Goal: Task Accomplishment & Management: Manage account settings

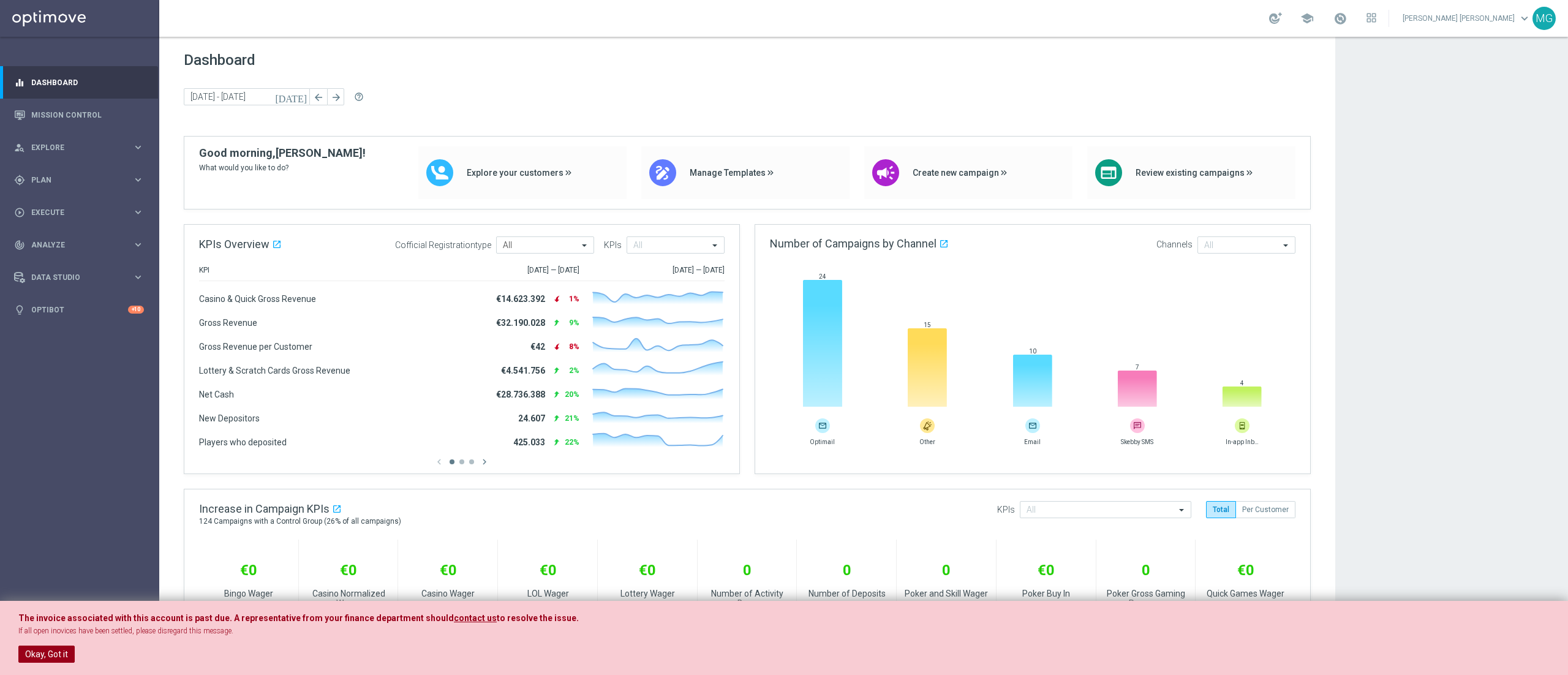
click at [41, 659] on button "Okay, Got it" at bounding box center [46, 654] width 56 height 17
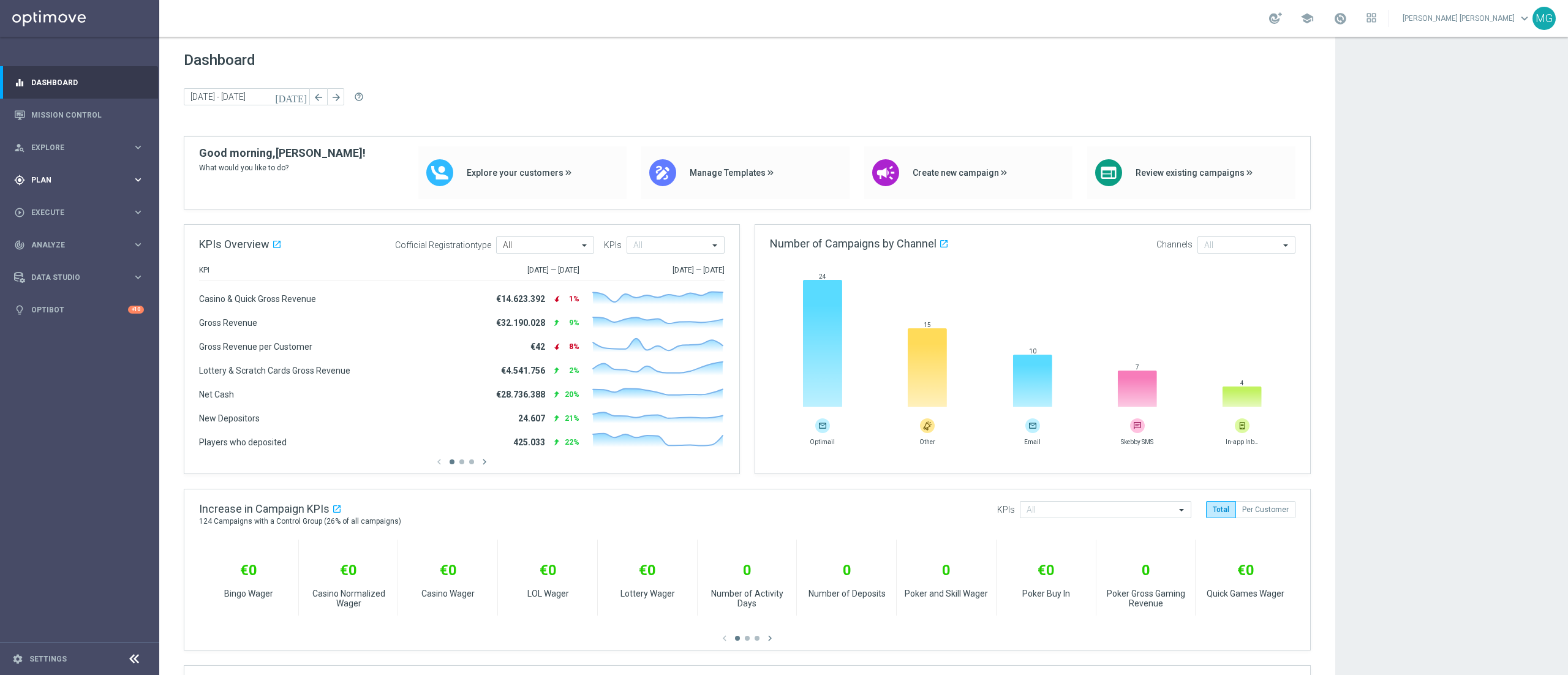
click at [67, 180] on span "Plan" at bounding box center [82, 181] width 101 height 8
click at [81, 112] on link "Mission Control" at bounding box center [87, 115] width 113 height 32
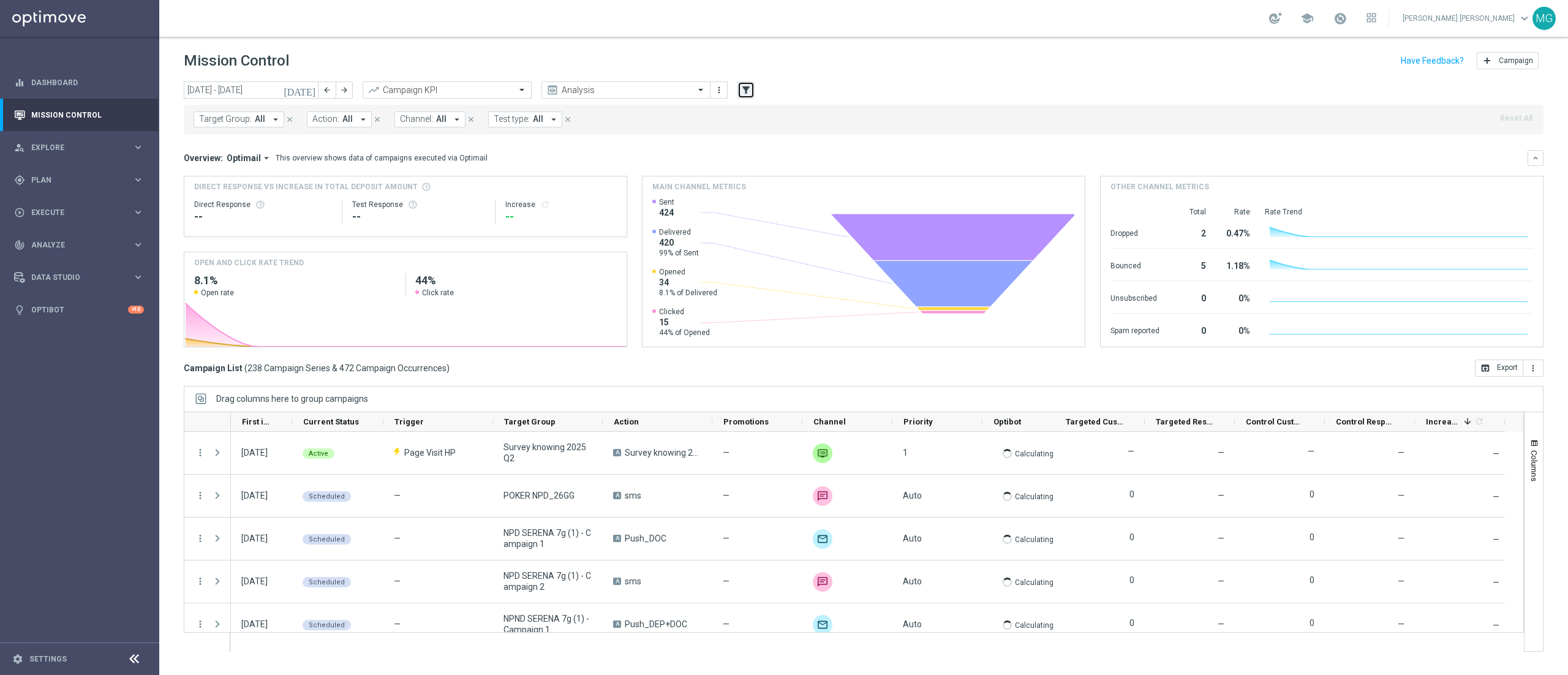
click at [748, 97] on button "filter_alt" at bounding box center [746, 90] width 17 height 17
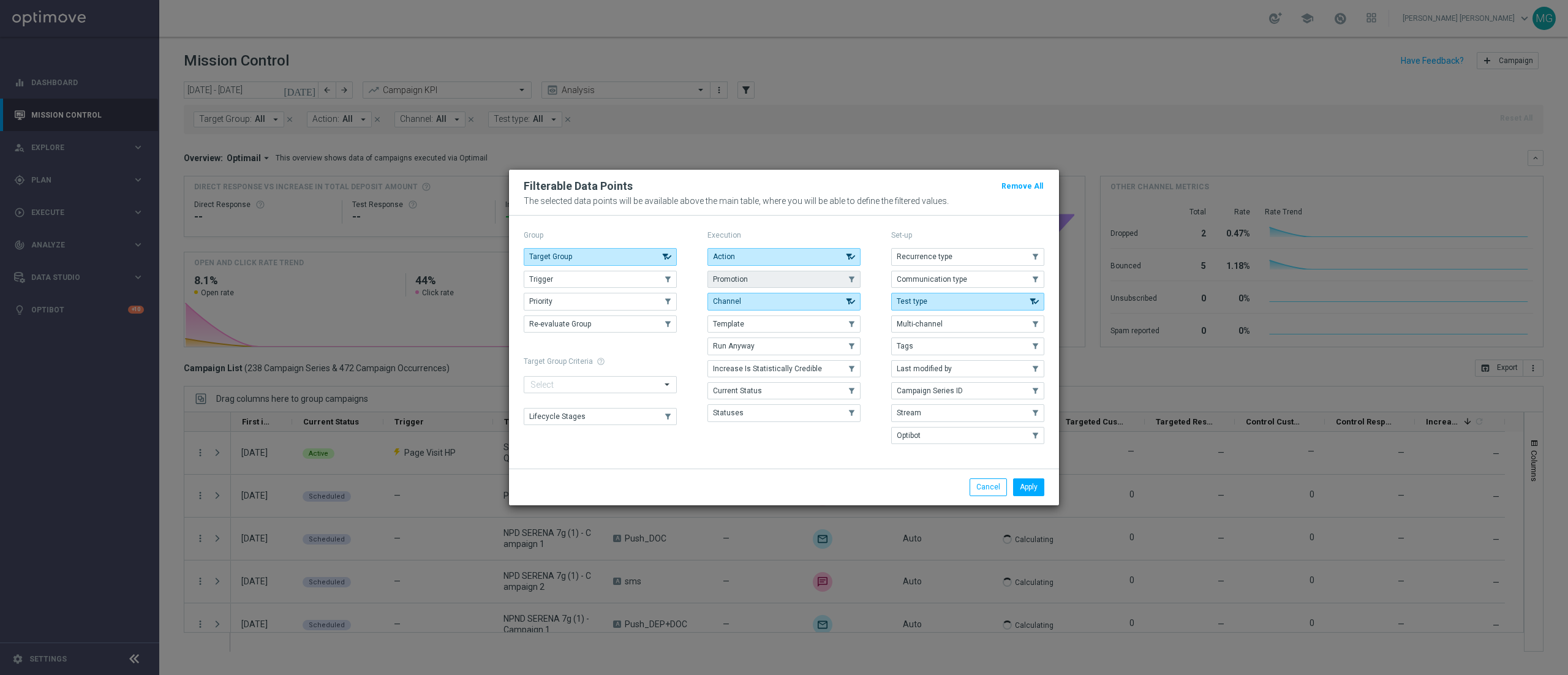
click at [789, 283] on button "Promotion" at bounding box center [784, 280] width 153 height 17
click at [1035, 492] on button "Apply" at bounding box center [1029, 487] width 31 height 17
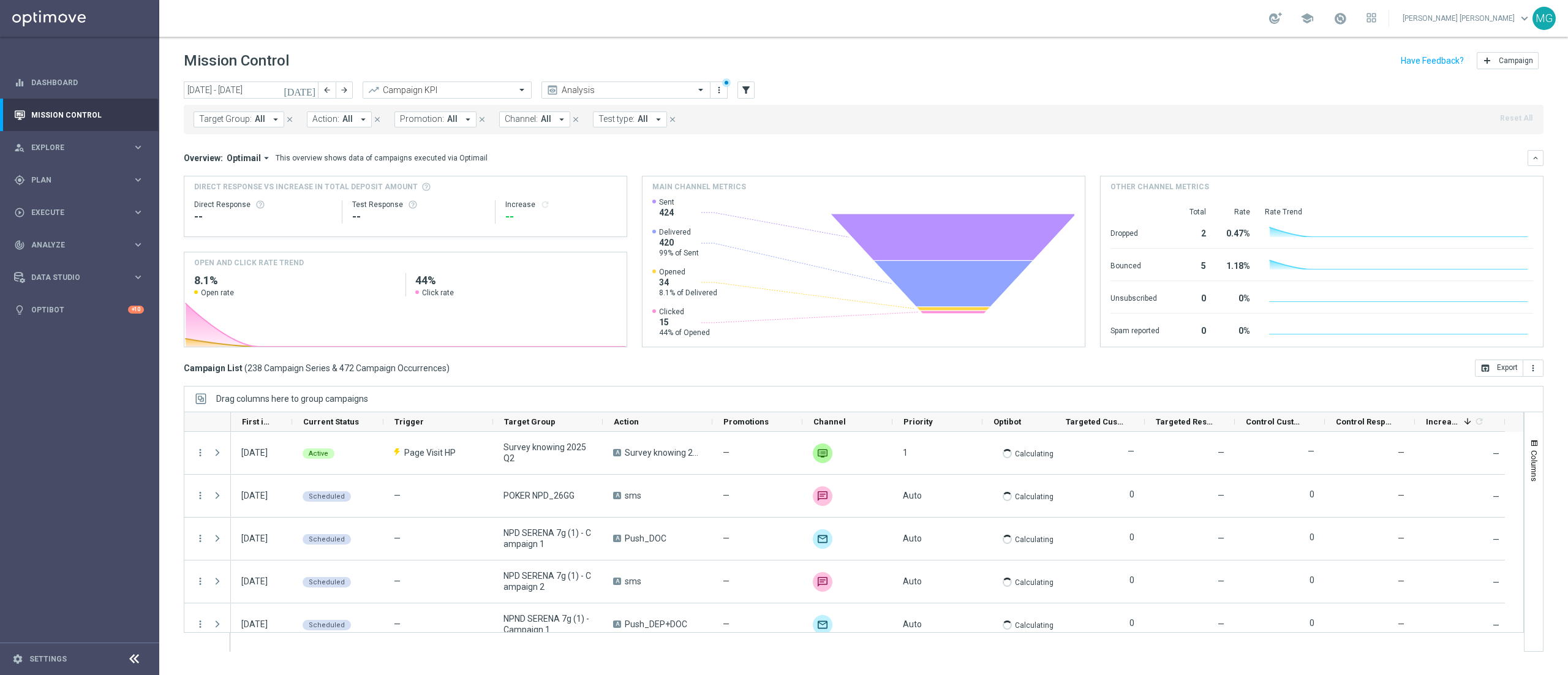
click at [430, 117] on span "Promotion:" at bounding box center [422, 119] width 44 height 10
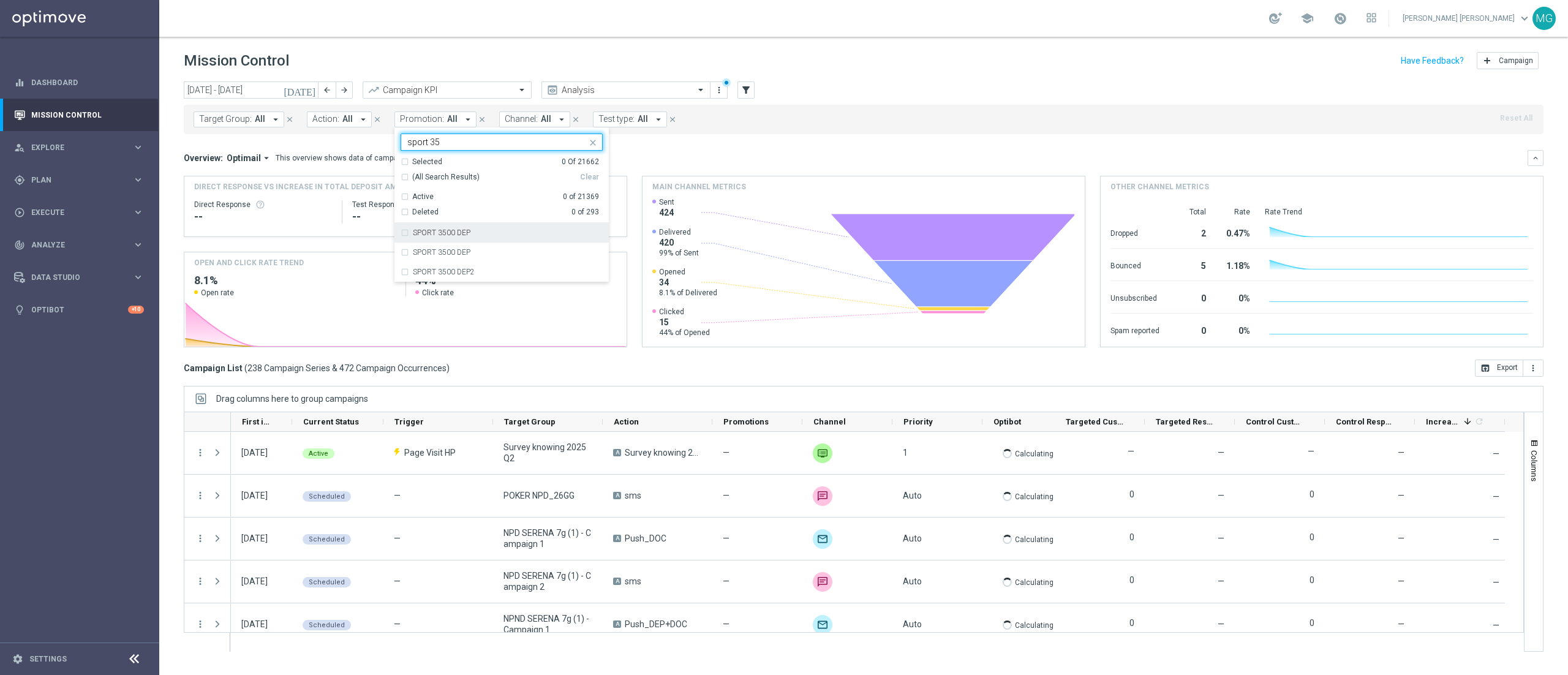
click at [447, 234] on label "SPORT 3500 DEP" at bounding box center [441, 233] width 58 height 8
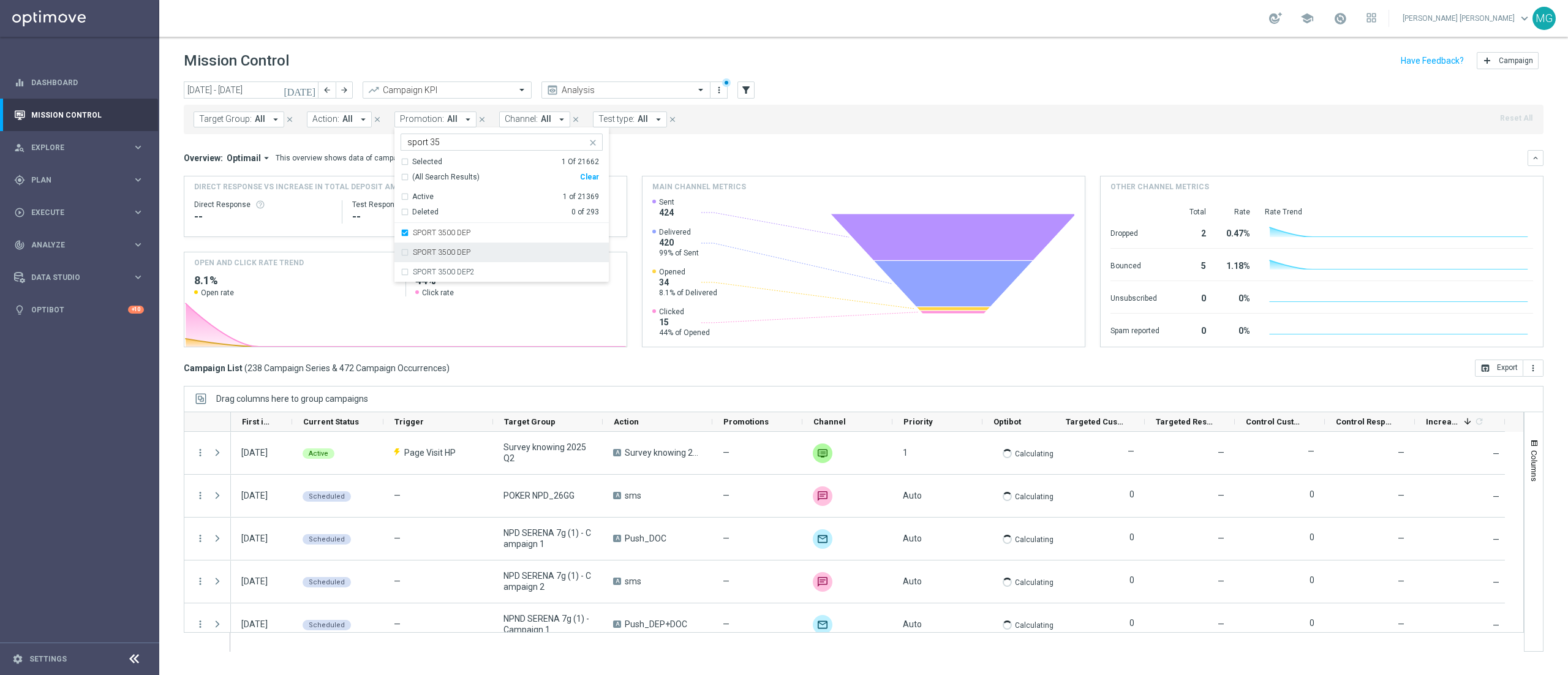
click at [451, 255] on label "SPORT 3500 DEP" at bounding box center [441, 253] width 58 height 8
click at [449, 142] on input "sport 35" at bounding box center [496, 142] width 180 height 10
drag, startPoint x: 449, startPoint y: 142, endPoint x: 435, endPoint y: 144, distance: 14.1
click at [435, 144] on input "sport 35" at bounding box center [496, 142] width 180 height 10
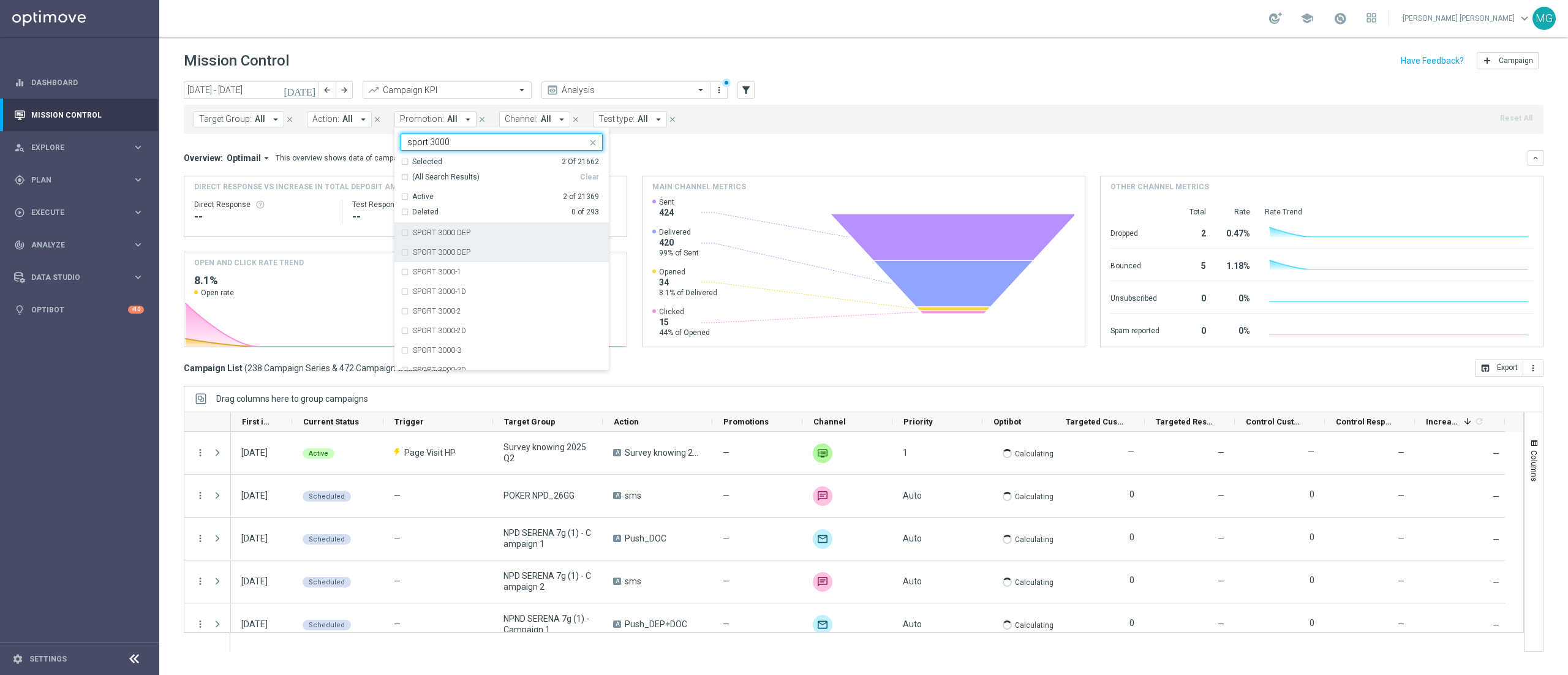
drag, startPoint x: 452, startPoint y: 235, endPoint x: 452, endPoint y: 245, distance: 10.0
click at [452, 237] on label "SPORT 3000 DEP" at bounding box center [441, 233] width 58 height 8
type input "sport 3000"
click at [452, 252] on label "SPORT 3000 DEP" at bounding box center [441, 253] width 58 height 8
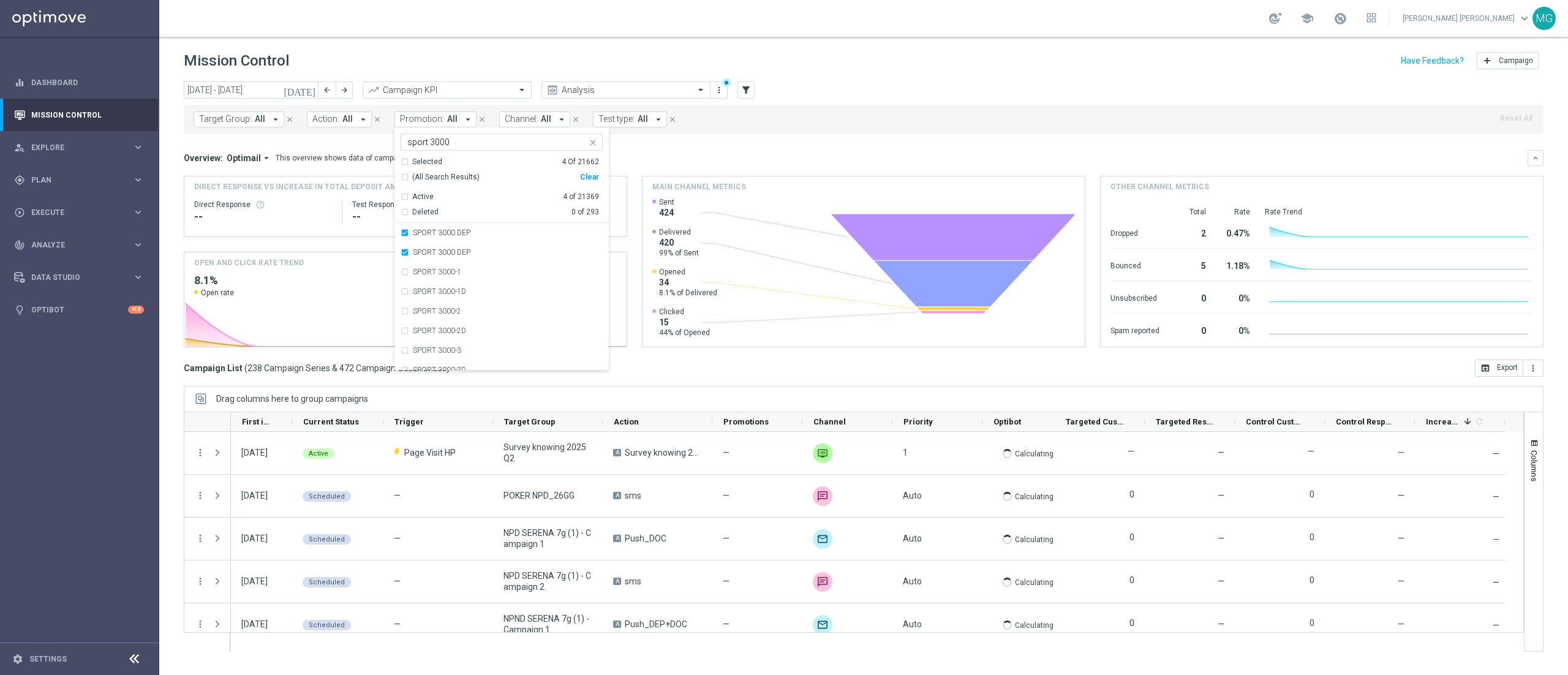
click at [763, 137] on mini-dashboard "Overview: Optimail arrow_drop_down This overview shows data of campaigns execut…" at bounding box center [863, 246] width 1360 height 225
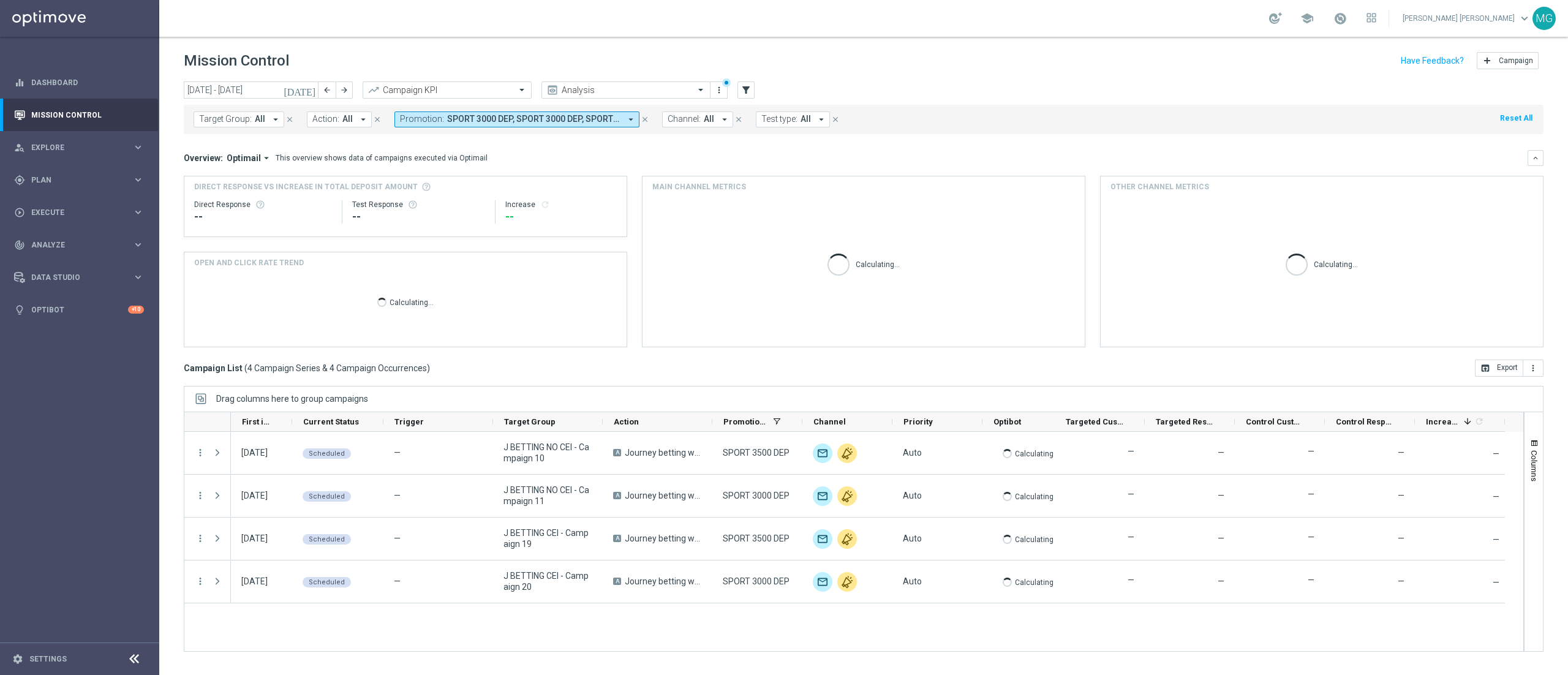
click at [315, 89] on icon "today" at bounding box center [300, 90] width 33 height 11
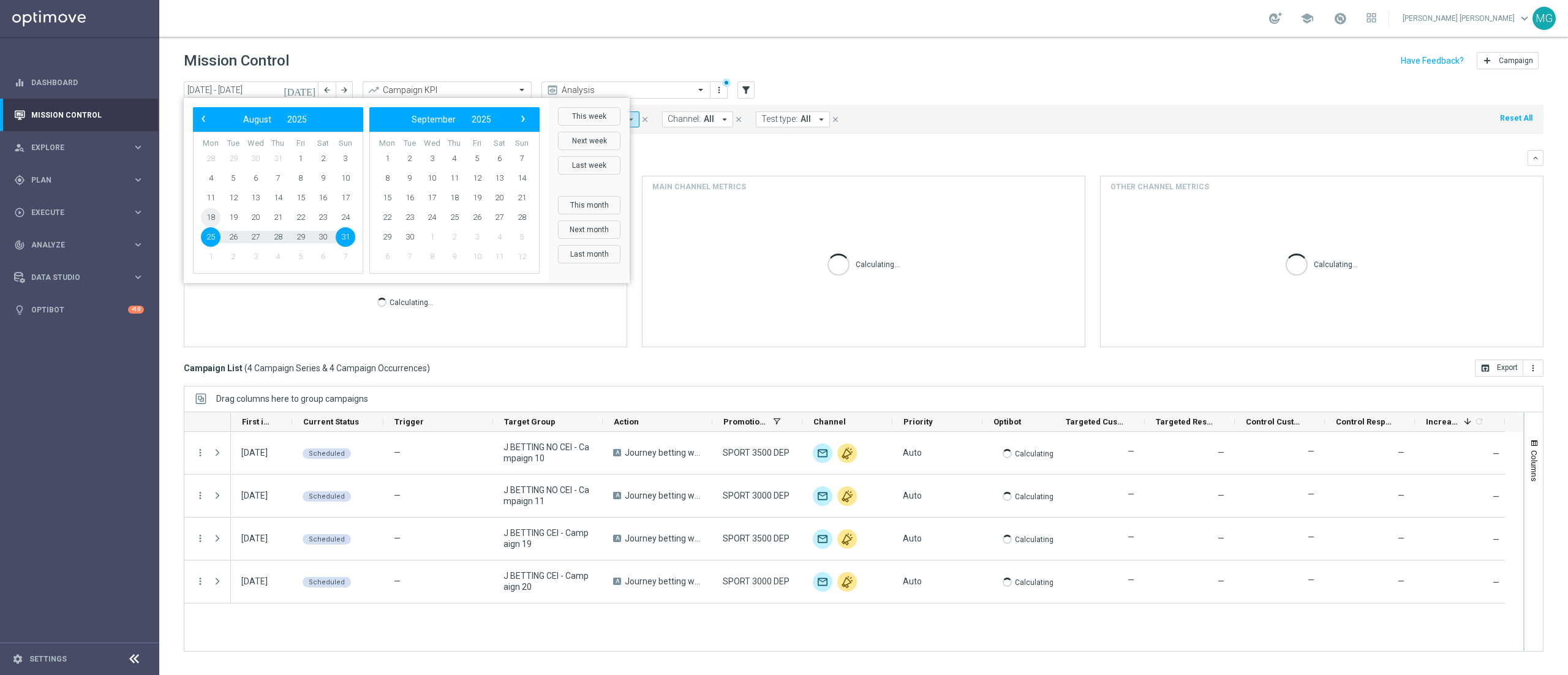
click at [214, 218] on span "18" at bounding box center [210, 217] width 20 height 20
click at [356, 220] on td "24" at bounding box center [345, 217] width 23 height 20
click at [349, 220] on span "24" at bounding box center [345, 217] width 20 height 20
type input "18 Aug 2025 - 24 Aug 2025"
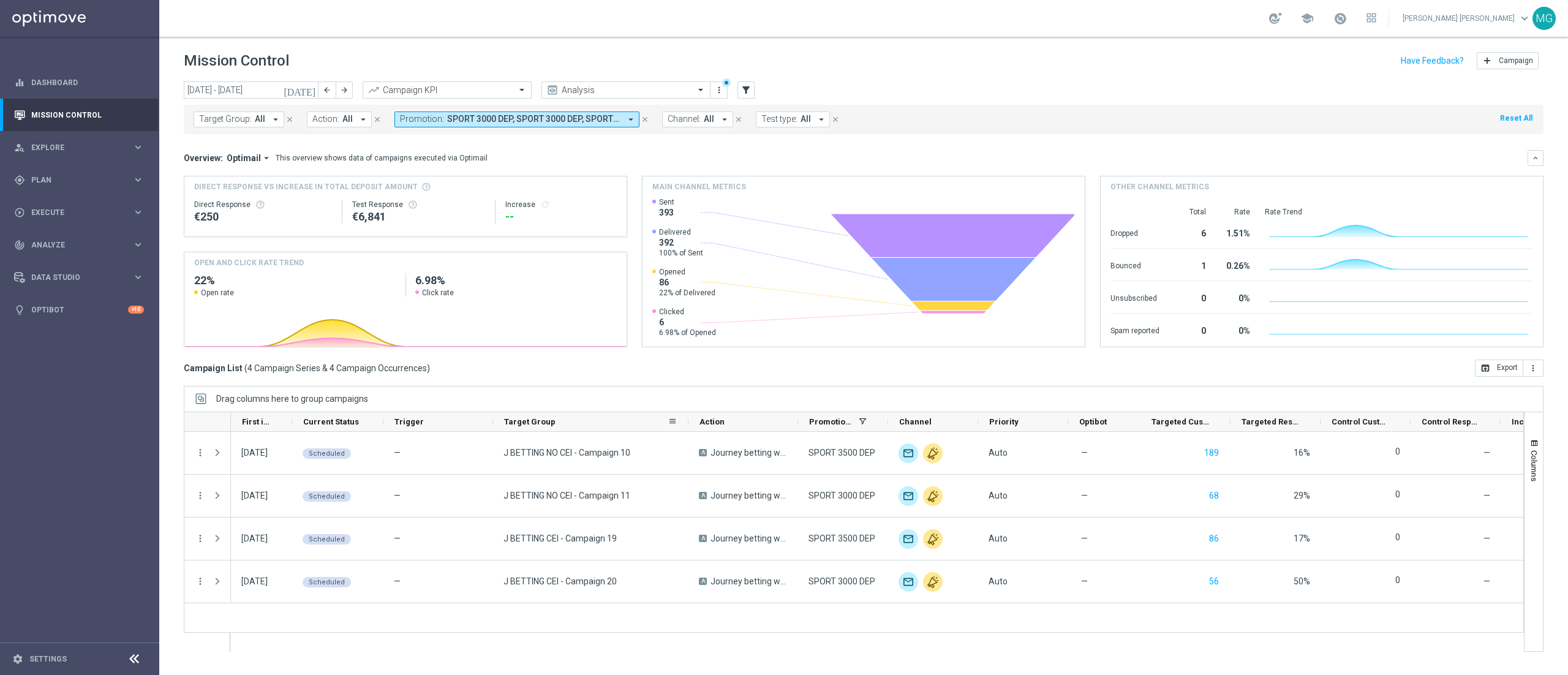
drag, startPoint x: 601, startPoint y: 426, endPoint x: 687, endPoint y: 428, distance: 86.0
click at [687, 428] on div at bounding box center [688, 422] width 5 height 19
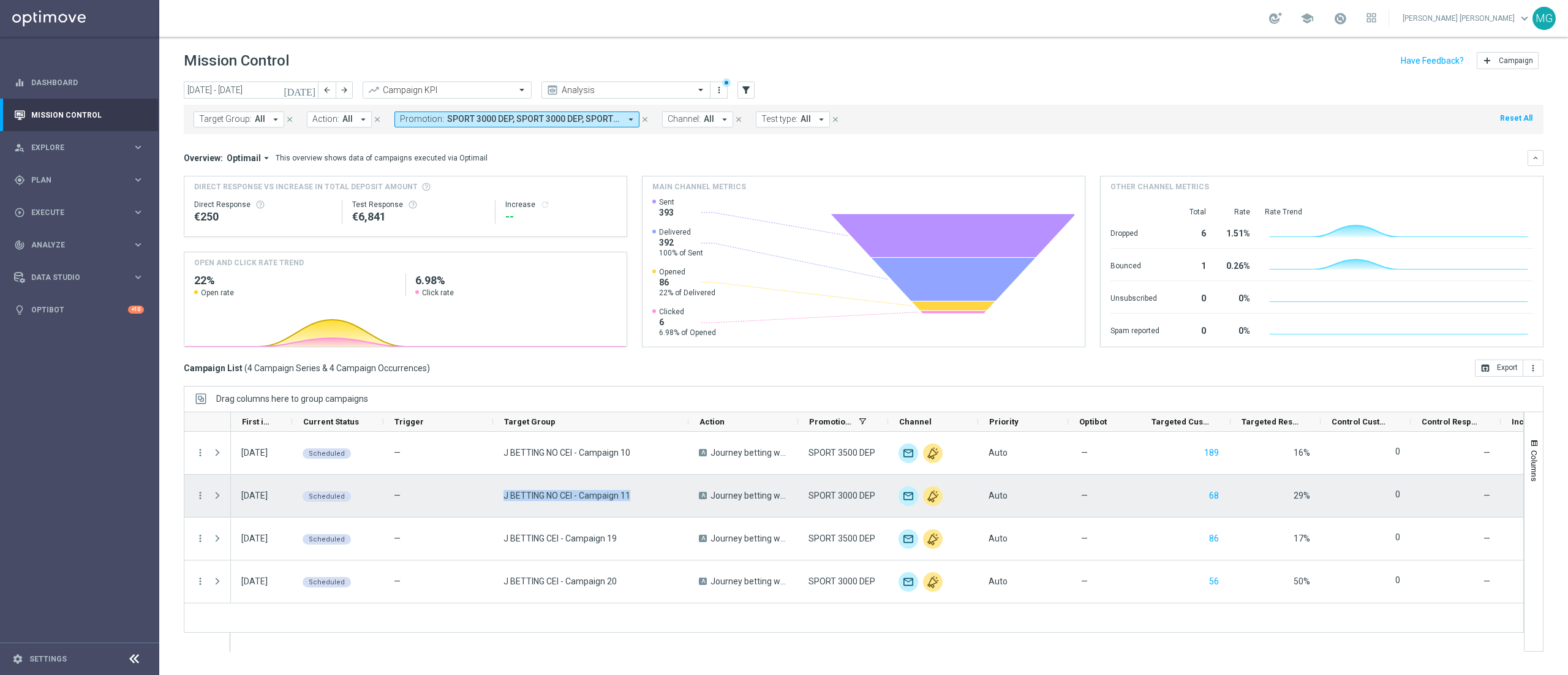
drag, startPoint x: 497, startPoint y: 502, endPoint x: 638, endPoint y: 499, distance: 141.0
click at [638, 499] on div "J BETTING NO CEI - Campaign 11" at bounding box center [591, 495] width 196 height 42
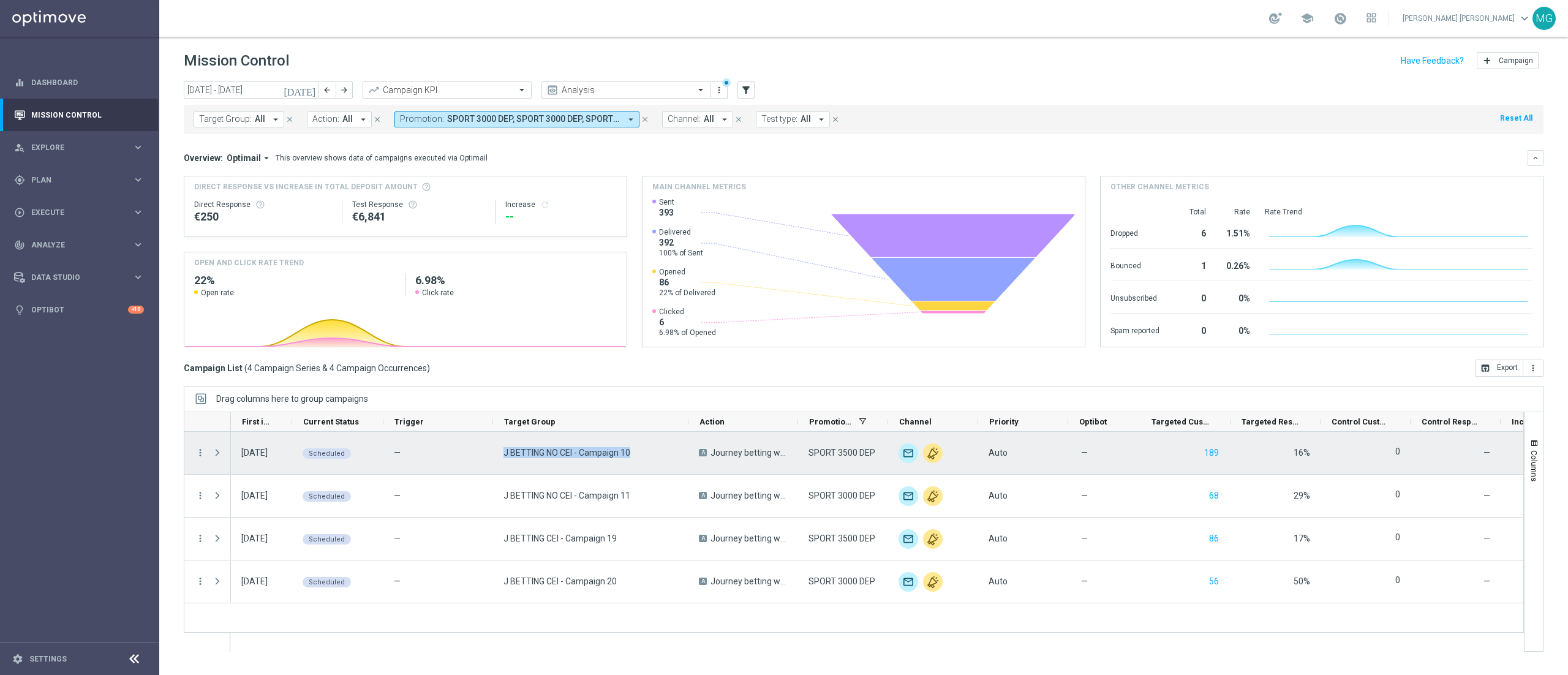
drag, startPoint x: 633, startPoint y: 455, endPoint x: 502, endPoint y: 460, distance: 131.1
click at [502, 460] on div "J BETTING NO CEI - Campaign 10" at bounding box center [591, 453] width 196 height 42
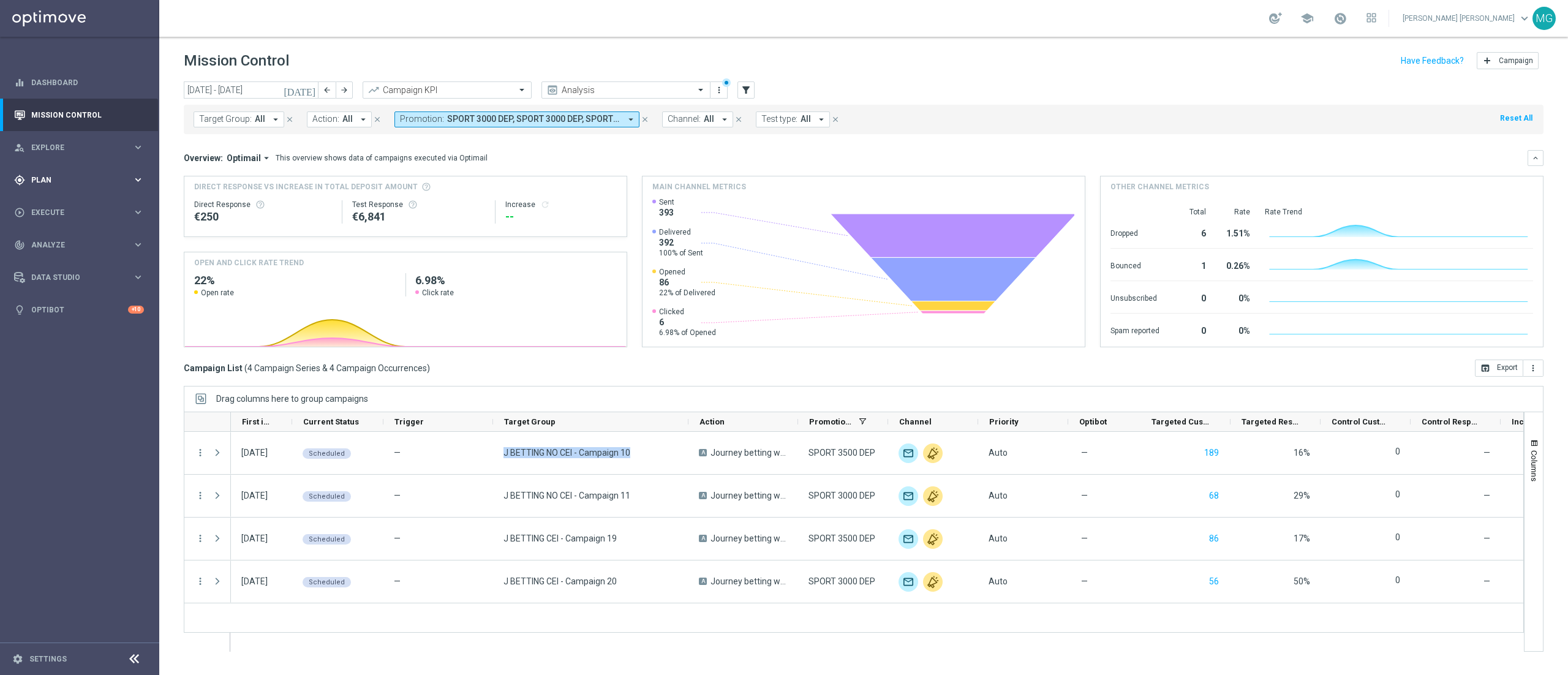
click at [30, 175] on div "gps_fixed Plan" at bounding box center [73, 181] width 118 height 11
click at [65, 207] on link "Target Groups" at bounding box center [80, 205] width 96 height 10
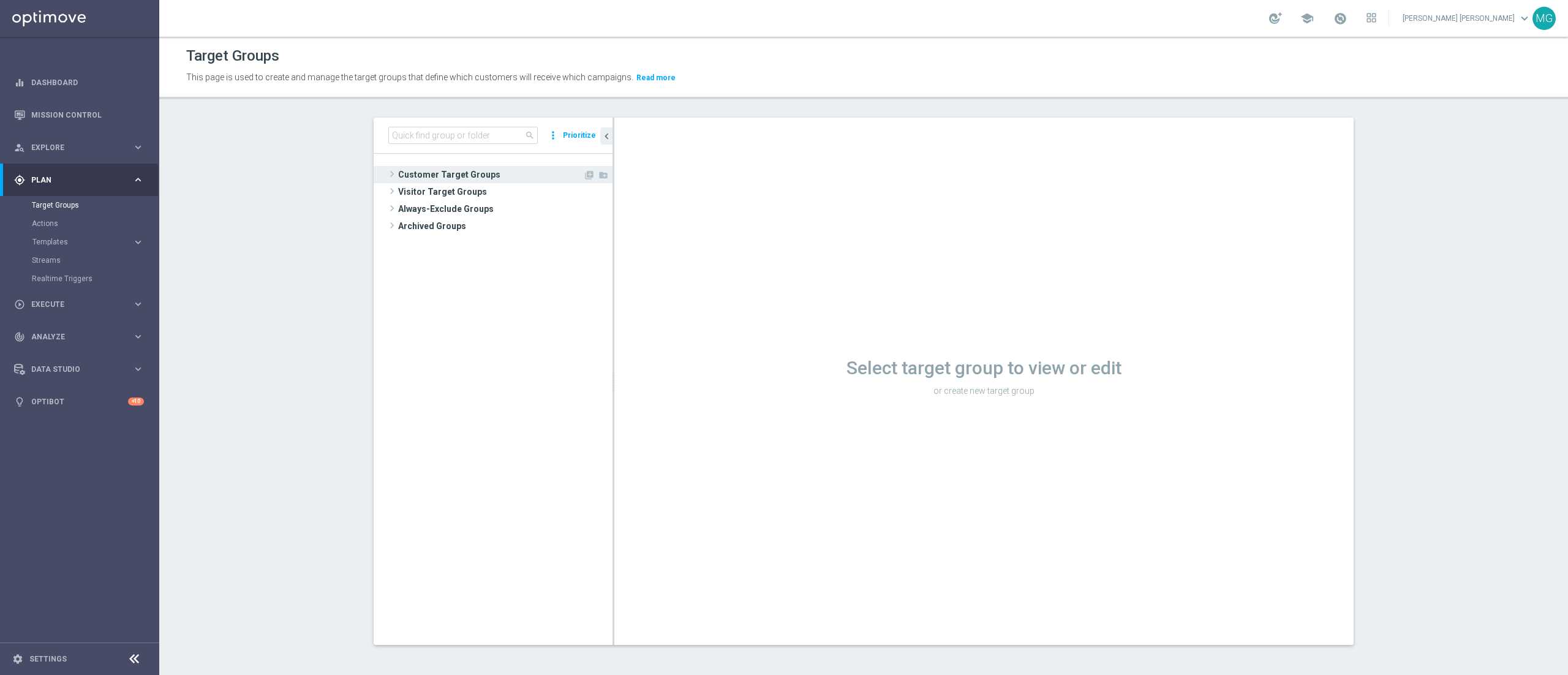
click at [443, 174] on span "Customer Target Groups" at bounding box center [491, 175] width 185 height 17
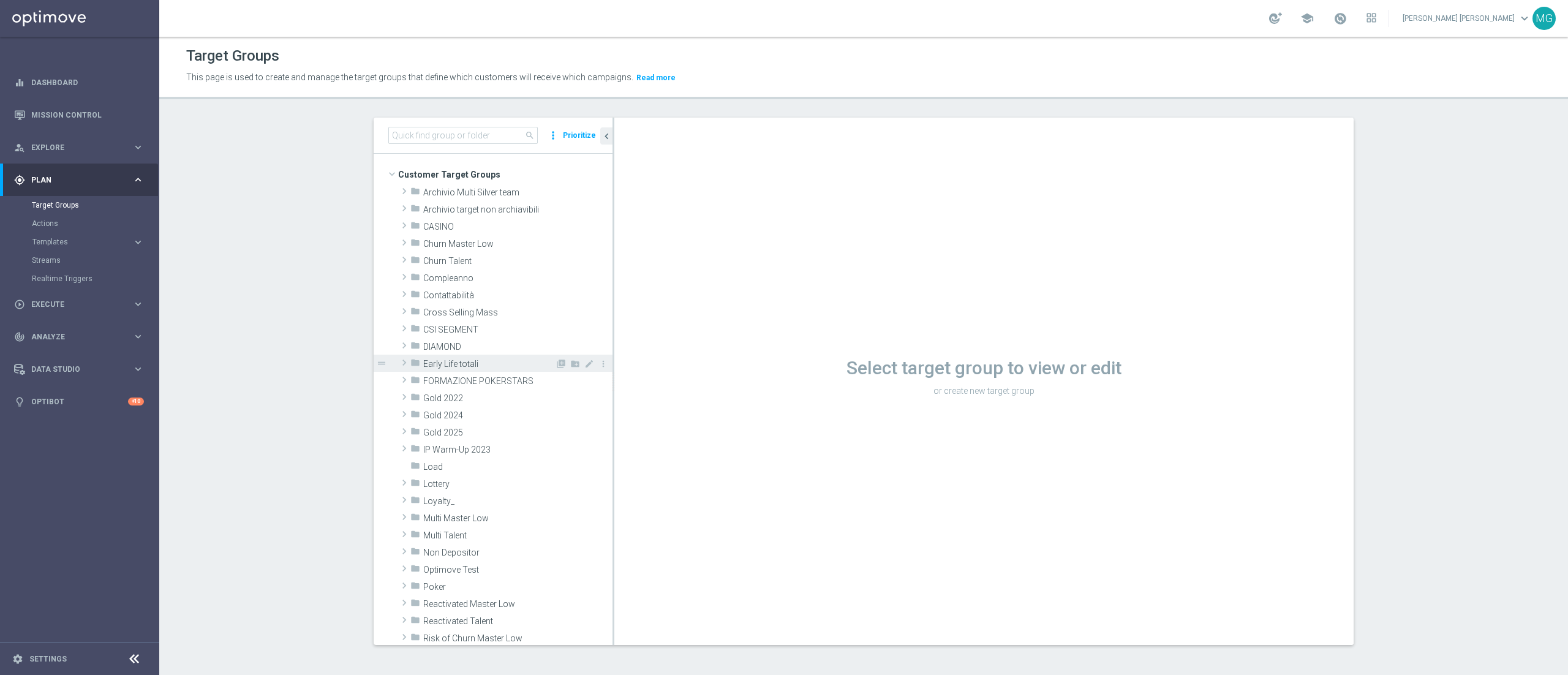
click at [455, 368] on span "Early Life totali" at bounding box center [489, 364] width 132 height 10
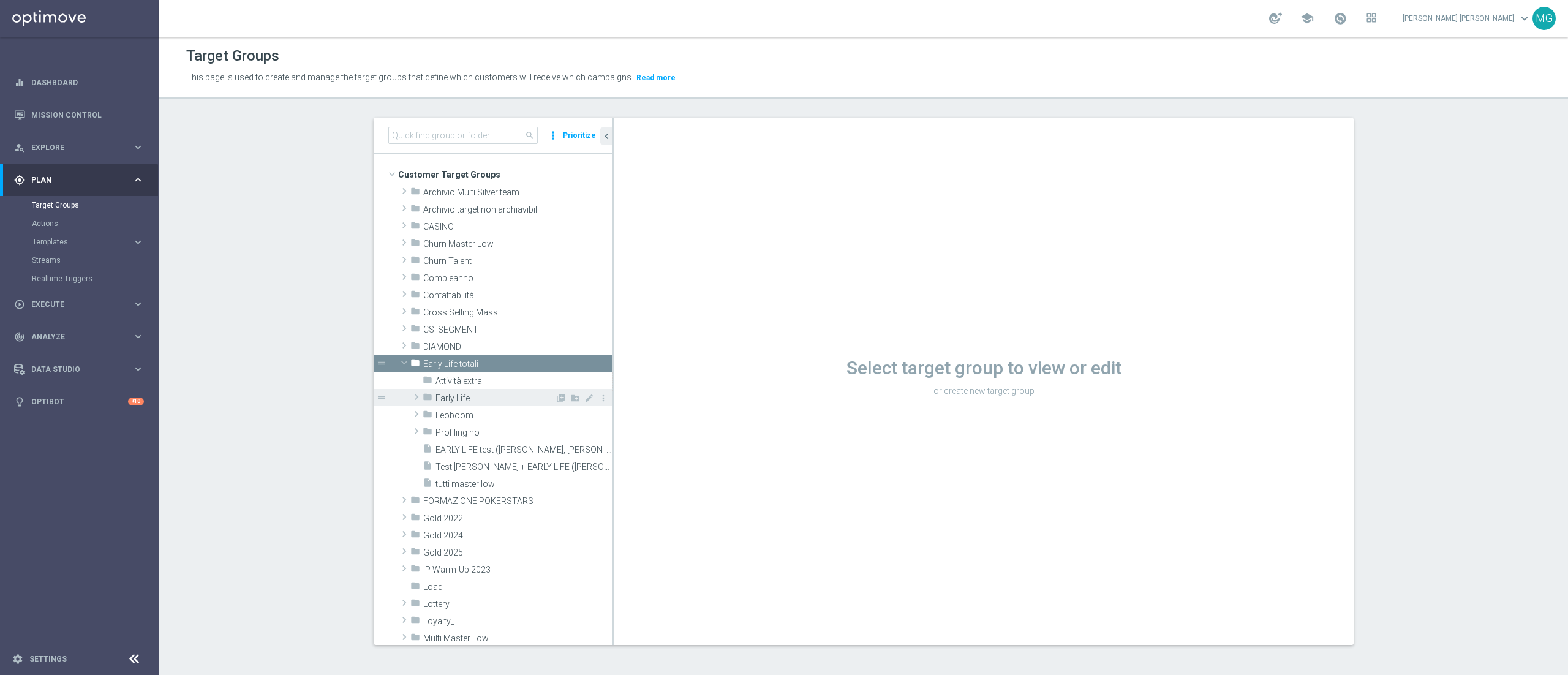
click at [475, 404] on div "folder Early Life" at bounding box center [489, 397] width 132 height 17
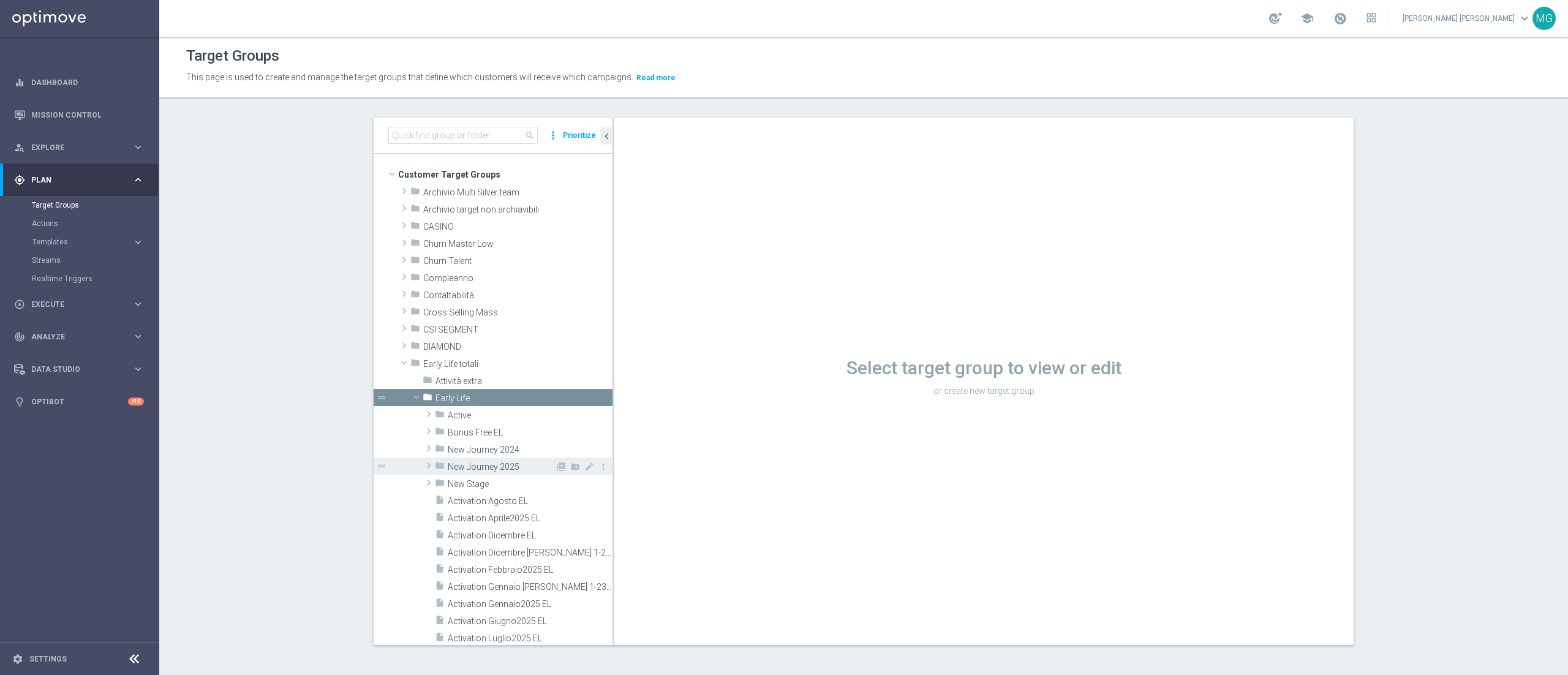
click at [497, 468] on span "New Journey 2025" at bounding box center [501, 467] width 107 height 10
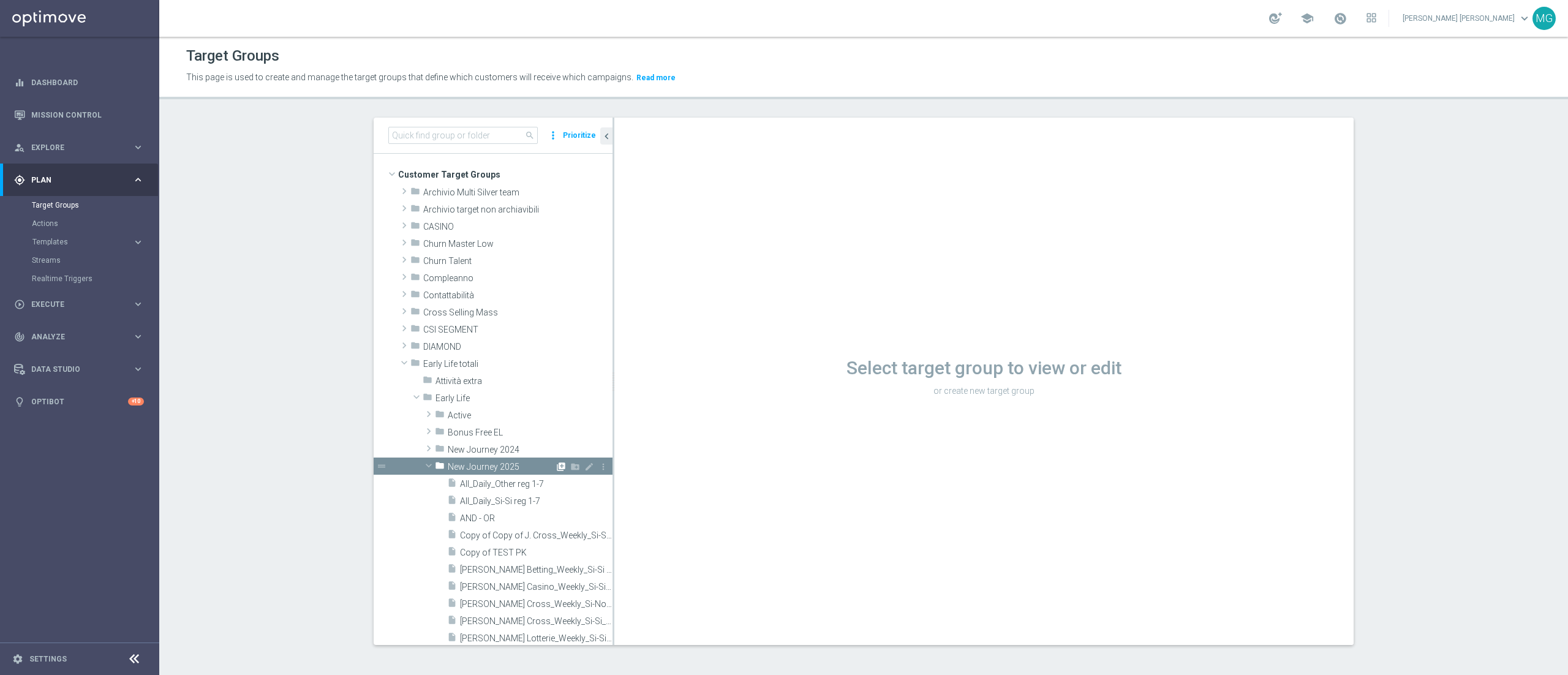
click at [556, 468] on icon "library_add" at bounding box center [561, 467] width 10 height 10
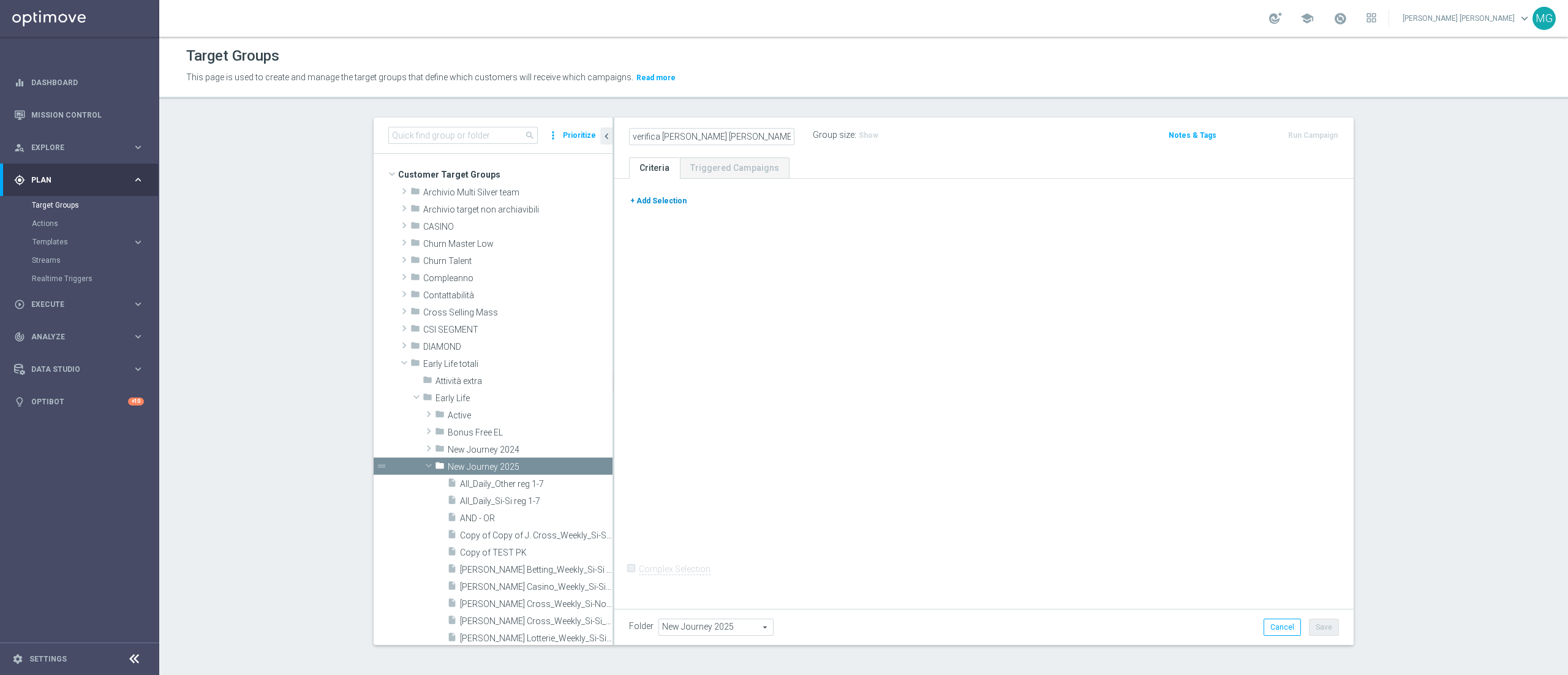
type input "verifica [PERSON_NAME] [PERSON_NAME] betting"
click at [655, 196] on button "+ Add Selection" at bounding box center [659, 201] width 59 height 13
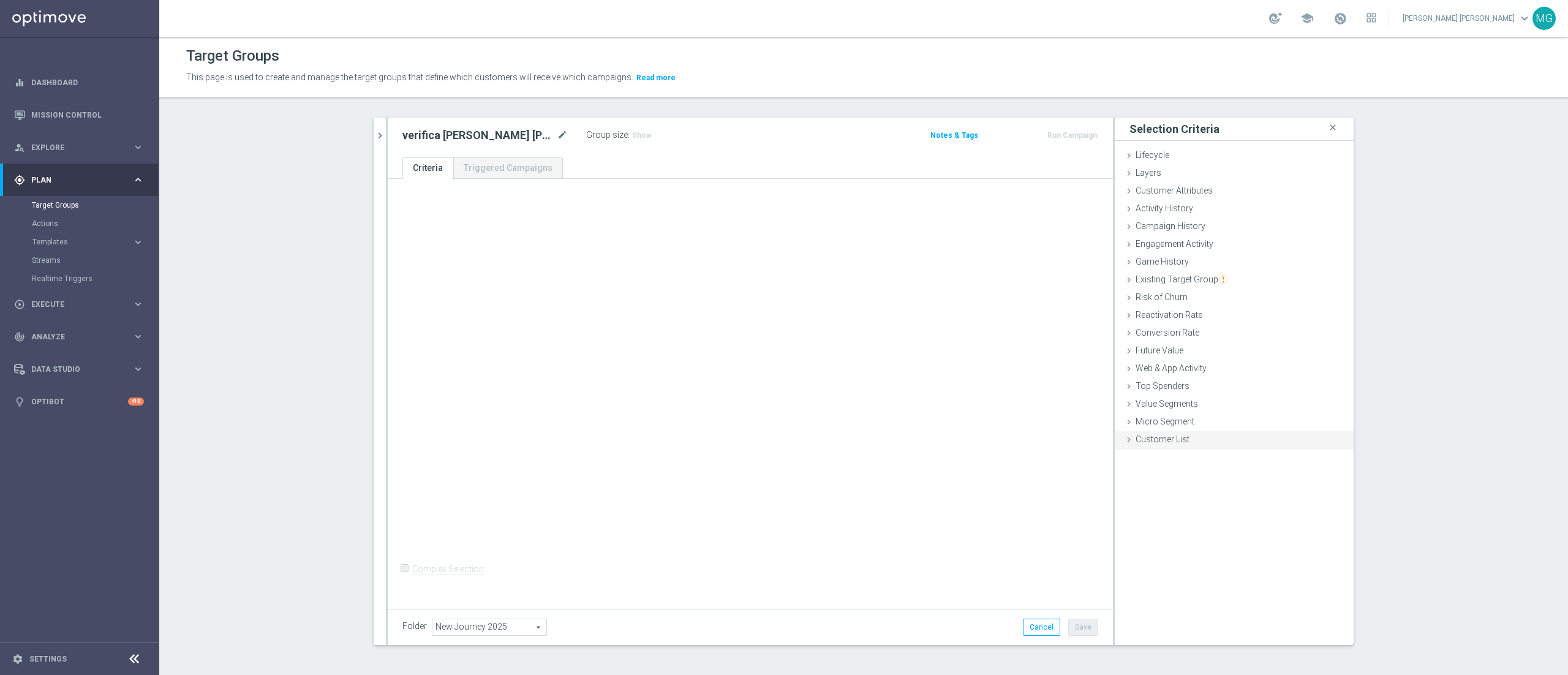
click at [1165, 433] on div "Customer List done" at bounding box center [1234, 440] width 239 height 18
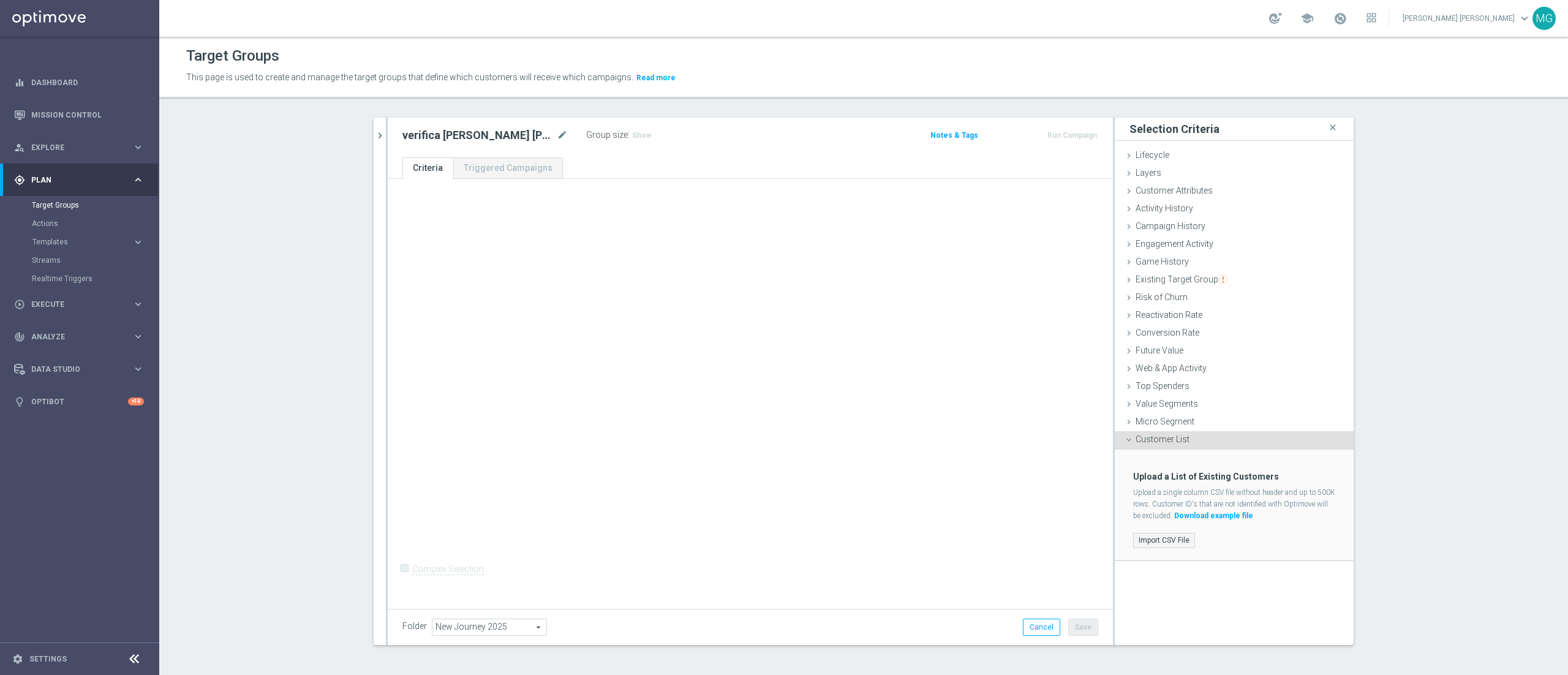
click at [1165, 539] on label "Import CSV File" at bounding box center [1164, 541] width 62 height 15
click at [0, 0] on input "Import CSV File" at bounding box center [0, 0] width 0 height 0
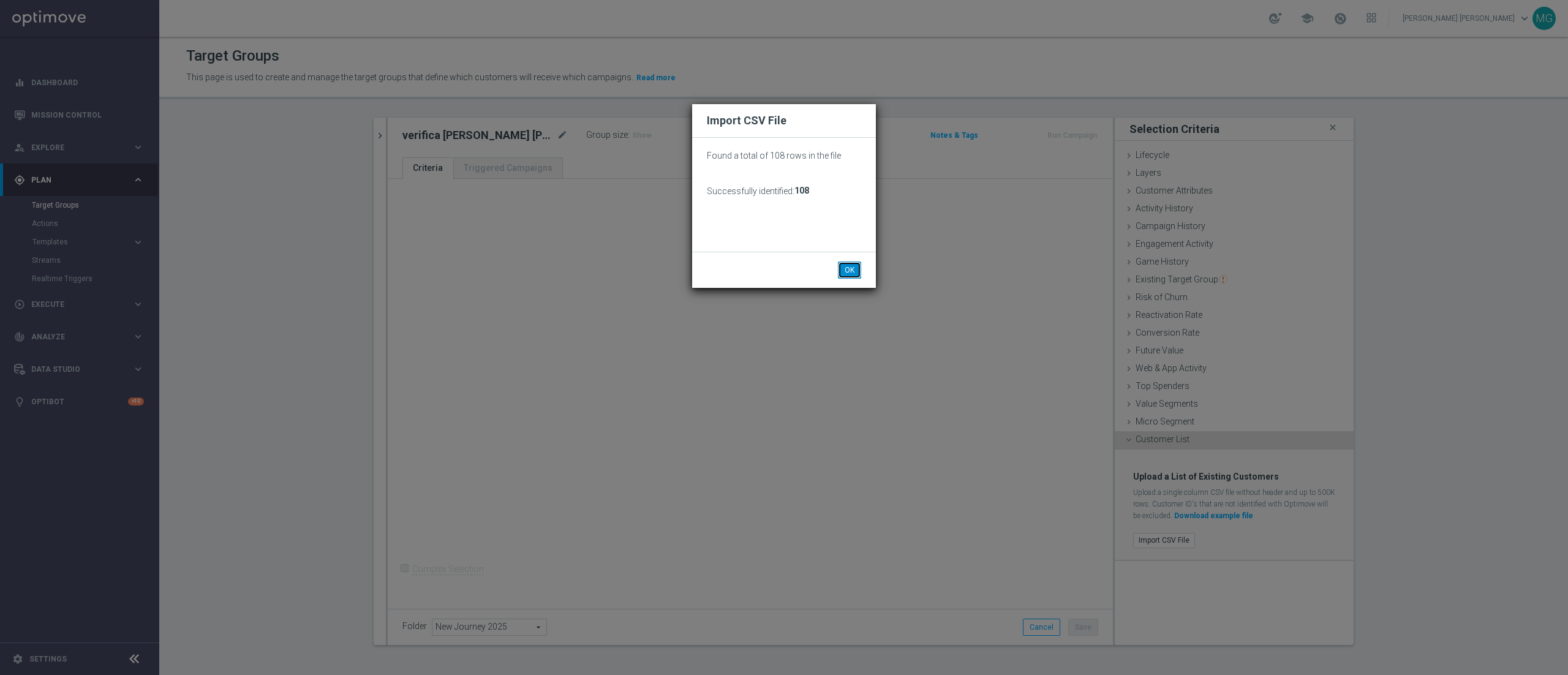
click at [844, 268] on button "OK" at bounding box center [849, 270] width 23 height 17
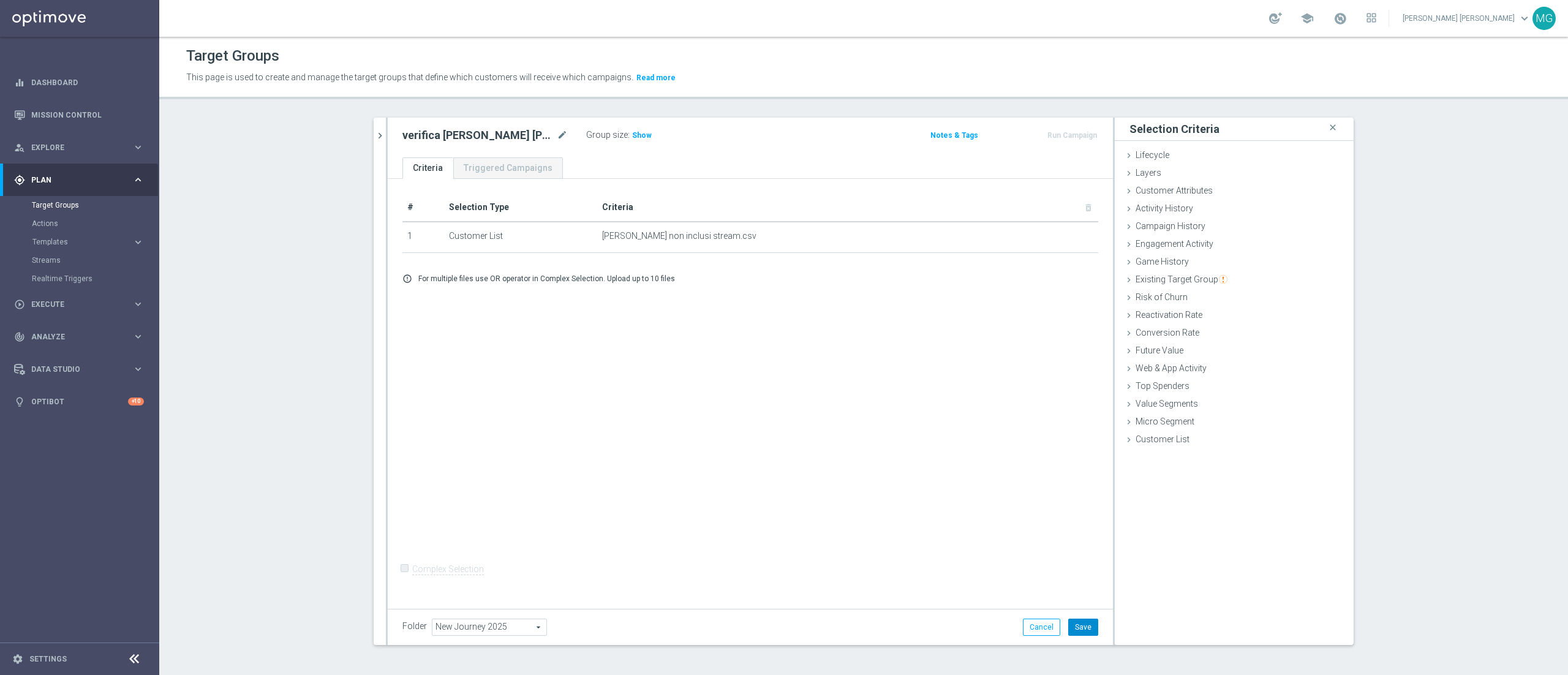
click at [1074, 627] on button "Save" at bounding box center [1084, 627] width 30 height 17
click at [632, 136] on span "Show" at bounding box center [642, 135] width 20 height 9
click at [1191, 281] on span "Existing Target Group" at bounding box center [1181, 280] width 92 height 10
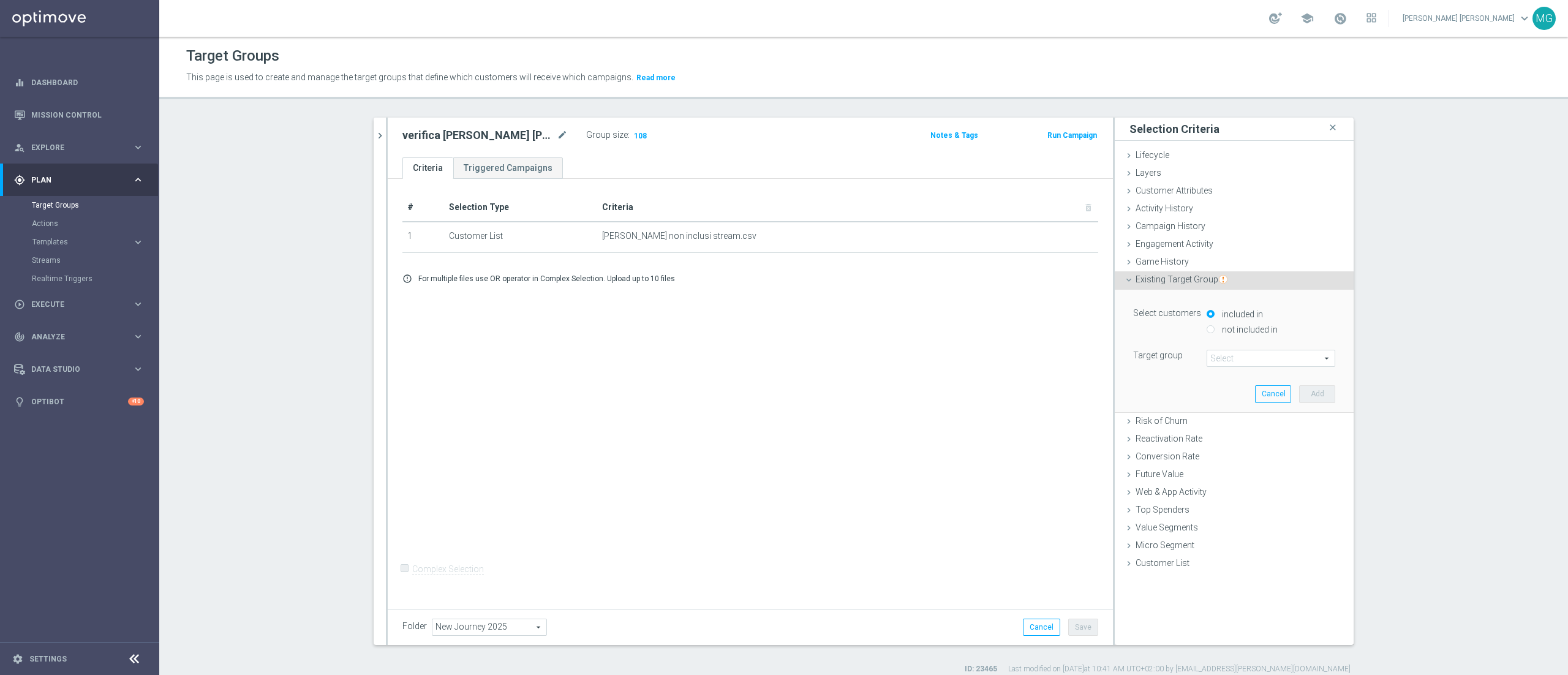
click at [1222, 356] on span at bounding box center [1271, 358] width 127 height 16
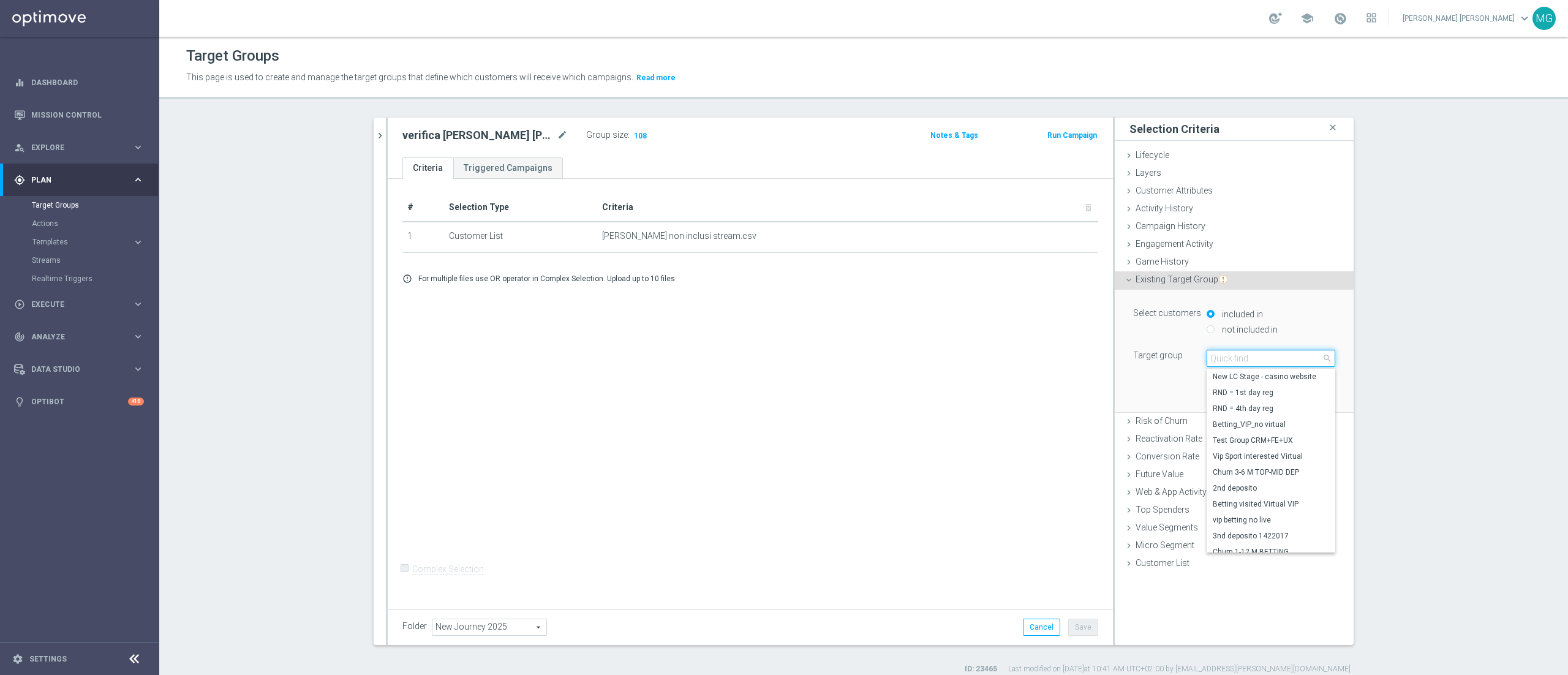
click at [1222, 366] on input "search" at bounding box center [1270, 358] width 128 height 17
type input "pausa"
click at [1230, 412] on span "Pausa da Gioco all games" at bounding box center [1271, 409] width 116 height 10
type input "Pausa da Gioco all games"
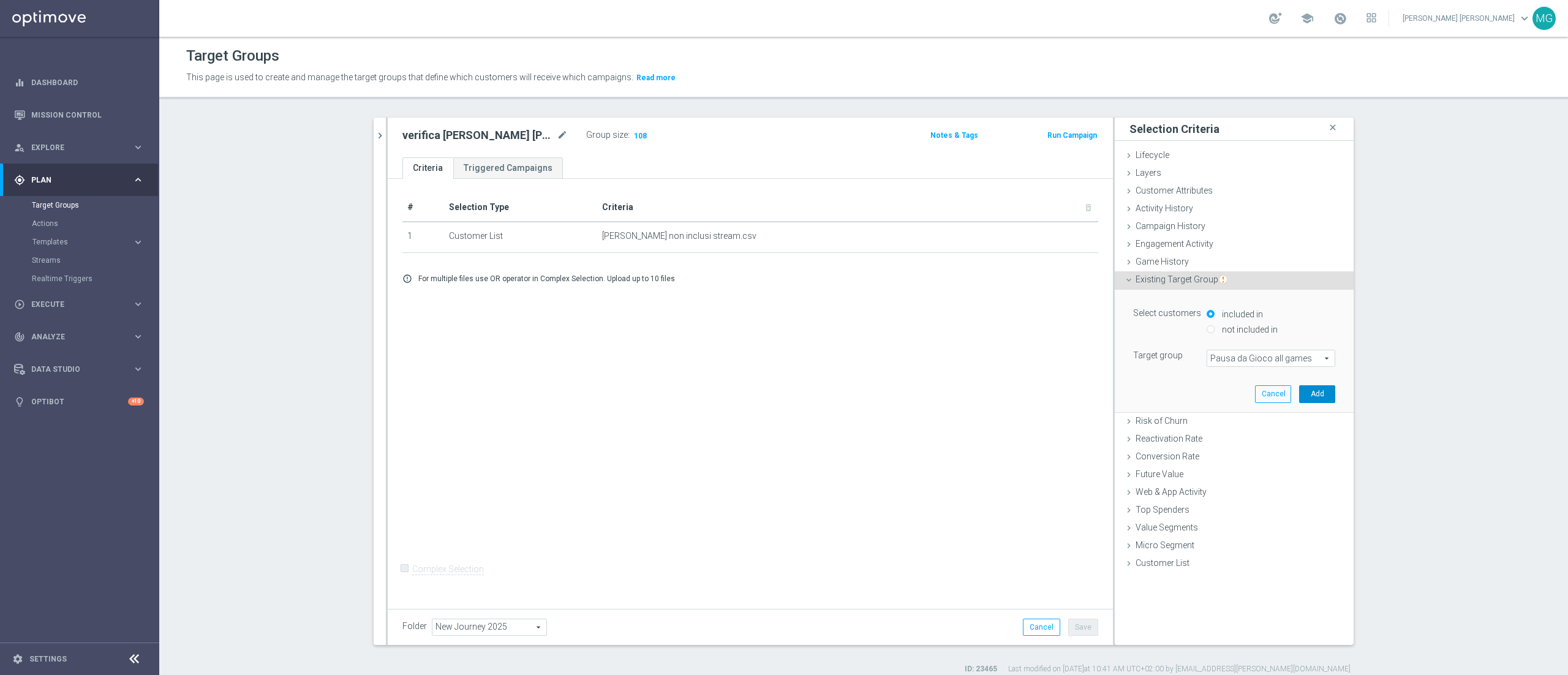
click at [1302, 392] on button "Add" at bounding box center [1317, 394] width 36 height 17
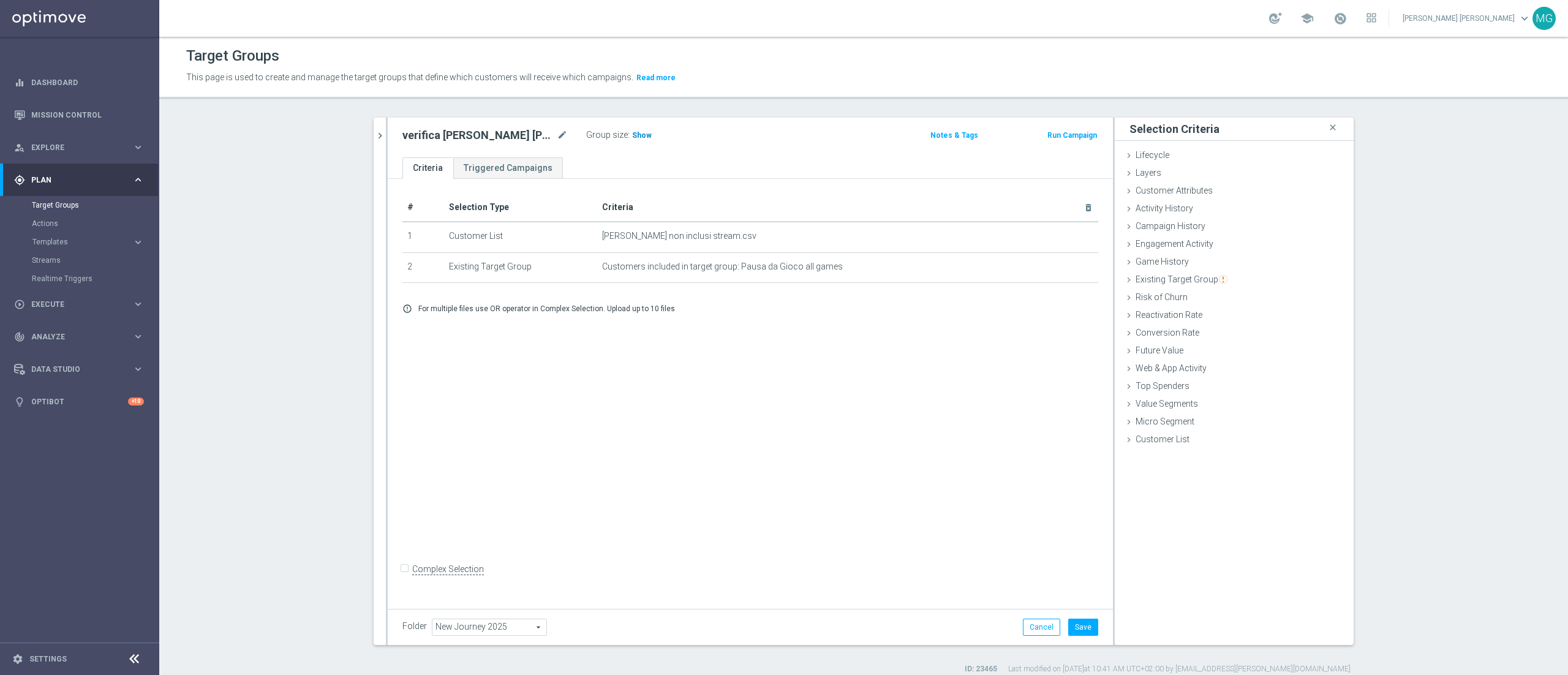
click at [632, 137] on span "Show" at bounding box center [642, 135] width 20 height 9
click at [1055, 271] on icon "mode_edit" at bounding box center [1059, 266] width 10 height 10
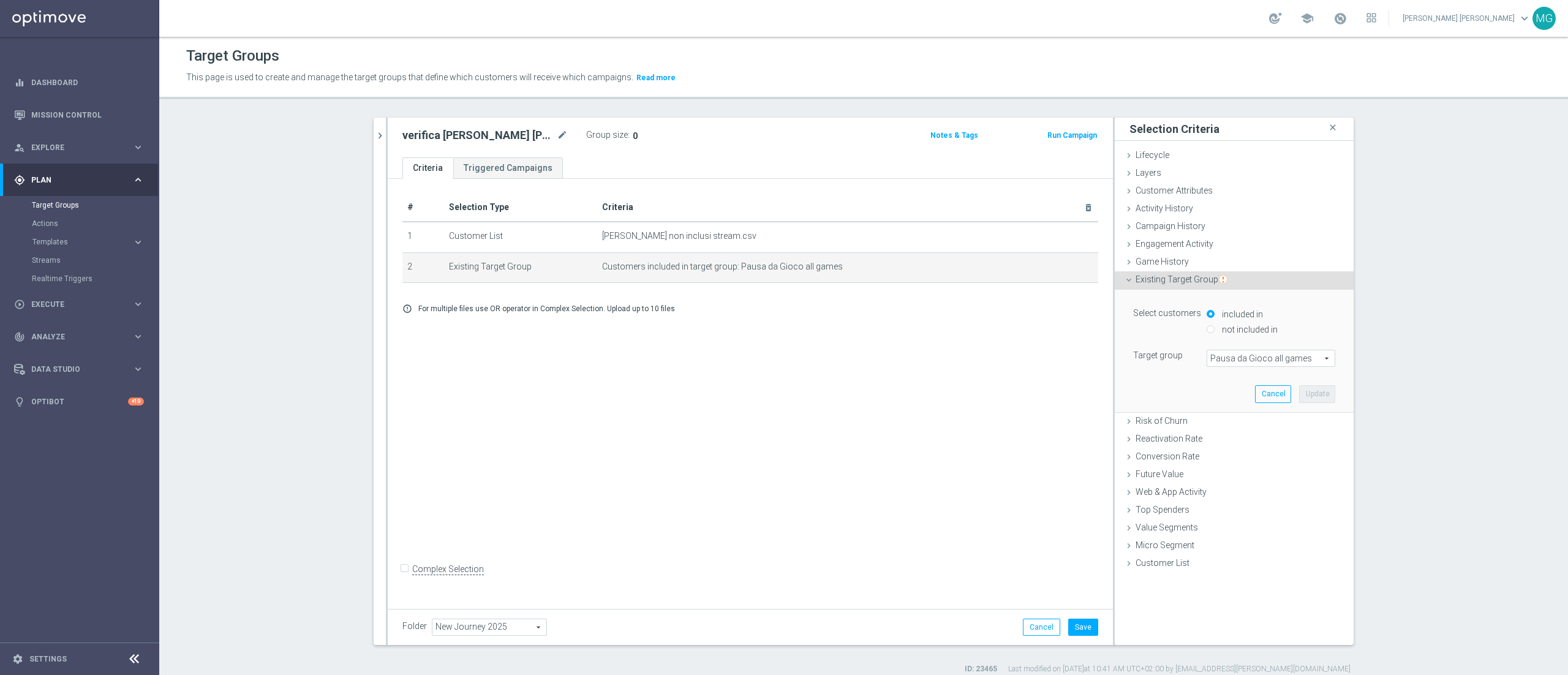
click at [1234, 331] on label "not included in" at bounding box center [1249, 330] width 59 height 11
click at [1215, 331] on input "not included in" at bounding box center [1210, 329] width 8 height 8
radio input "true"
click at [1313, 395] on button "Update" at bounding box center [1317, 394] width 36 height 17
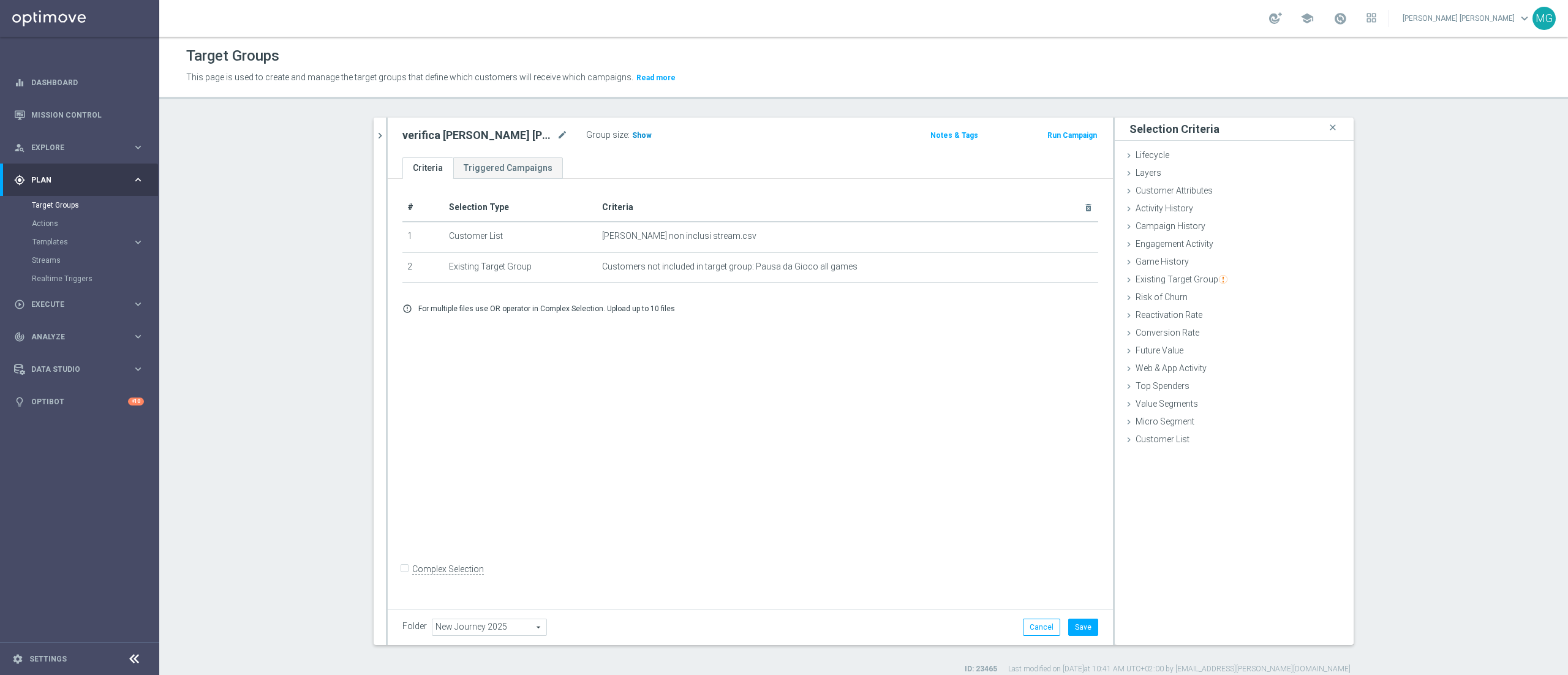
click at [632, 136] on span "Show" at bounding box center [642, 135] width 20 height 9
click at [633, 136] on span "108" at bounding box center [641, 137] width 15 height 11
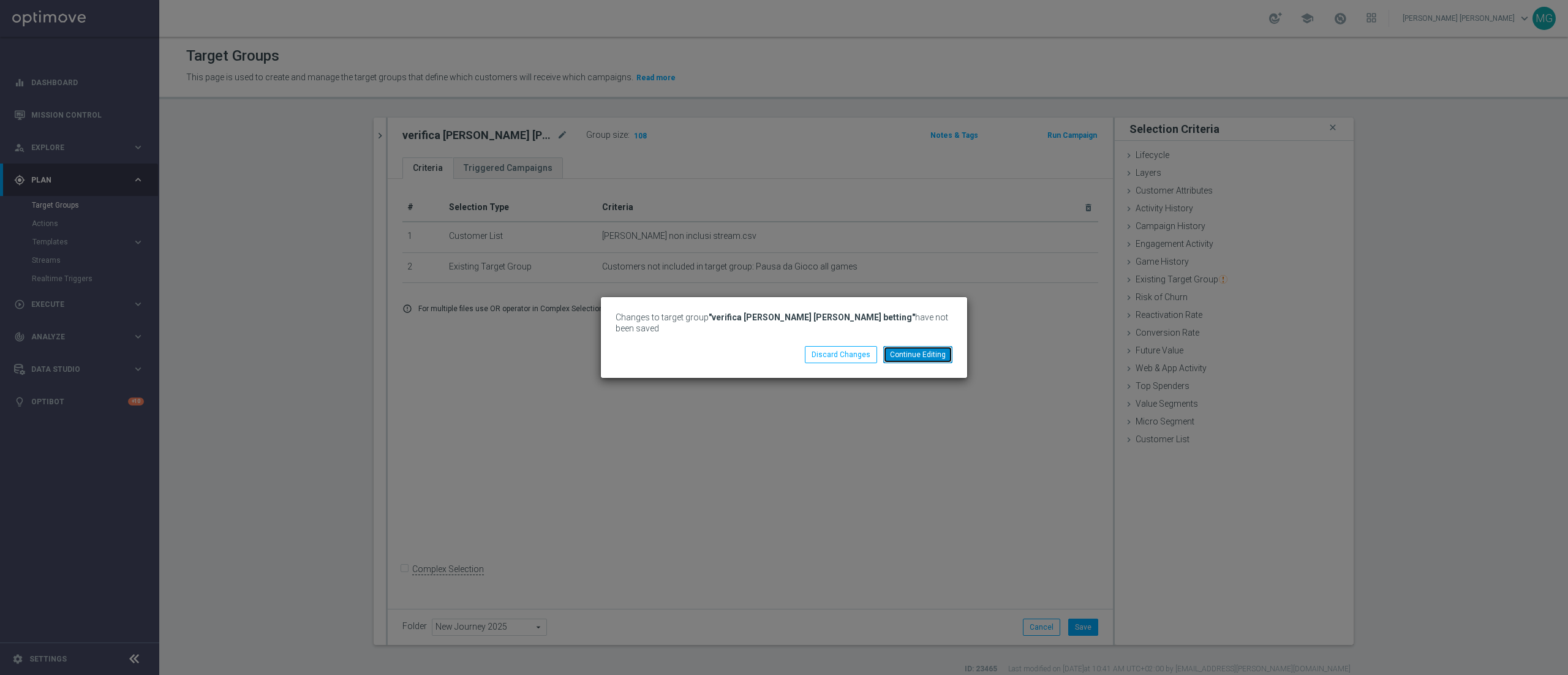
click at [930, 349] on button "Continue Editing" at bounding box center [918, 355] width 69 height 17
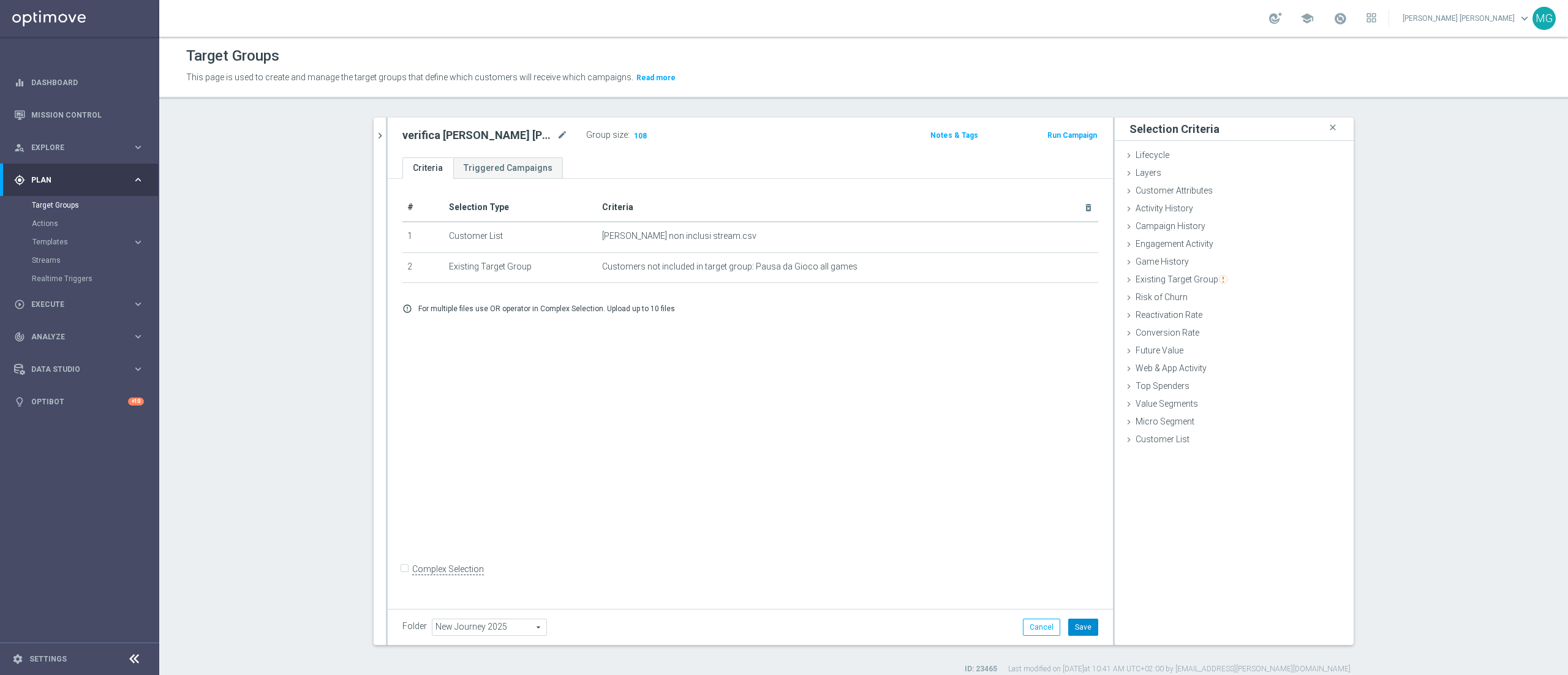
click at [1078, 629] on button "Save" at bounding box center [1084, 627] width 30 height 17
click at [633, 135] on span "108" at bounding box center [641, 137] width 15 height 11
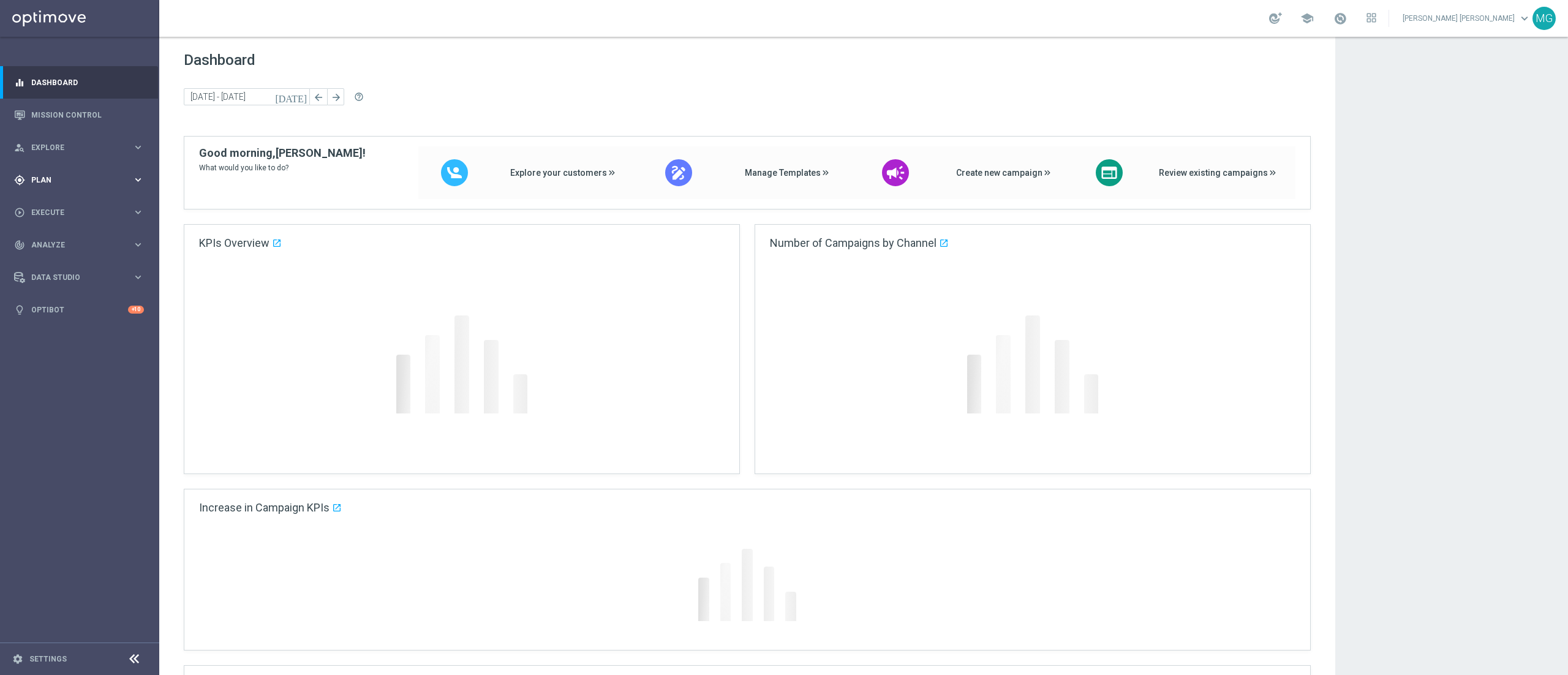
click at [85, 183] on span "Plan" at bounding box center [82, 181] width 101 height 8
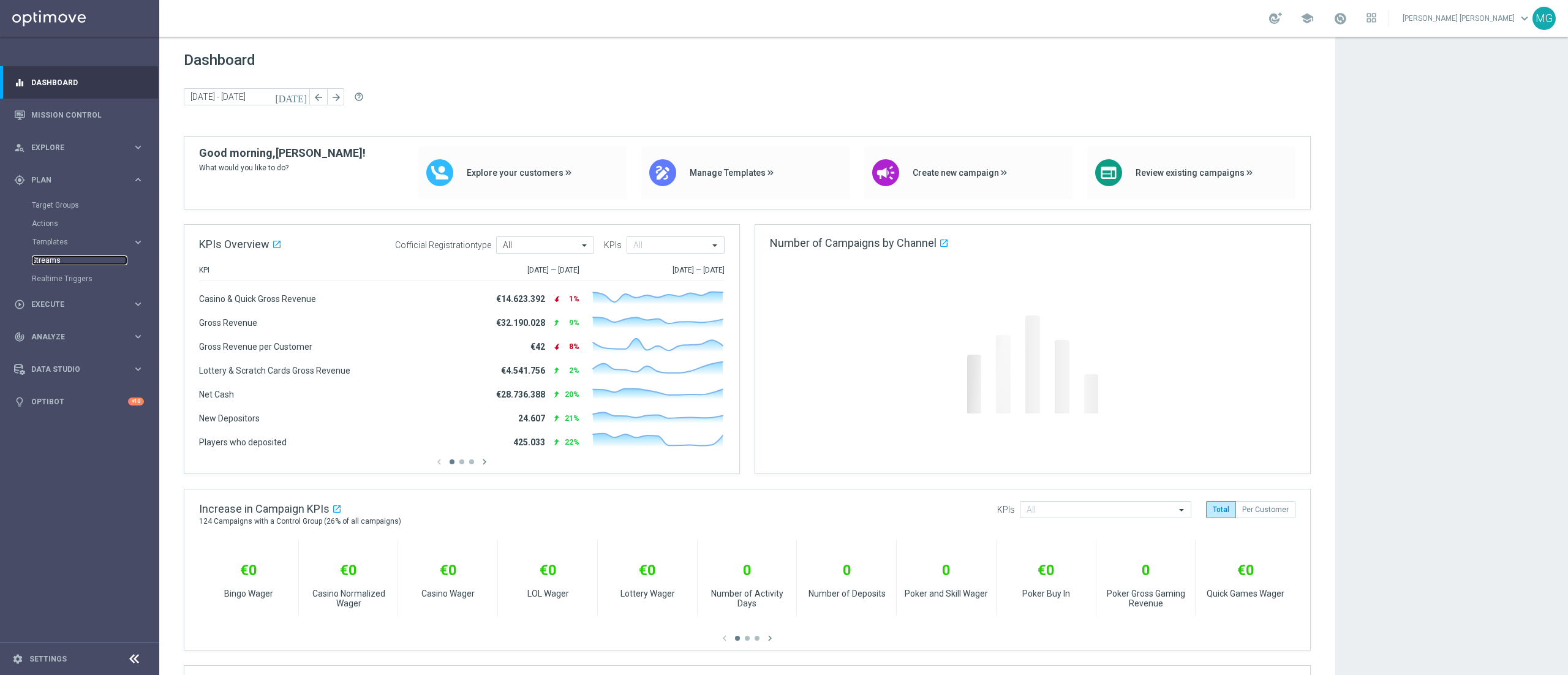
click at [48, 262] on link "Streams" at bounding box center [80, 260] width 96 height 10
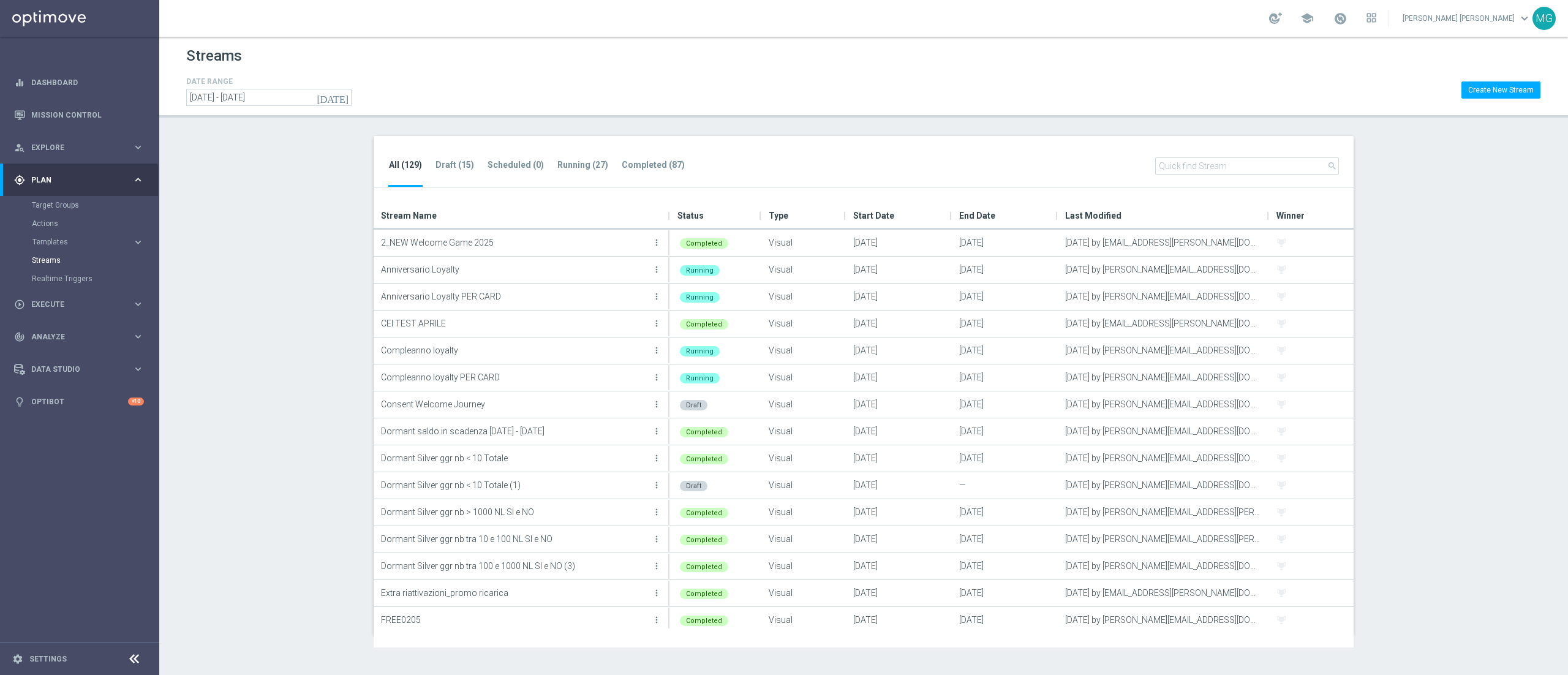
click at [1228, 166] on input "text" at bounding box center [1247, 166] width 184 height 17
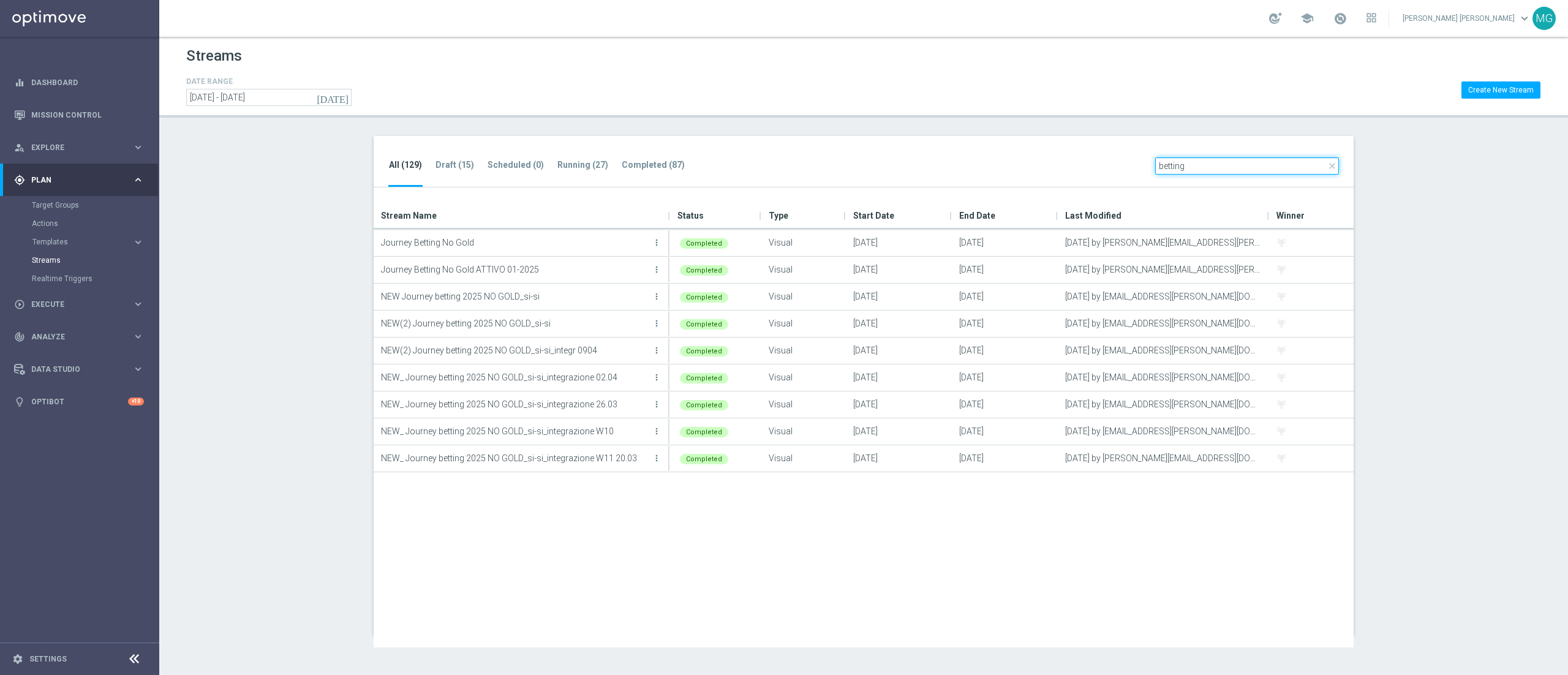
drag, startPoint x: 1190, startPoint y: 165, endPoint x: 1115, endPoint y: 181, distance: 76.7
click at [1115, 181] on div "All (129) Draft (15) Scheduled (0) Running (27) Completed (87) close betting" at bounding box center [863, 162] width 980 height 52
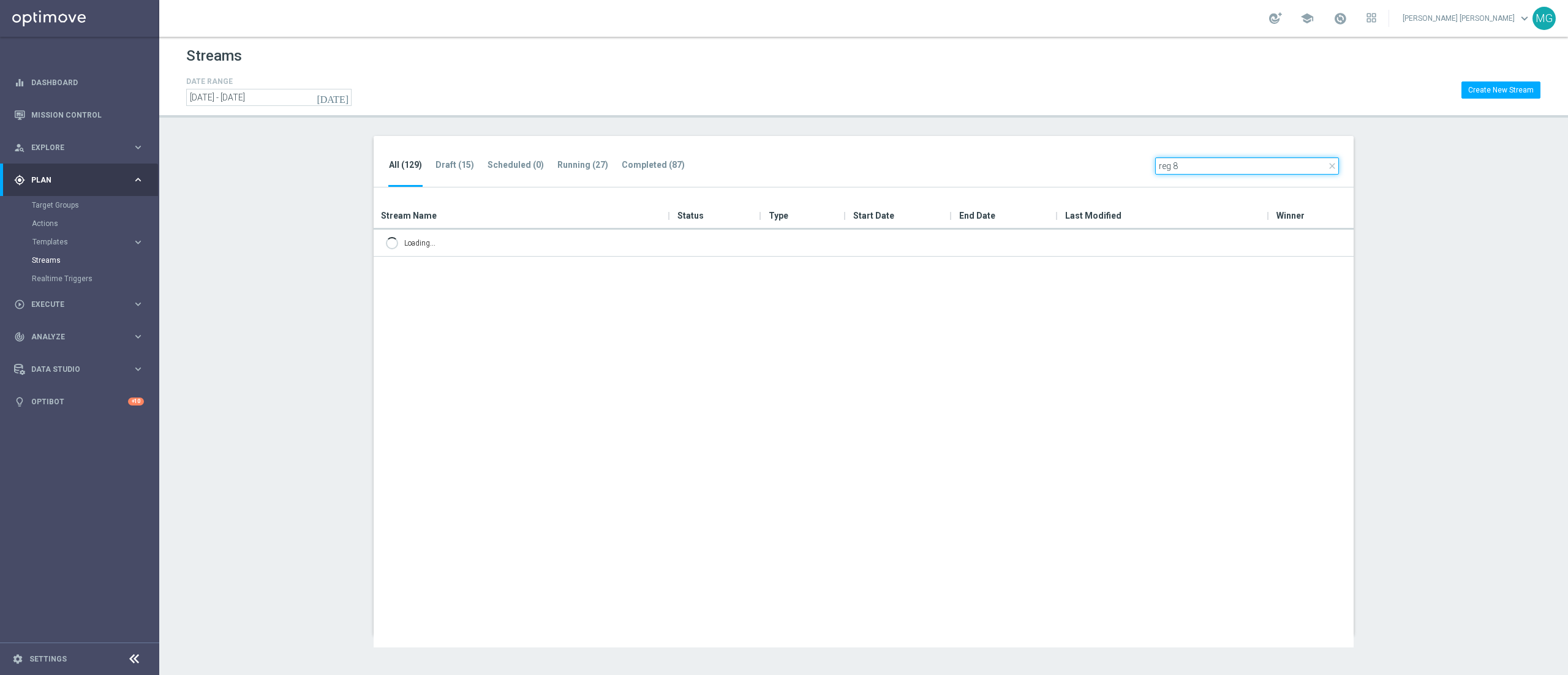
type input "reg 8"
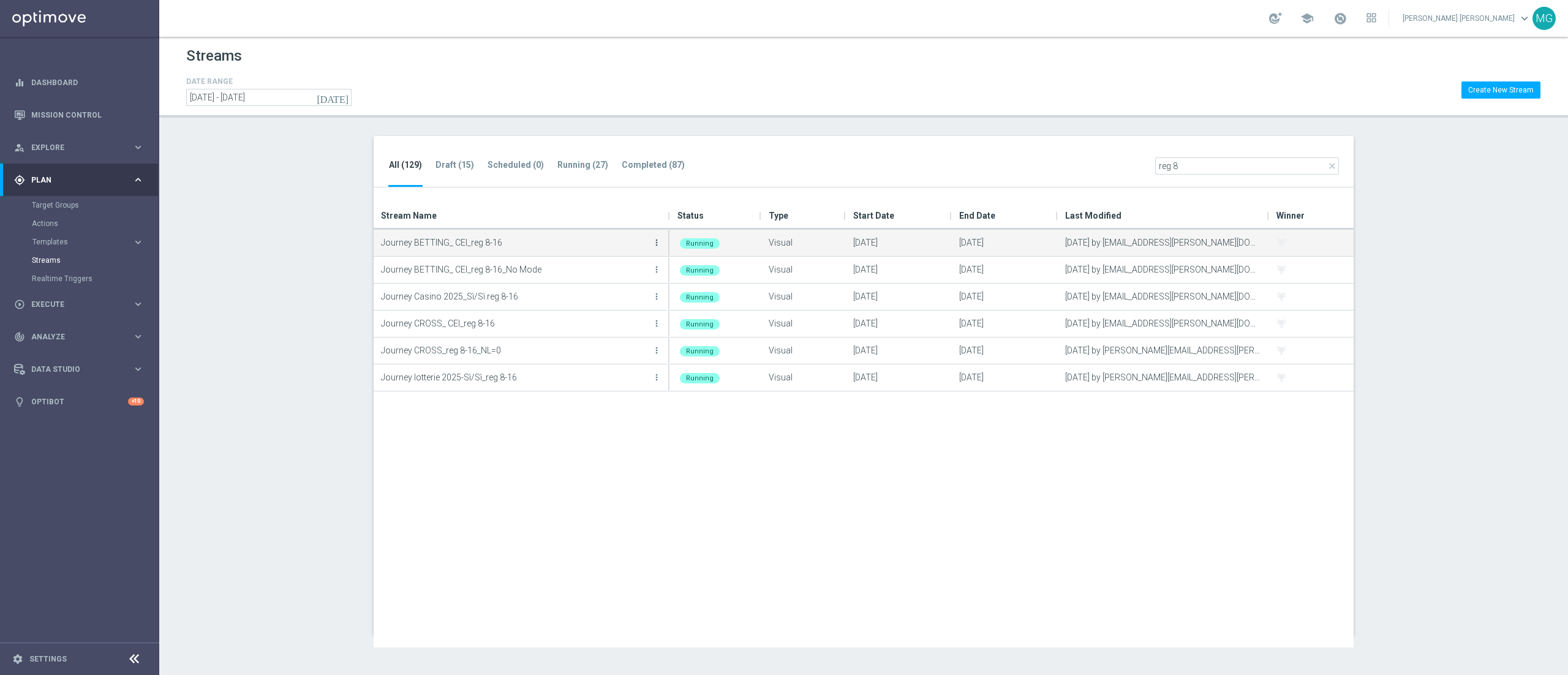
click at [661, 241] on icon "more_vert" at bounding box center [656, 242] width 10 height 10
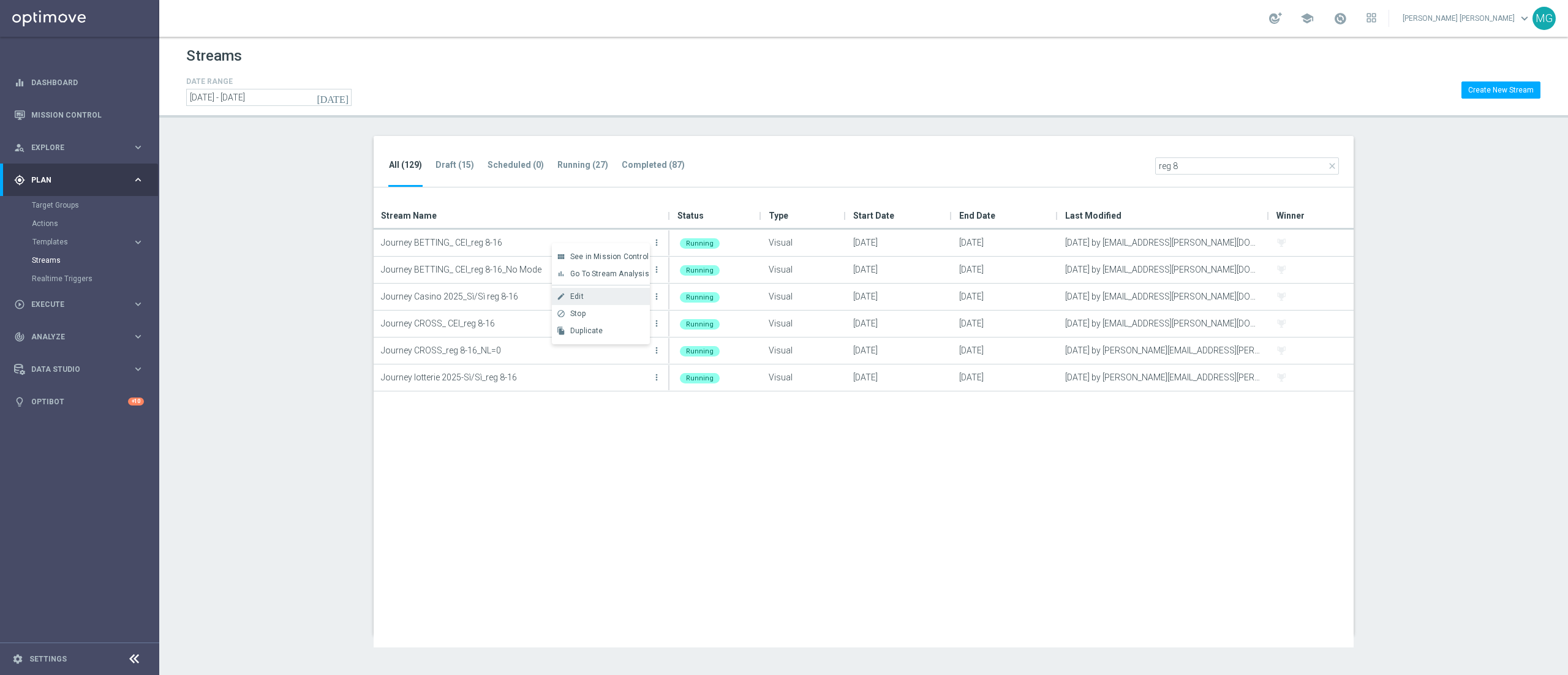
click at [620, 299] on div "Edit" at bounding box center [608, 296] width 74 height 9
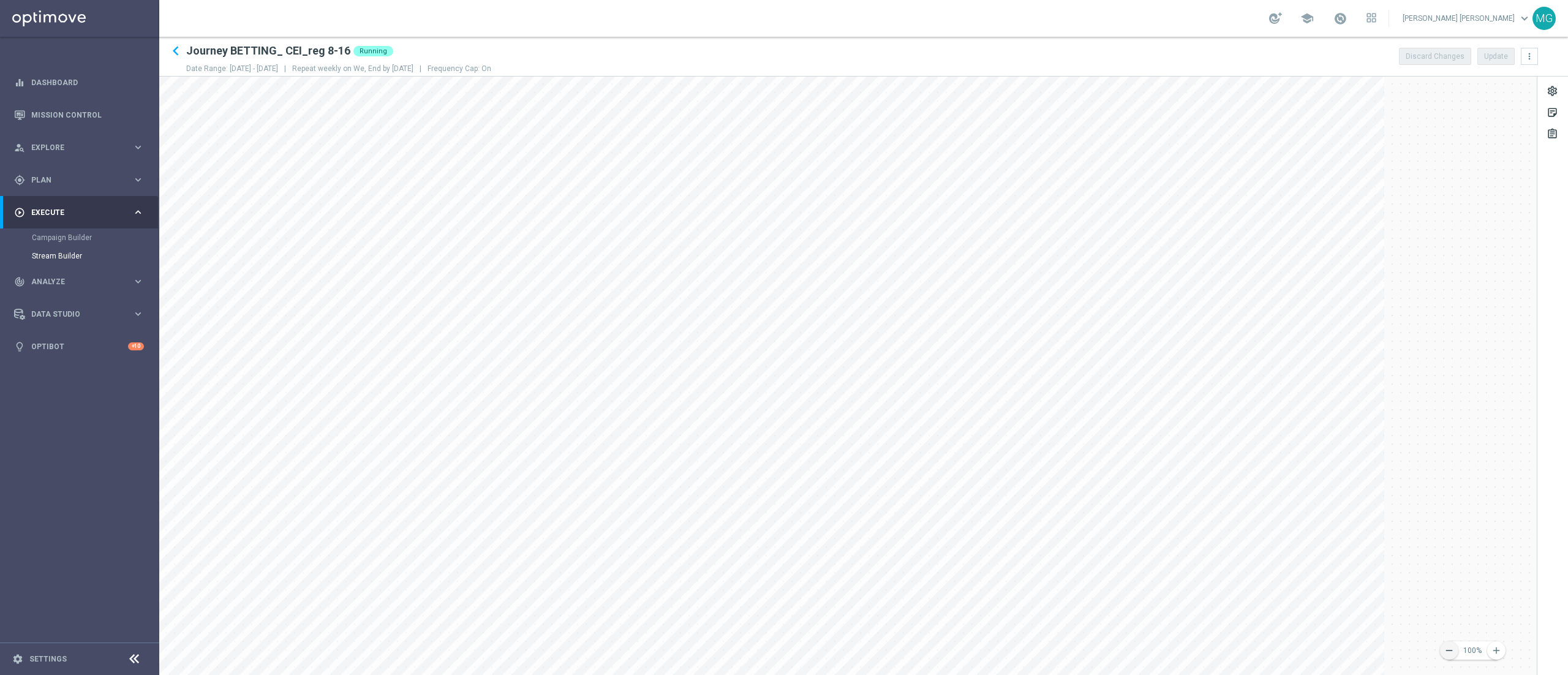
click at [1446, 651] on icon "remove" at bounding box center [1450, 650] width 11 height 11
click at [1449, 653] on icon "remove" at bounding box center [1450, 650] width 11 height 11
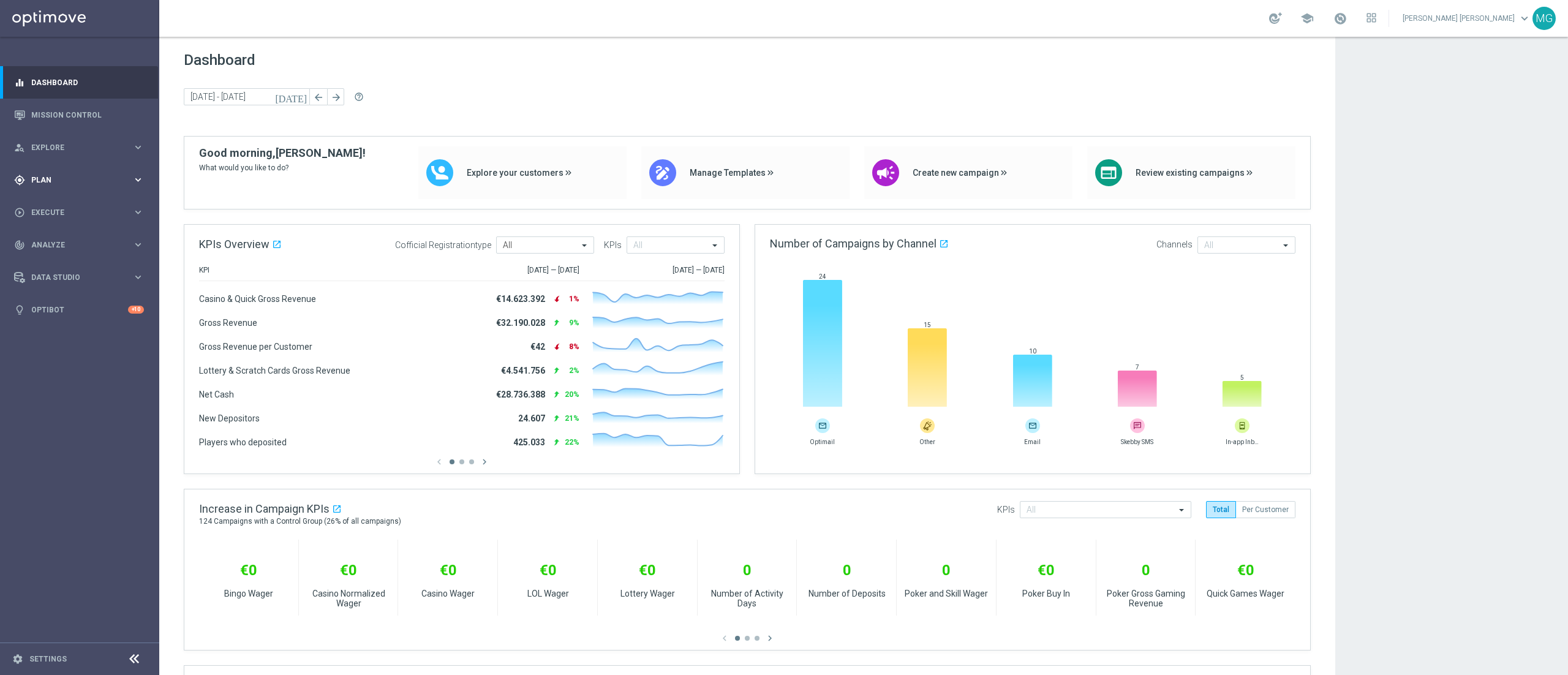
click at [88, 169] on div "gps_fixed Plan keyboard_arrow_right" at bounding box center [79, 180] width 158 height 32
click at [68, 204] on link "Target Groups" at bounding box center [80, 205] width 96 height 10
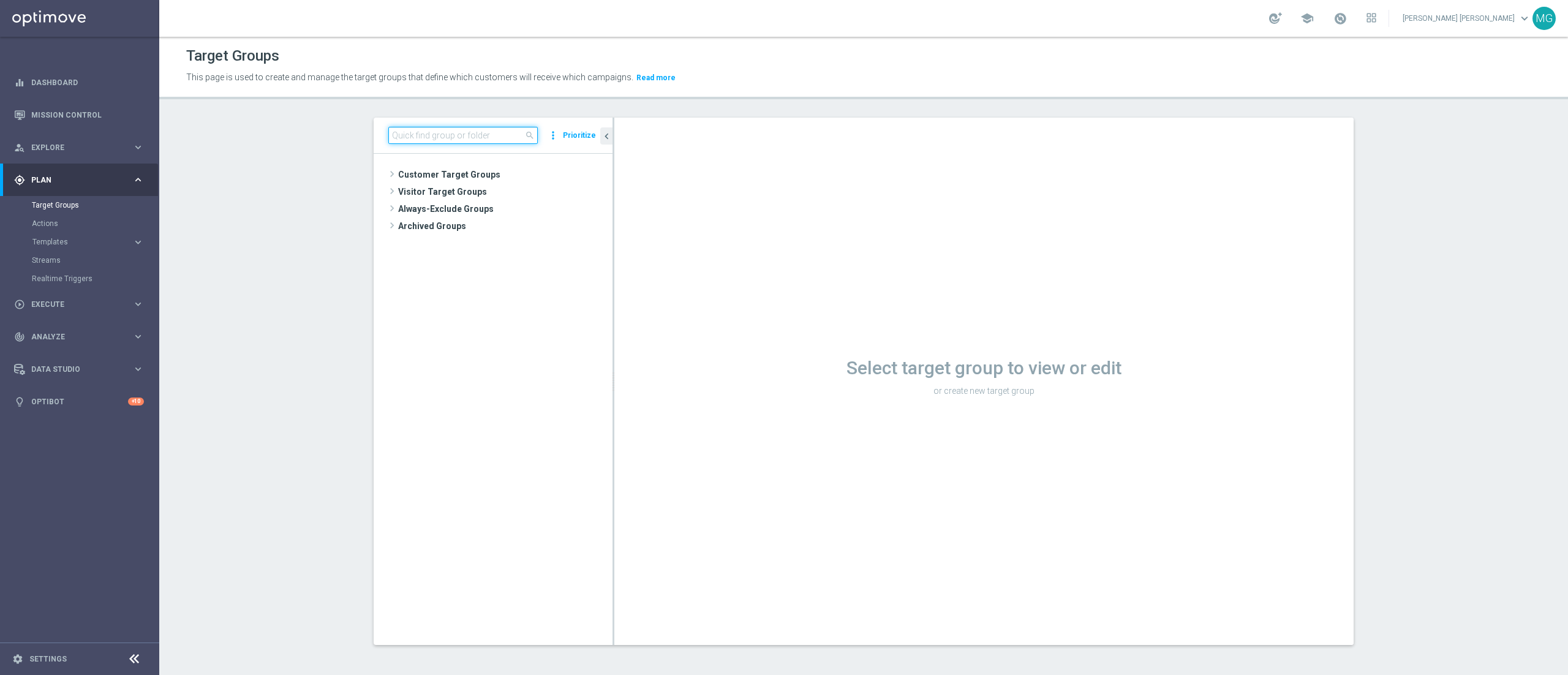
click at [415, 131] on input at bounding box center [462, 135] width 149 height 17
paste input "J BETTING NO CEI - Campaign 11"
click at [514, 249] on span "J BETTING NO CEI - Campaign 11" at bounding box center [522, 243] width 125 height 10
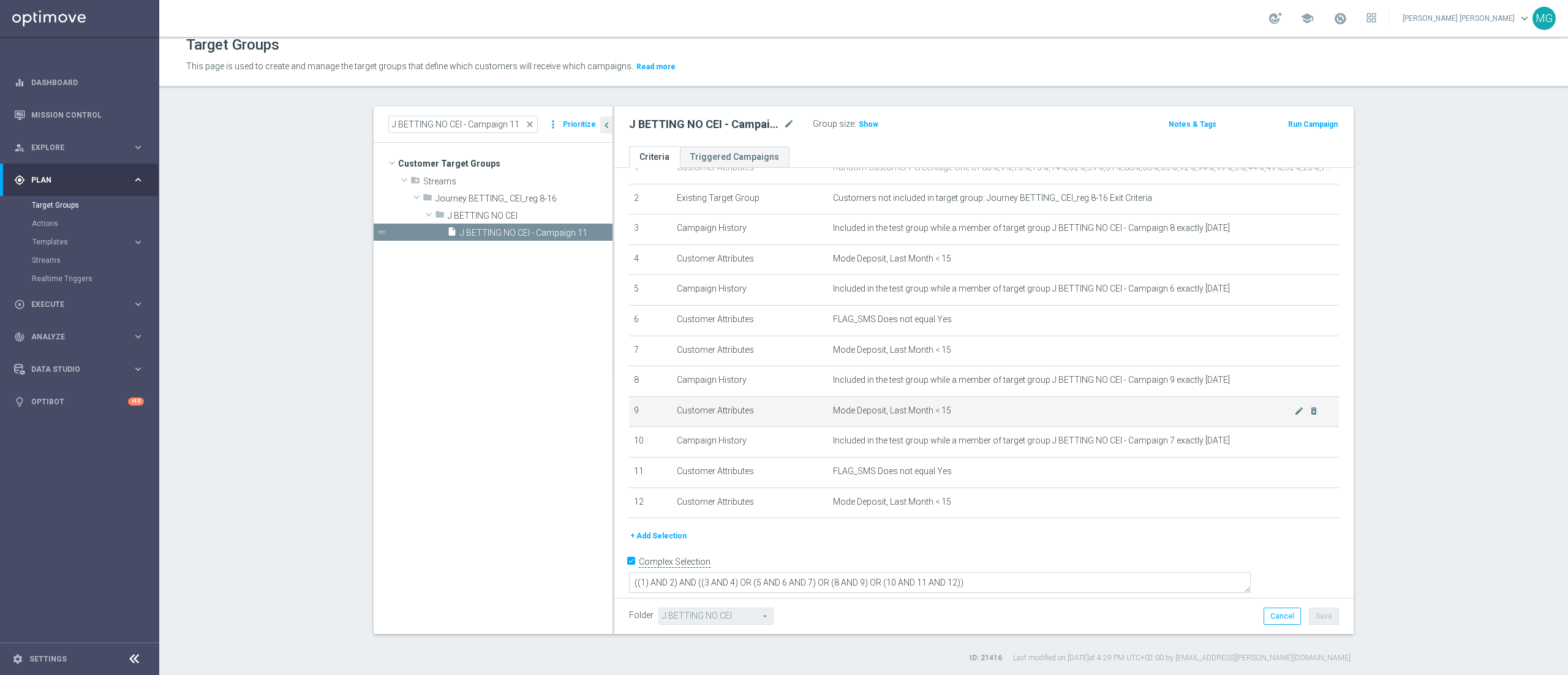
scroll to position [59, 0]
click at [513, 131] on input "J BETTING NO CEI - Campaign 11" at bounding box center [462, 125] width 149 height 17
type input "J BETTING NO CEI - Campaign 10"
click at [532, 232] on span "J BETTING NO CEI - Campaign 10" at bounding box center [522, 233] width 125 height 10
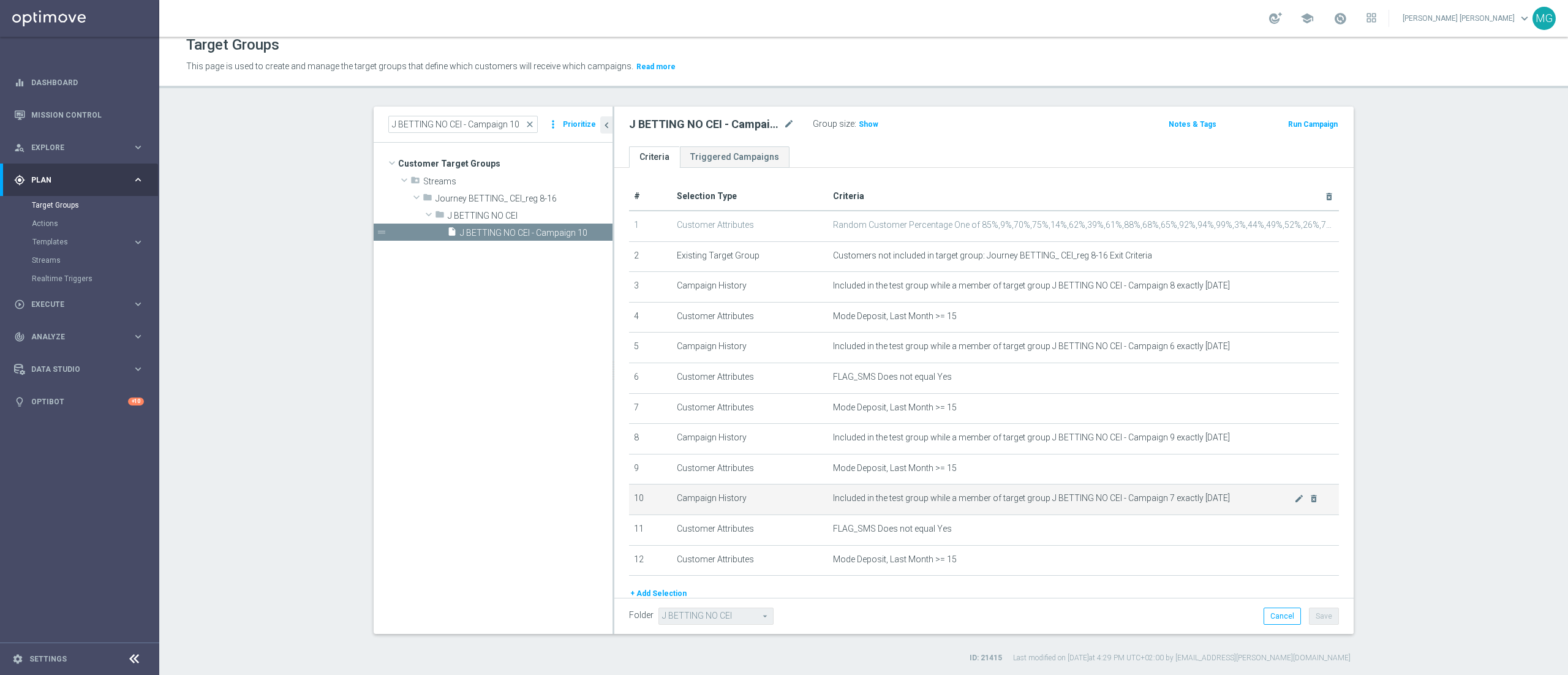
scroll to position [59, 0]
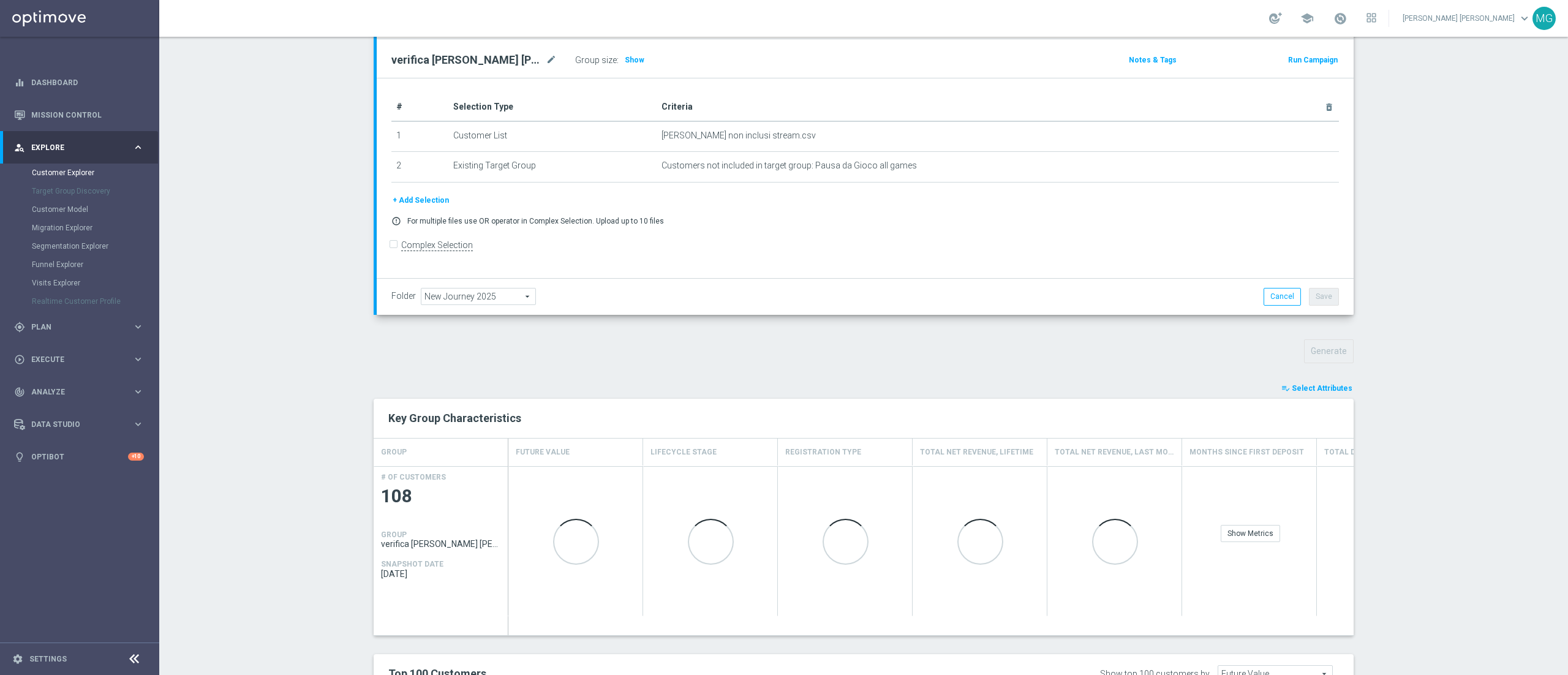
scroll to position [145, 0]
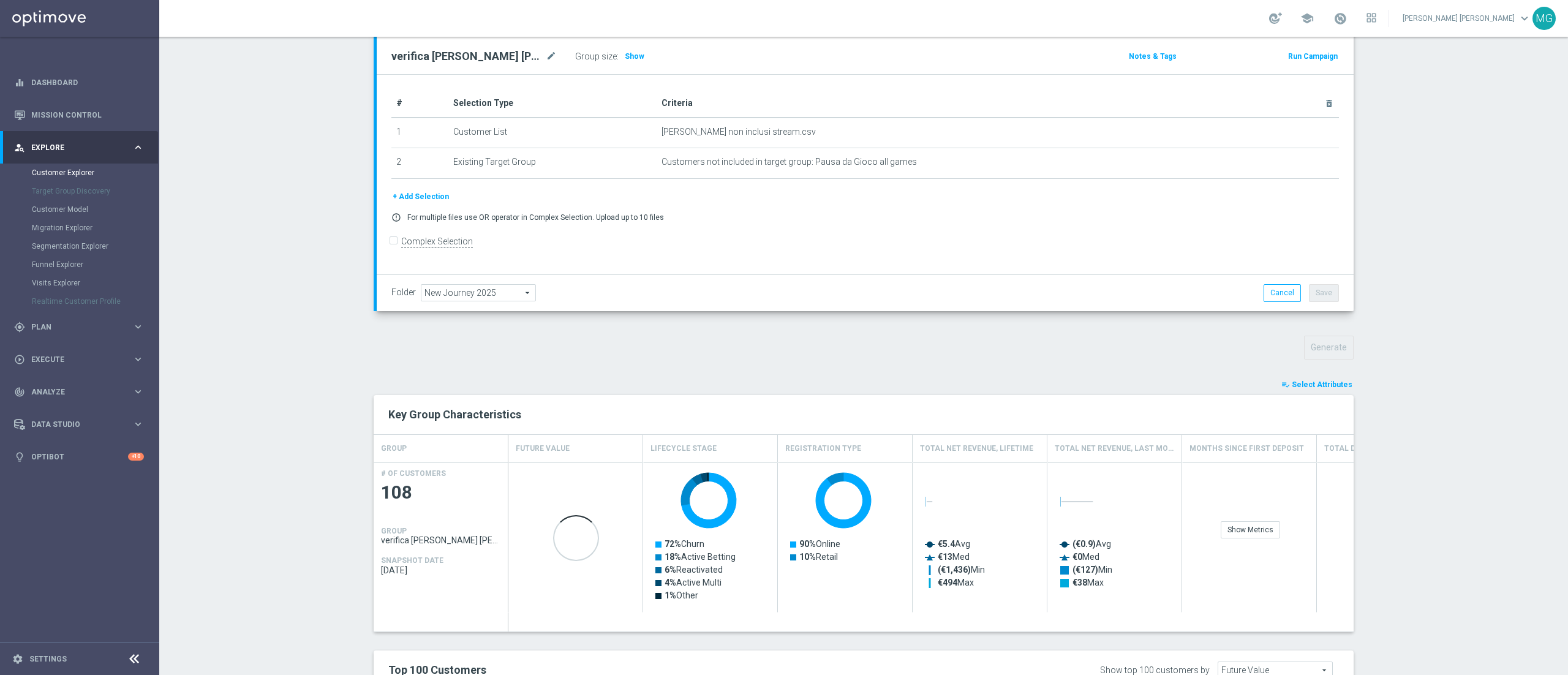
click at [1336, 381] on span "Select Attributes" at bounding box center [1323, 384] width 61 height 9
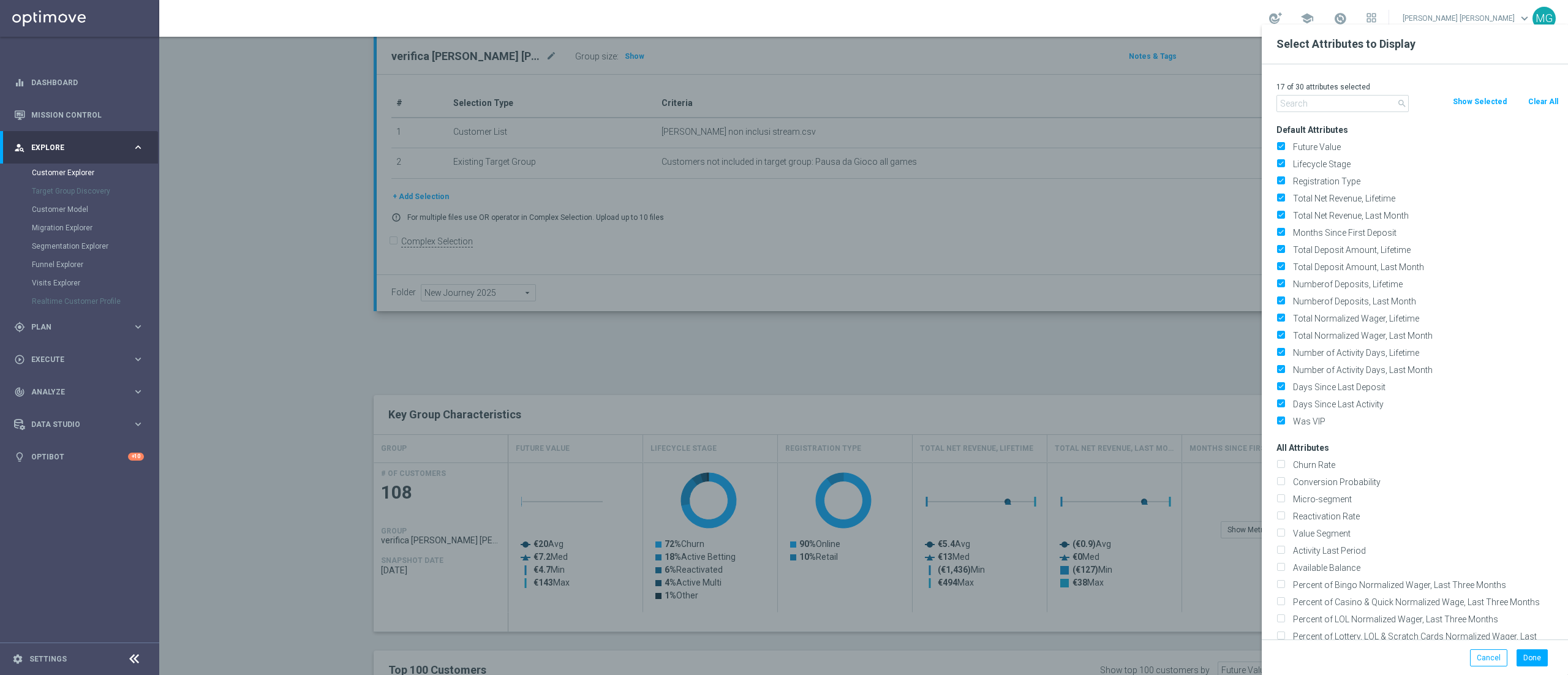
click at [1549, 89] on p "17 of 30 attributes selected" at bounding box center [1418, 87] width 282 height 10
click at [1547, 90] on p "17 of 30 attributes selected" at bounding box center [1418, 87] width 282 height 10
click at [1545, 101] on button "Clear All" at bounding box center [1543, 102] width 32 height 13
checkbox input "false"
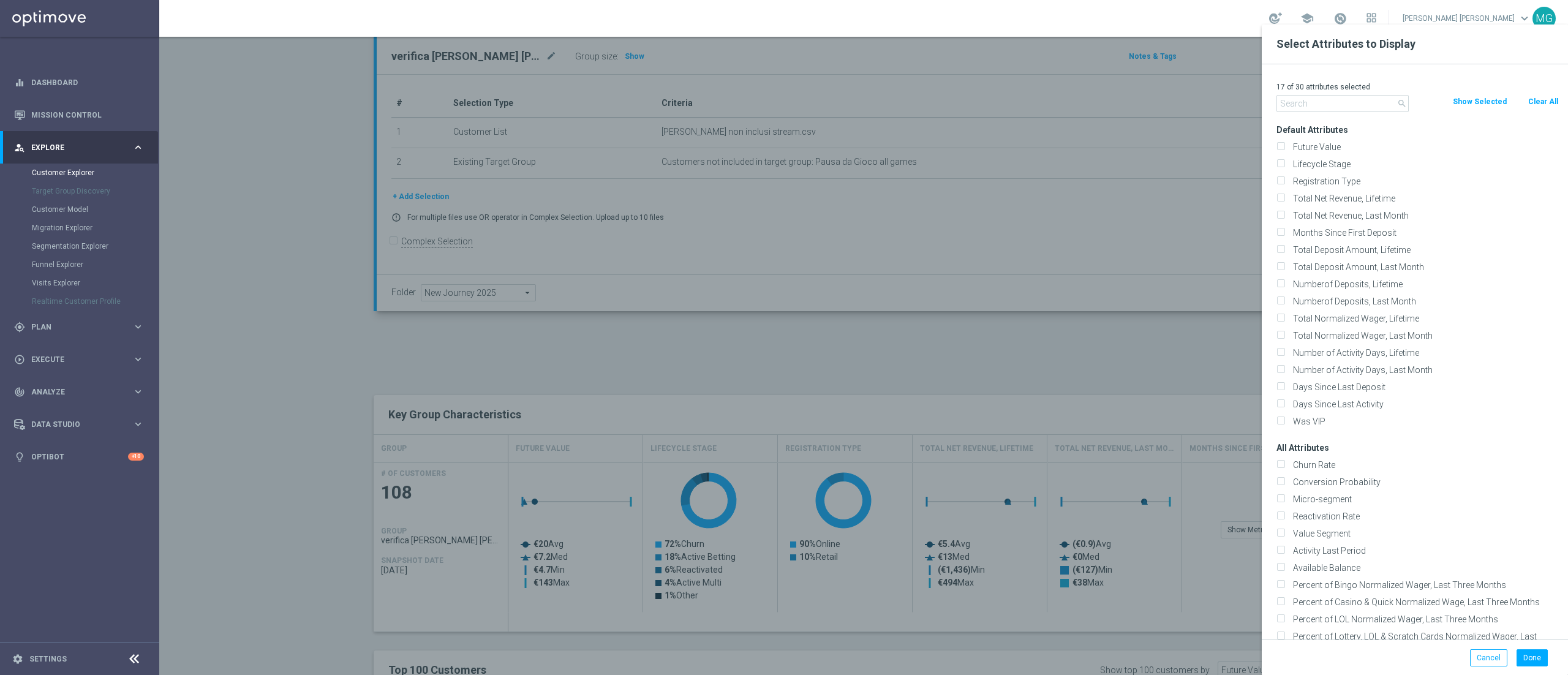
checkbox input "false"
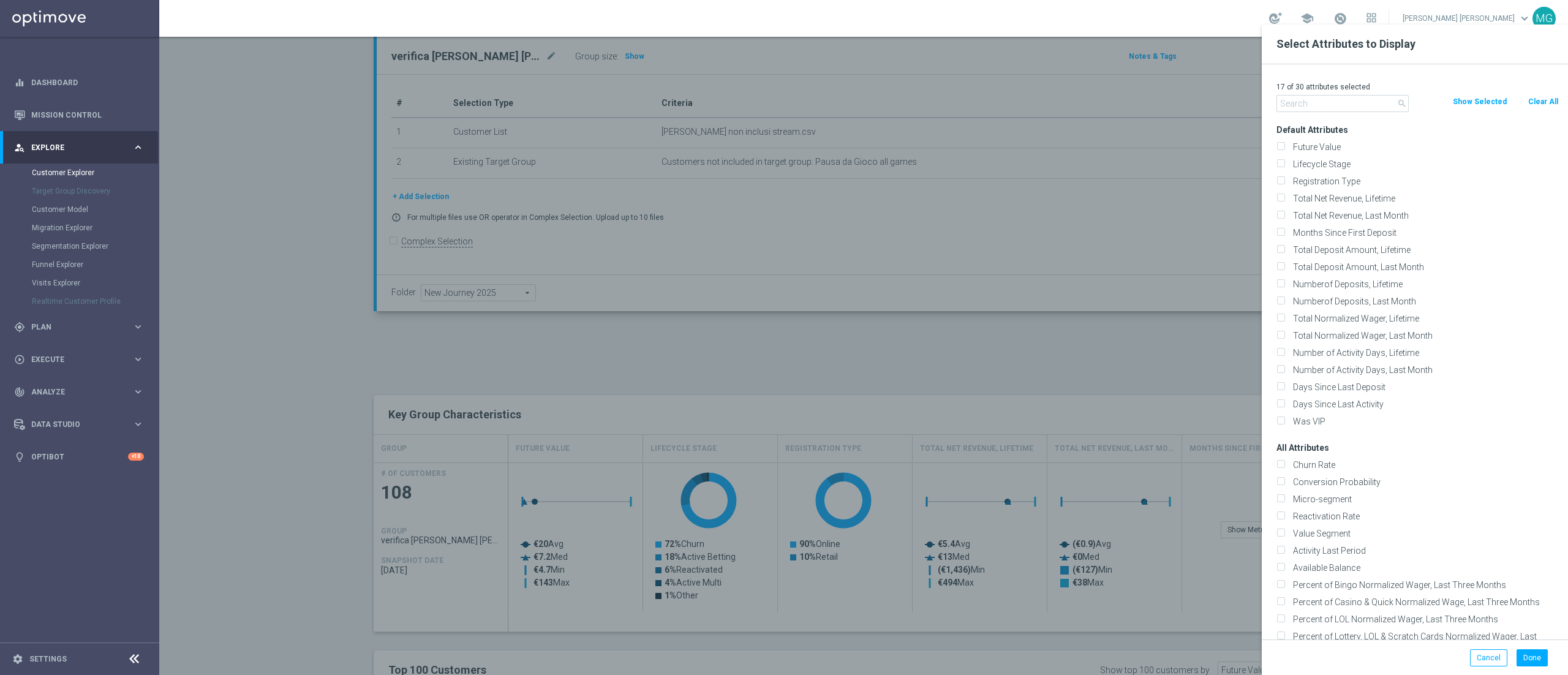
checkbox input "false"
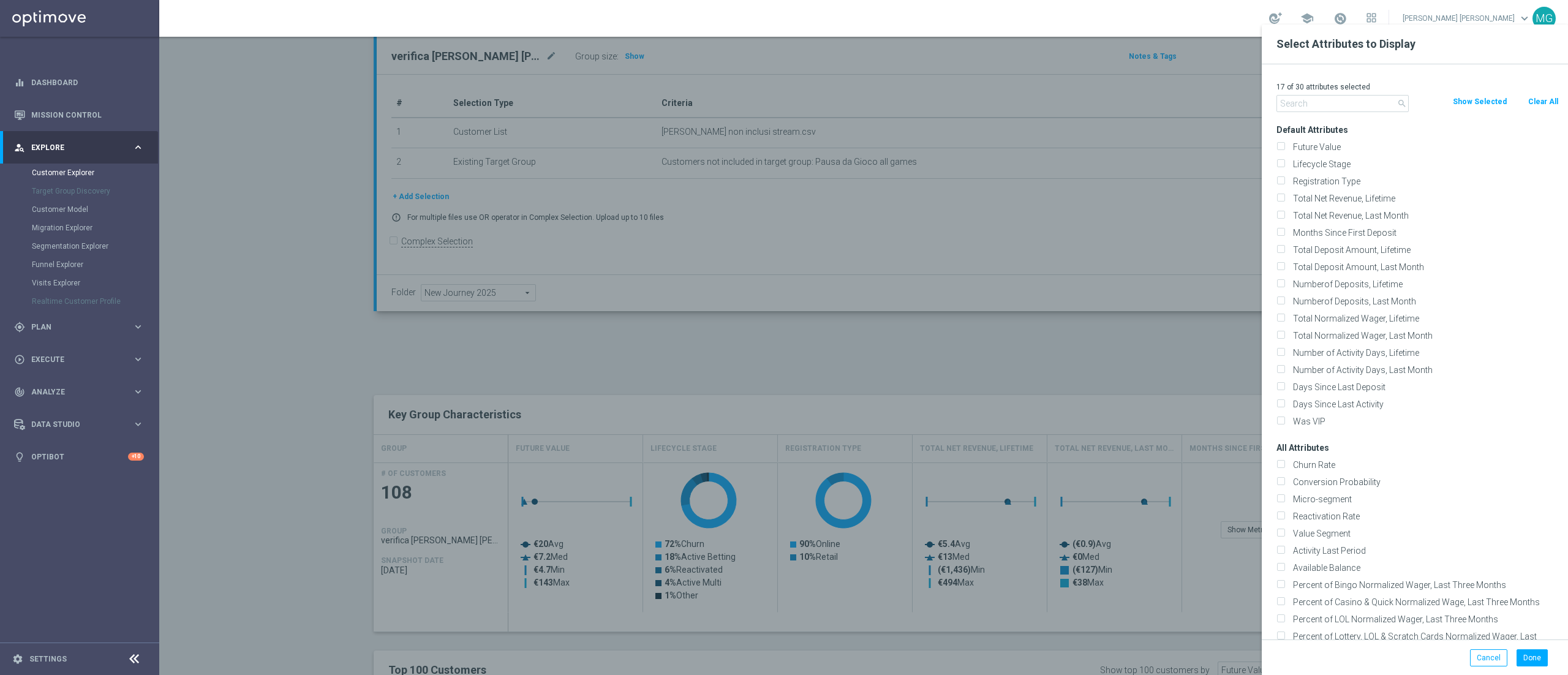
checkbox input "false"
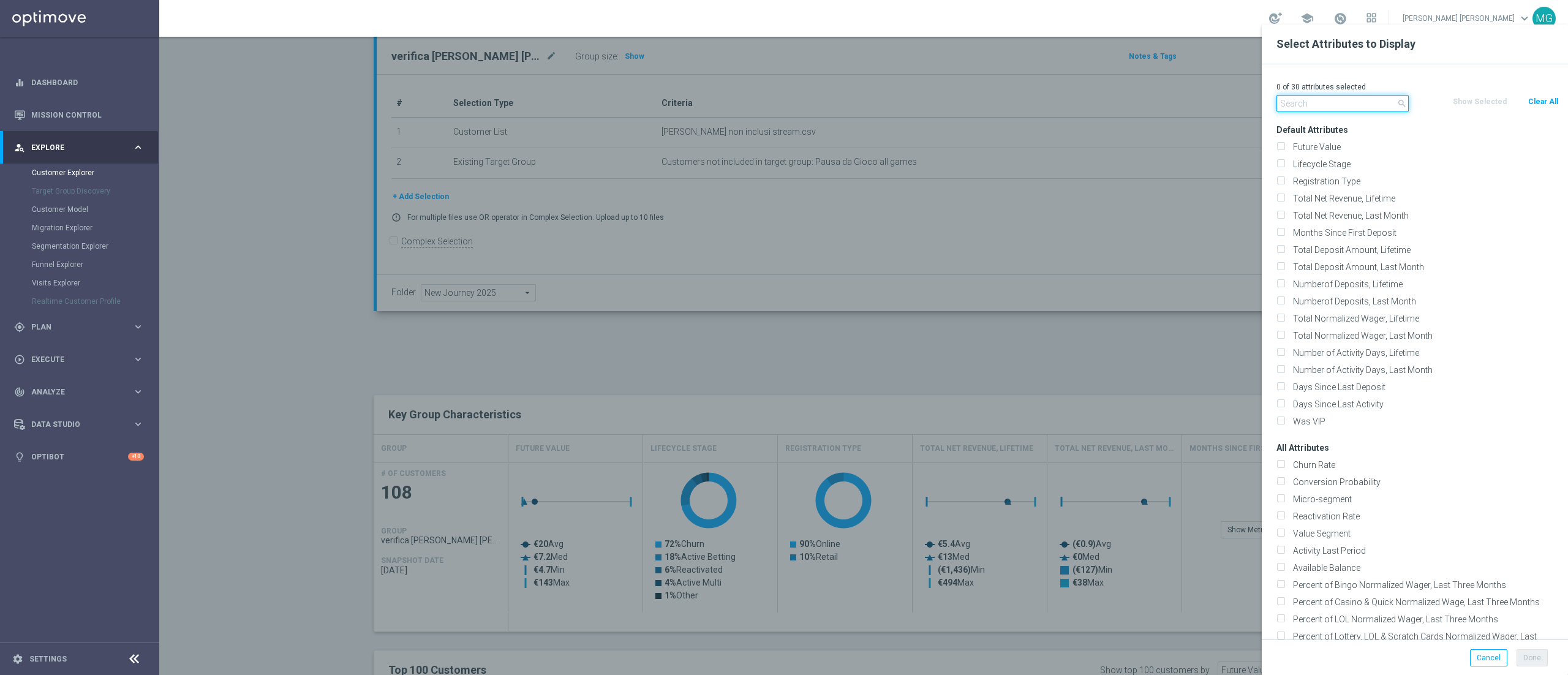
click at [1284, 107] on input "text" at bounding box center [1343, 104] width 132 height 17
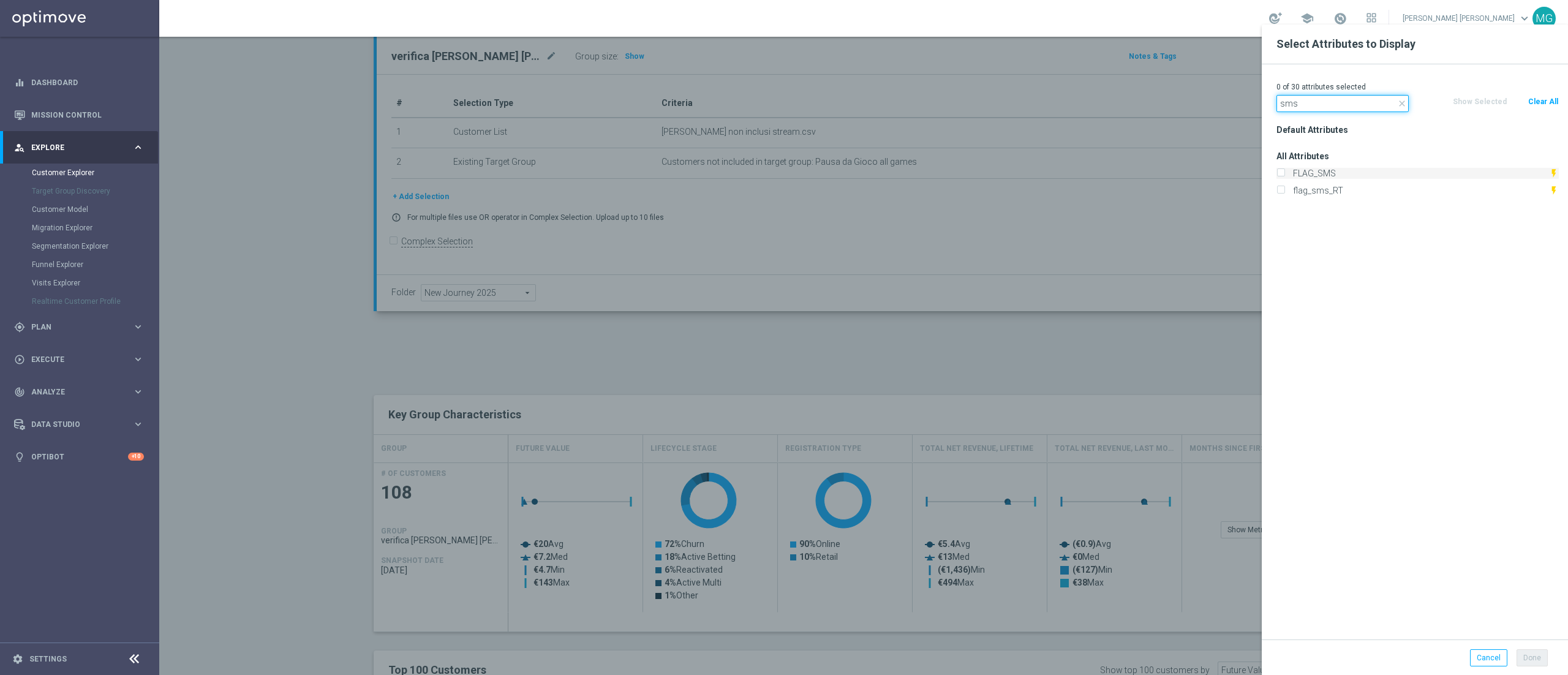
type input "sms"
click at [1326, 171] on label "FLAG_SMS" at bounding box center [1420, 174] width 261 height 11
click at [1285, 171] on input "FLAG_SMS" at bounding box center [1281, 175] width 8 height 8
checkbox input "true"
drag, startPoint x: 1308, startPoint y: 96, endPoint x: 1265, endPoint y: 101, distance: 43.3
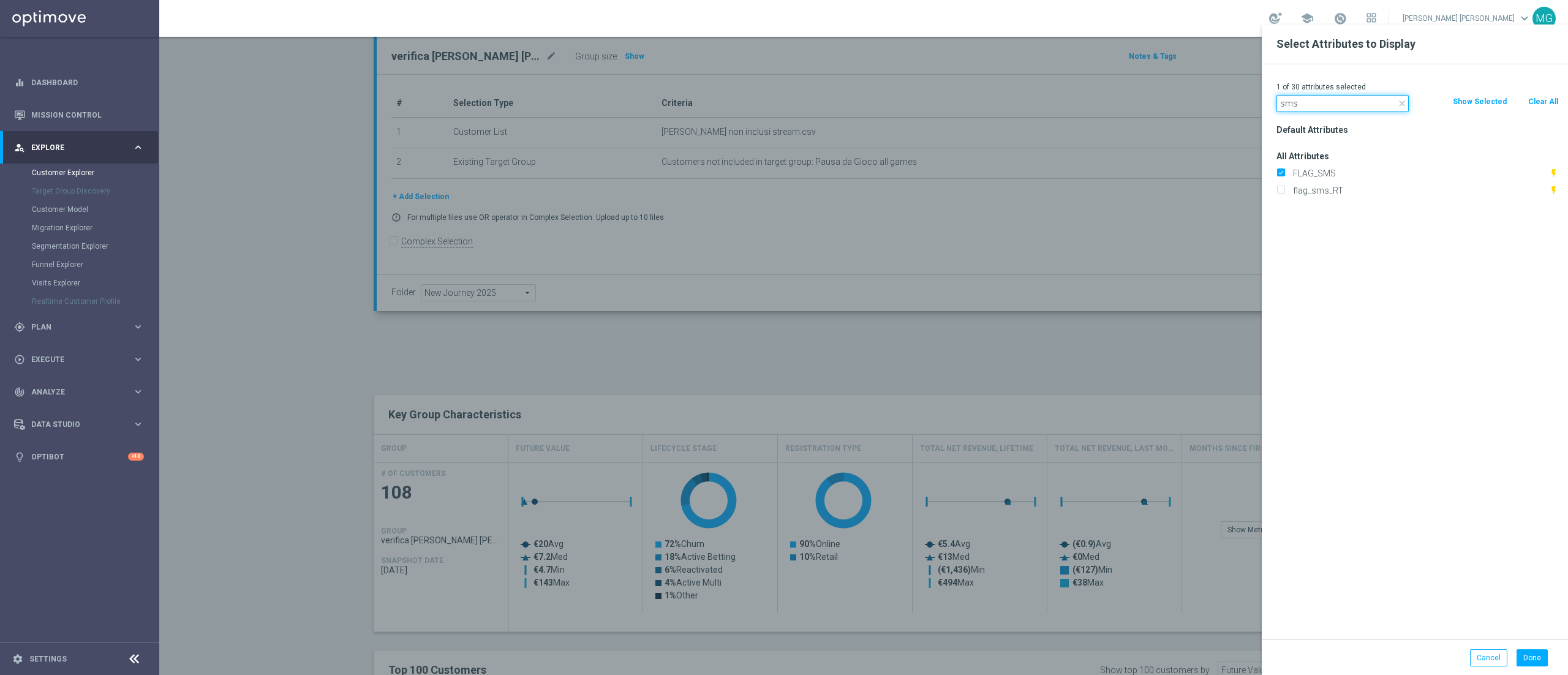
click at [1265, 101] on div "1 of 30 attributes selected close sms Clear All Show Selected Default Attribute…" at bounding box center [1415, 352] width 306 height 575
type input "accoun"
click at [1315, 180] on div "Account Status" at bounding box center [1418, 173] width 300 height 17
click at [1315, 175] on label "Account Status" at bounding box center [1424, 174] width 270 height 11
click at [1285, 175] on input "Account Status" at bounding box center [1281, 175] width 8 height 8
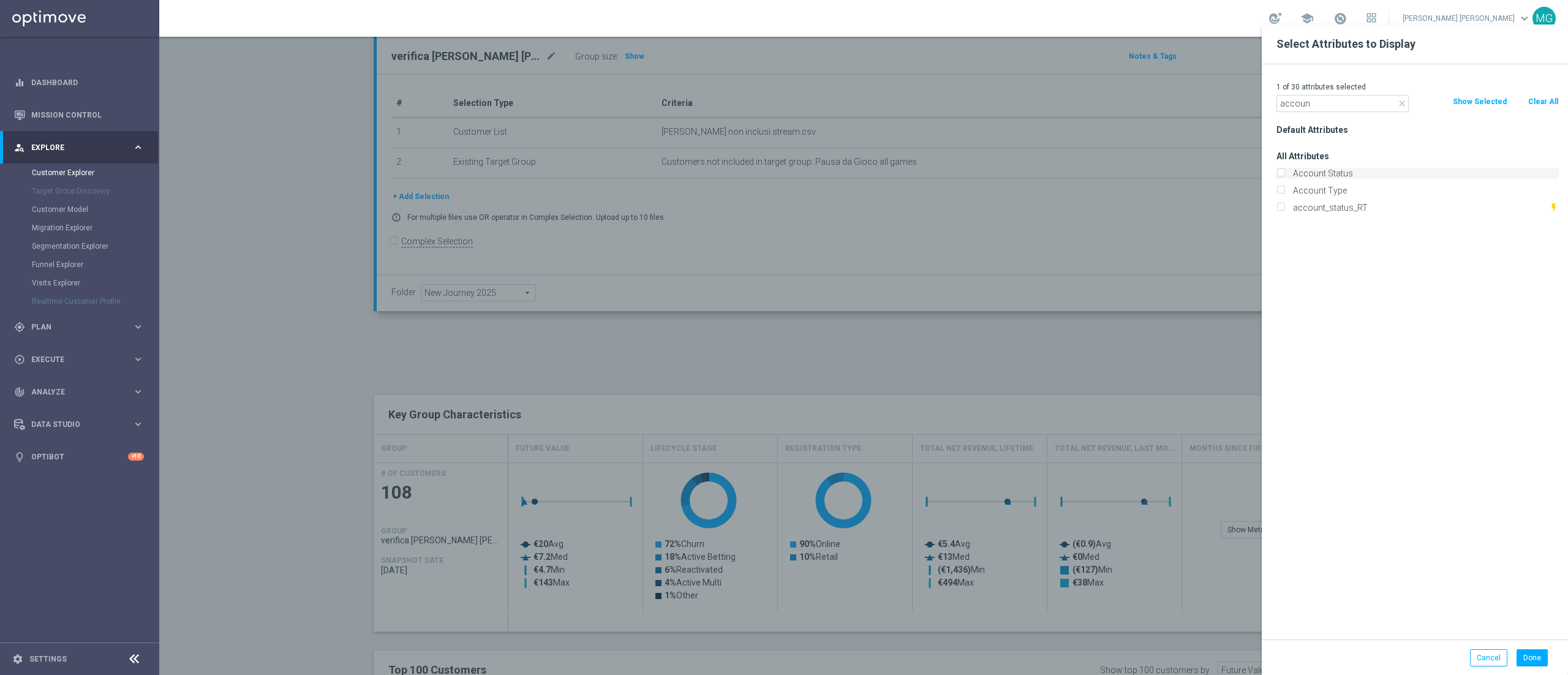
checkbox input "true"
drag, startPoint x: 1317, startPoint y: 106, endPoint x: 1240, endPoint y: 114, distance: 77.4
type input "fra"
click at [1312, 171] on label "Fraud" at bounding box center [1424, 174] width 270 height 11
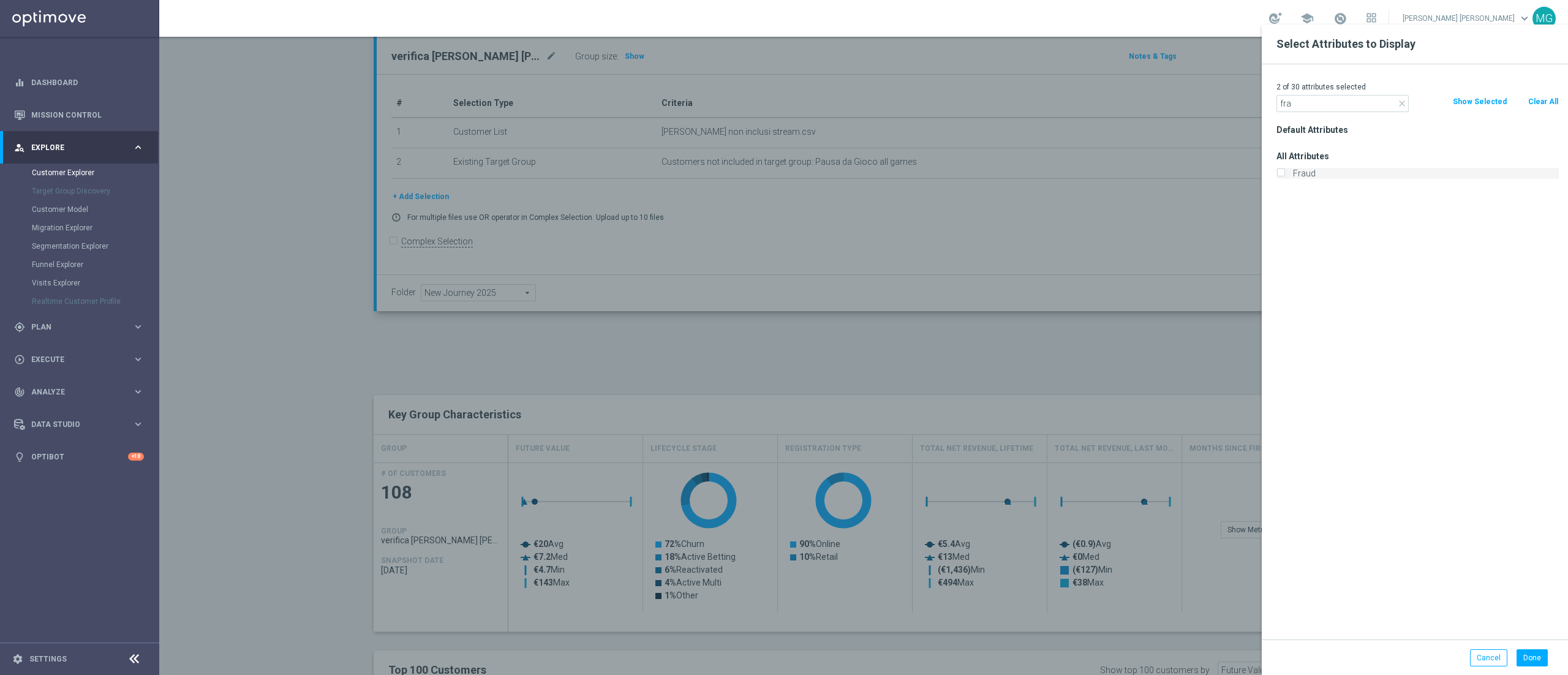
click at [1285, 171] on input "Fraud" at bounding box center [1281, 175] width 8 height 8
checkbox input "true"
drag, startPoint x: 1534, startPoint y: 657, endPoint x: 1528, endPoint y: 656, distance: 6.1
click at [1533, 657] on button "Done" at bounding box center [1532, 658] width 31 height 17
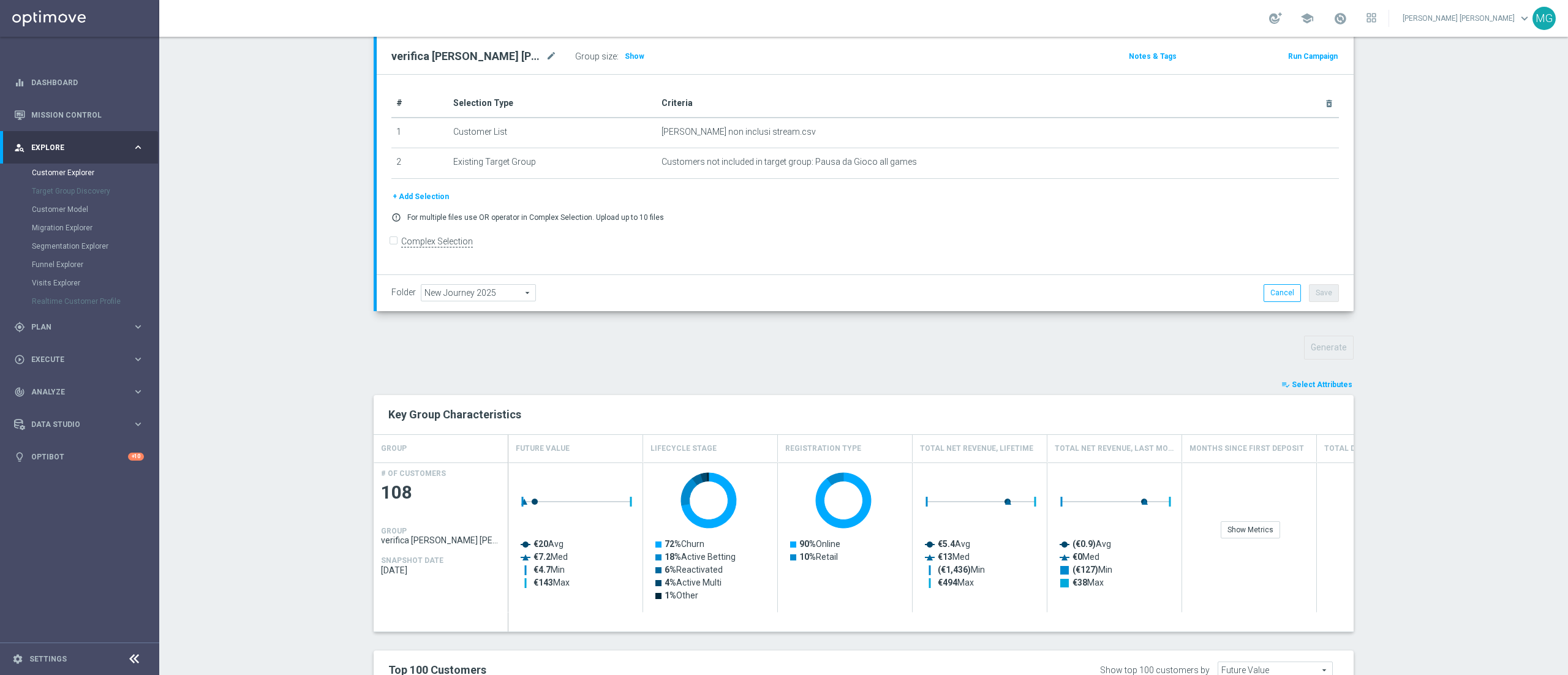
type input "Search"
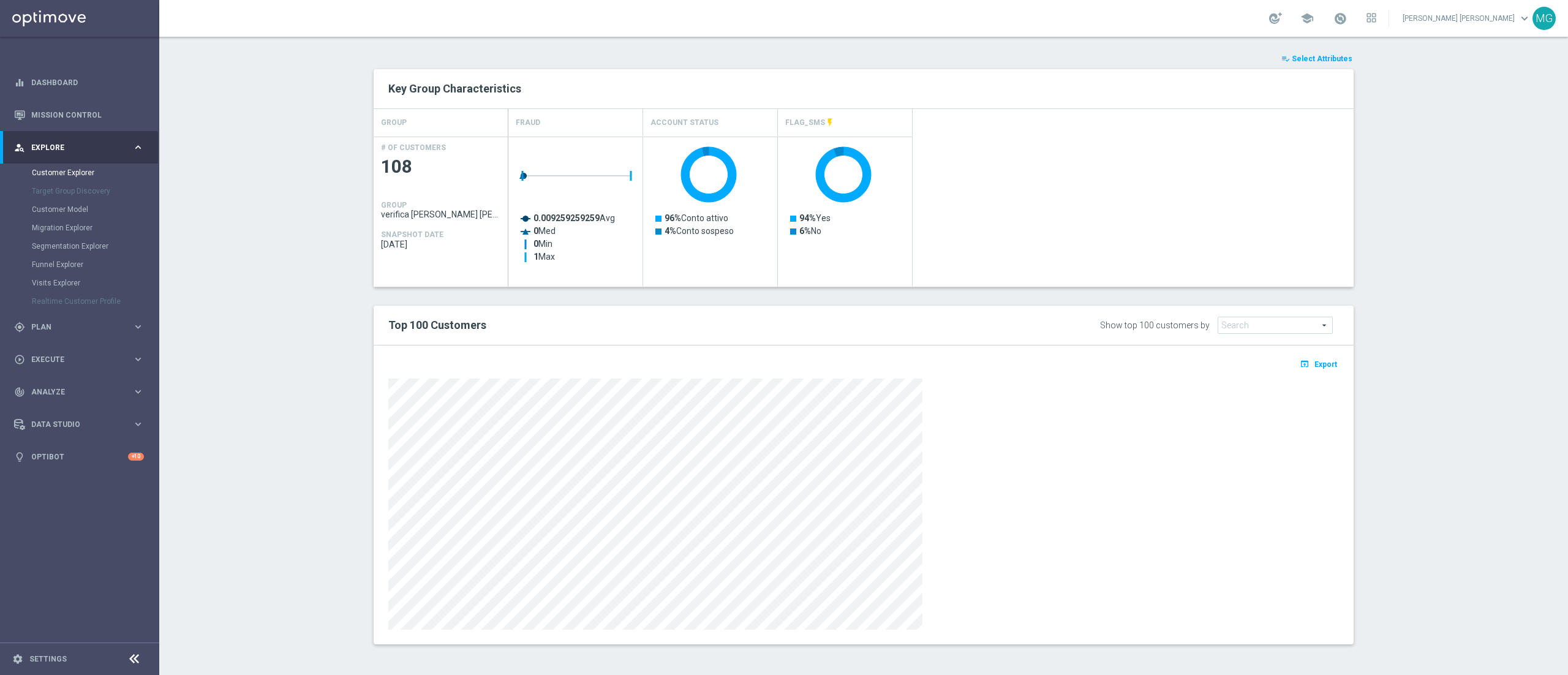
scroll to position [183, 0]
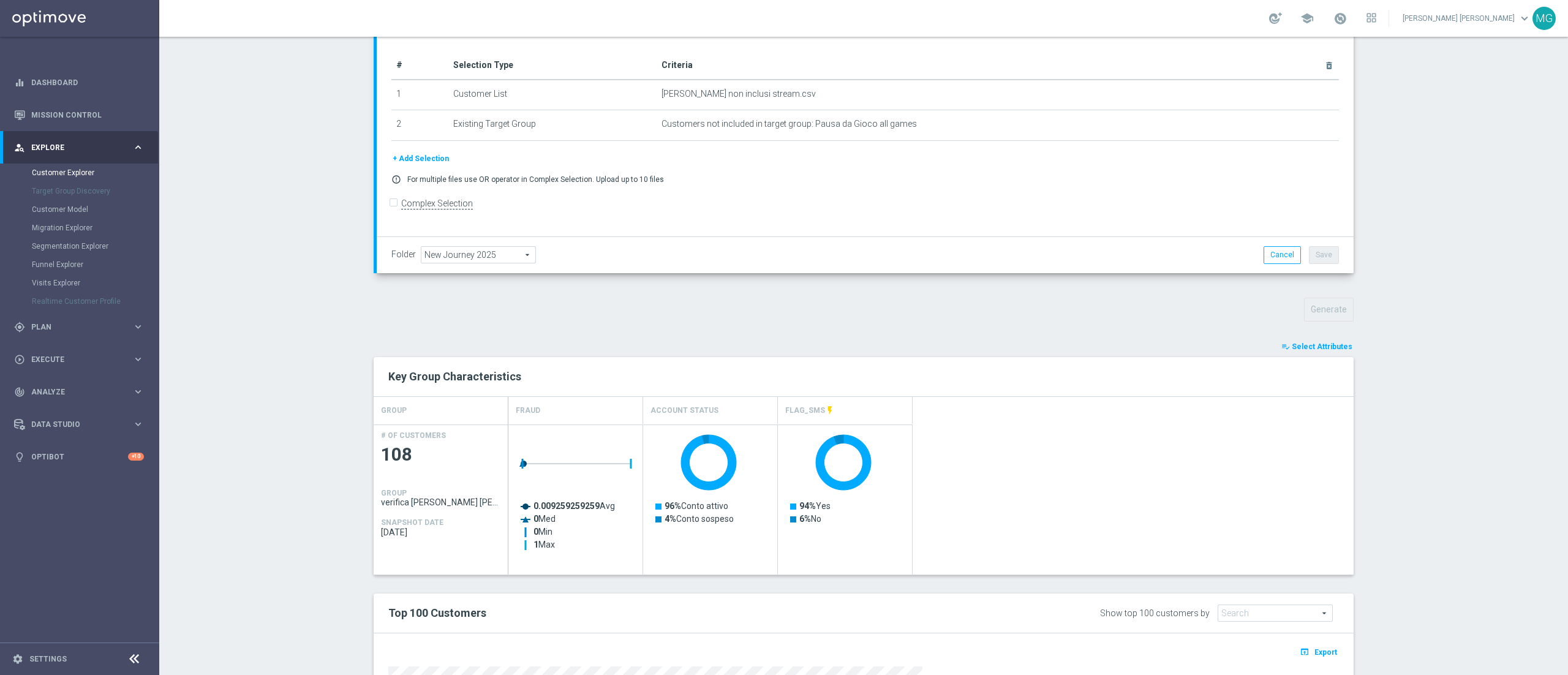
click at [1461, 339] on section "TARGET GROUP verifica [PERSON_NAME] [PERSON_NAME] betting verifica [PERSON_NAME…" at bounding box center [864, 444] width 1409 height 1013
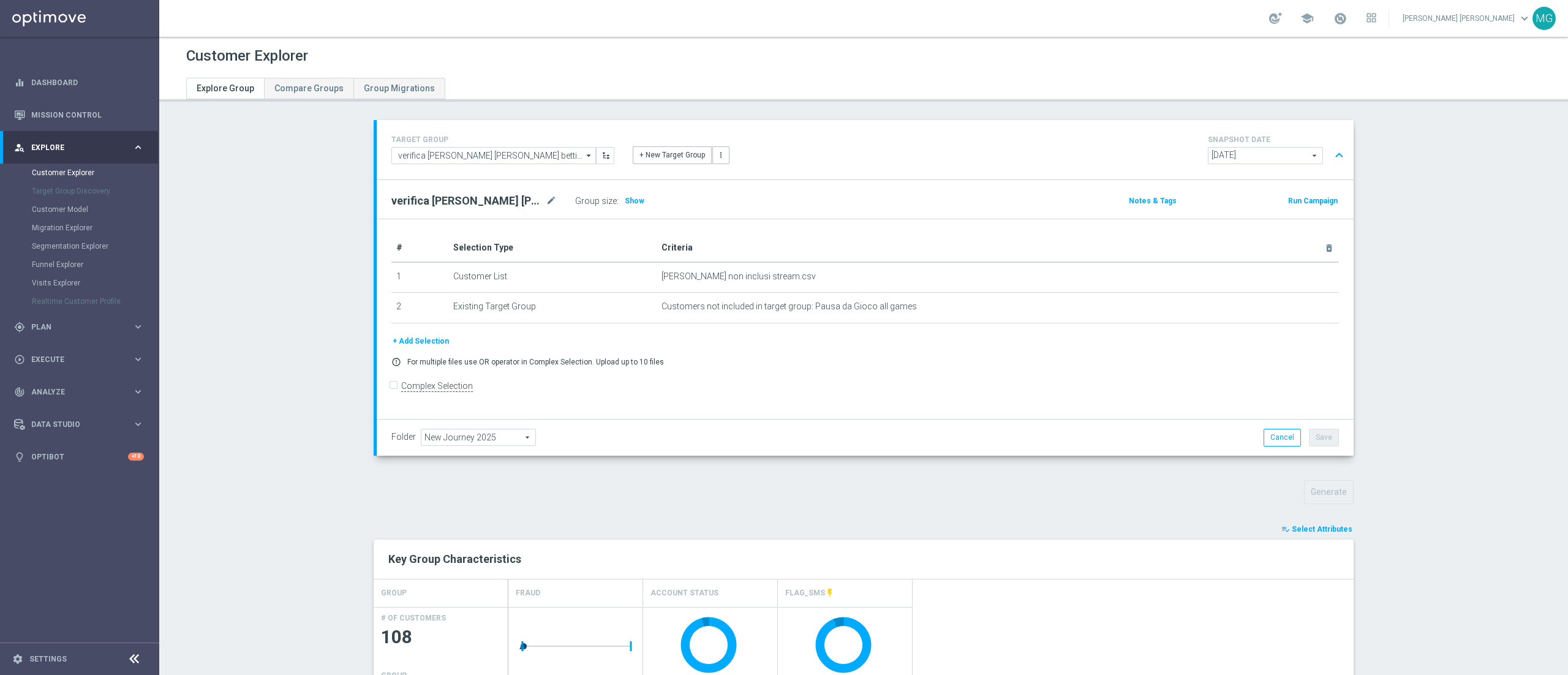
scroll to position [264, 0]
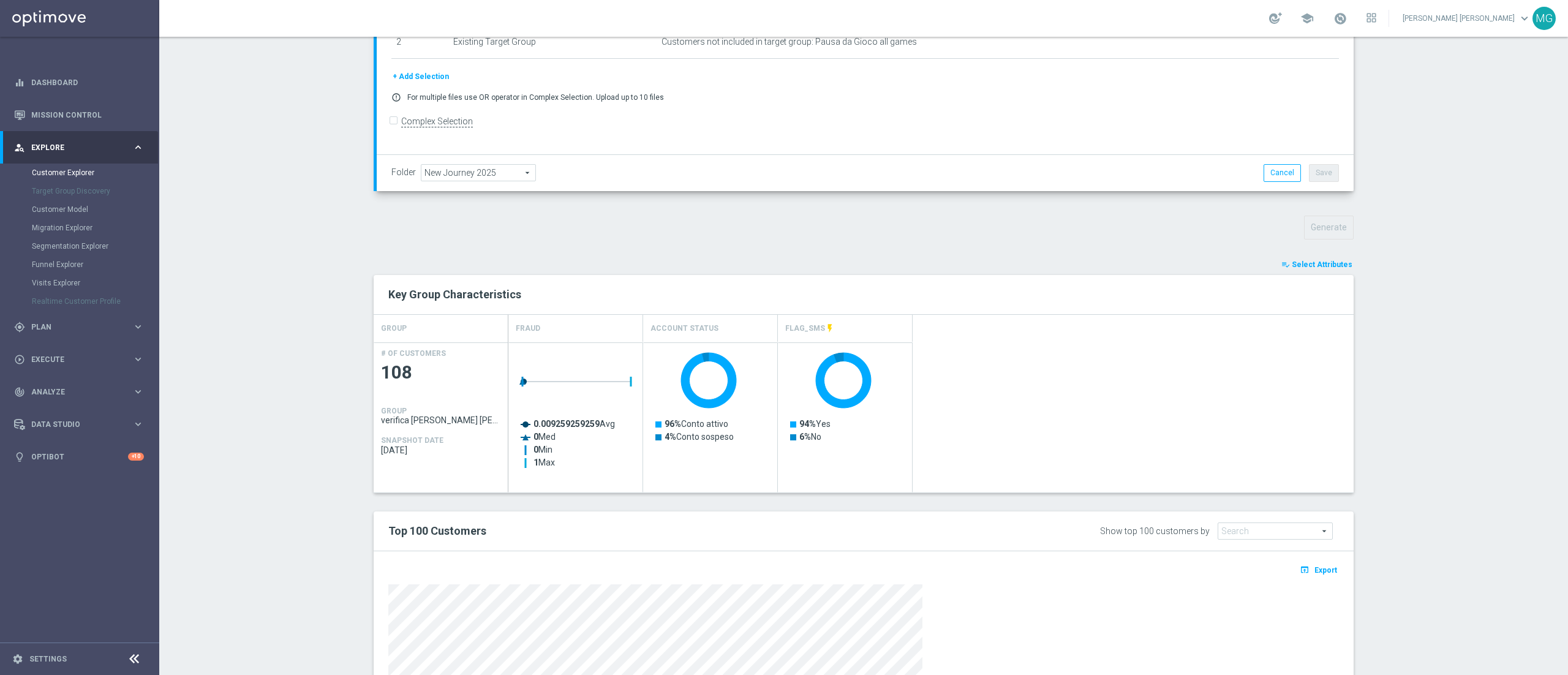
click at [1317, 269] on span "Select Attributes" at bounding box center [1323, 264] width 61 height 9
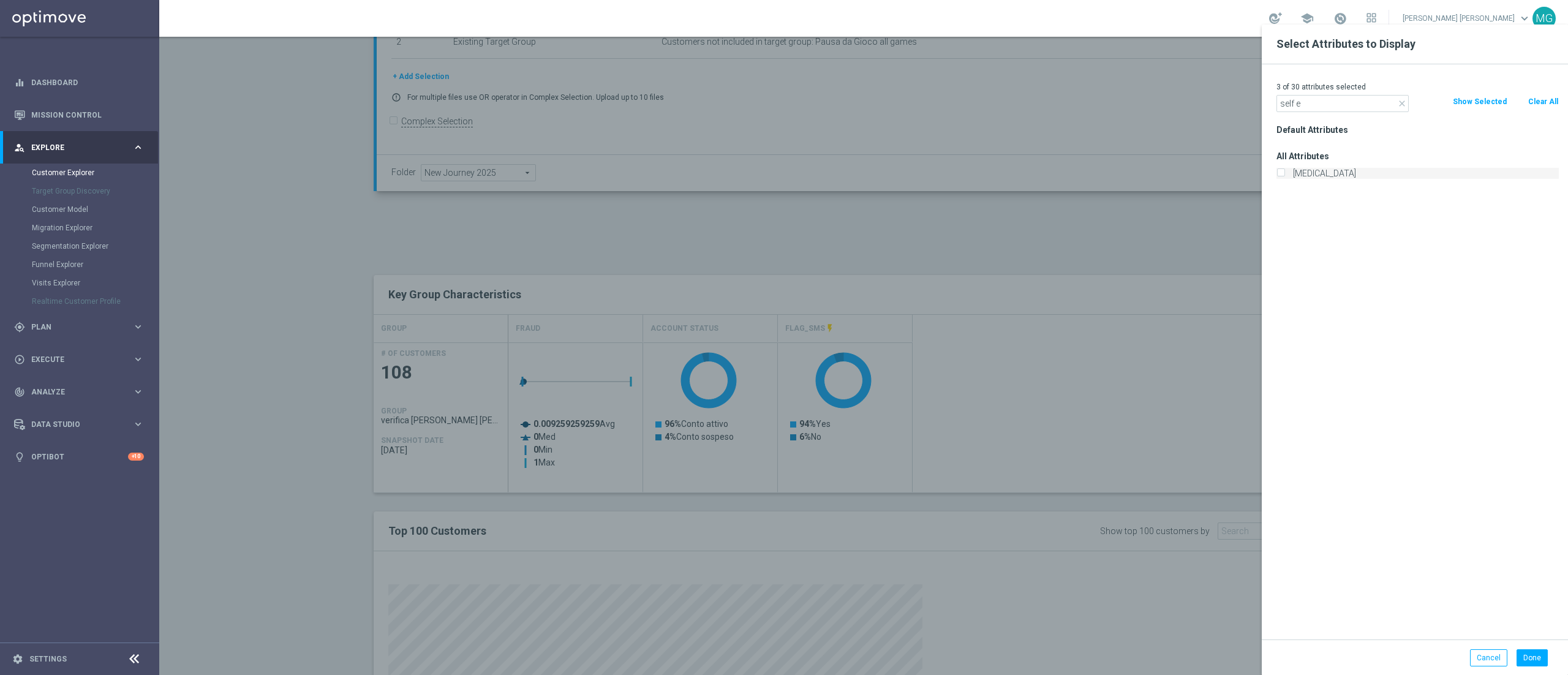
type input "self e"
click at [1335, 173] on label "[MEDICAL_DATA]" at bounding box center [1424, 174] width 270 height 11
click at [1285, 173] on input "[MEDICAL_DATA]" at bounding box center [1281, 175] width 8 height 8
checkbox input "true"
drag, startPoint x: 1307, startPoint y: 99, endPoint x: 1252, endPoint y: 114, distance: 57.0
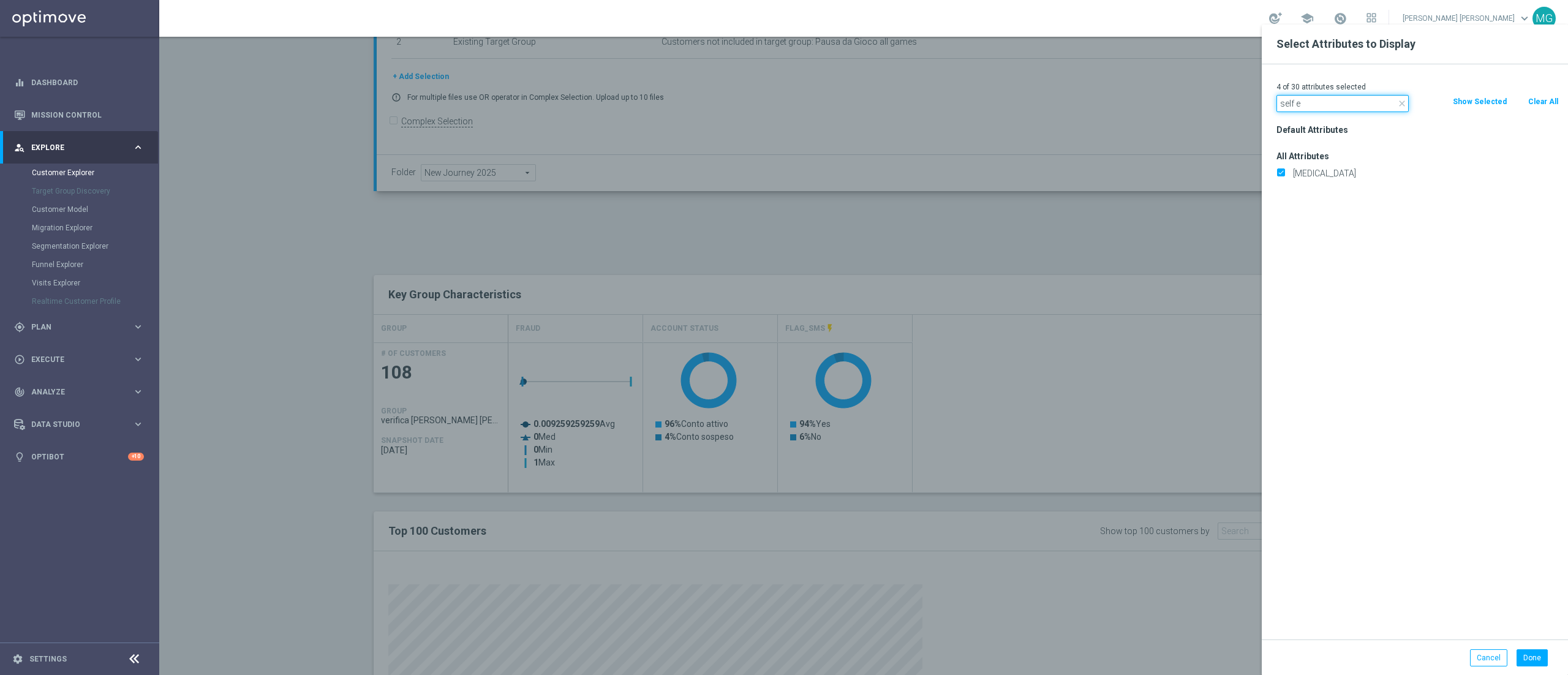
type input "prof"
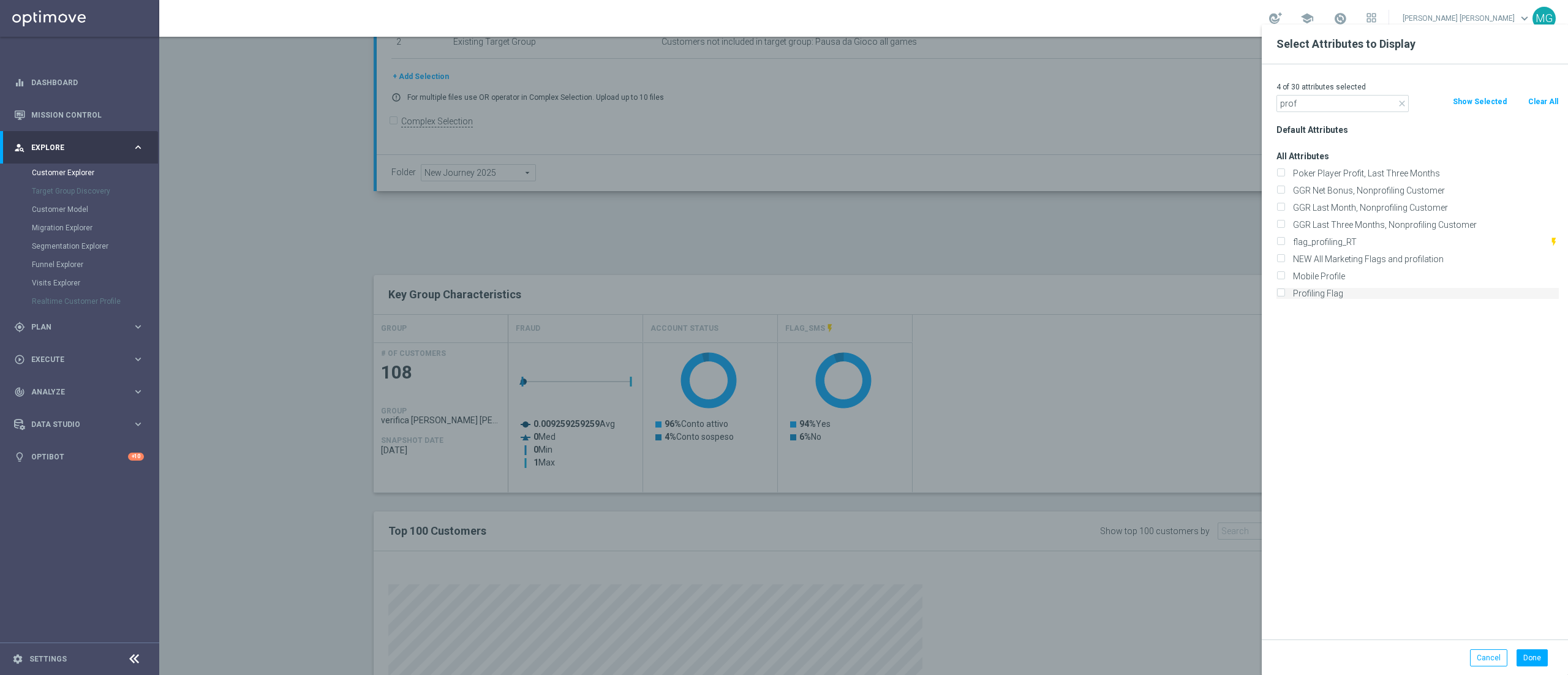
click at [1339, 294] on label "Profiling Flag" at bounding box center [1424, 294] width 270 height 11
click at [1285, 294] on input "Profiling Flag" at bounding box center [1281, 295] width 8 height 8
checkbox input "true"
drag, startPoint x: 1309, startPoint y: 107, endPoint x: 1254, endPoint y: 112, distance: 55.2
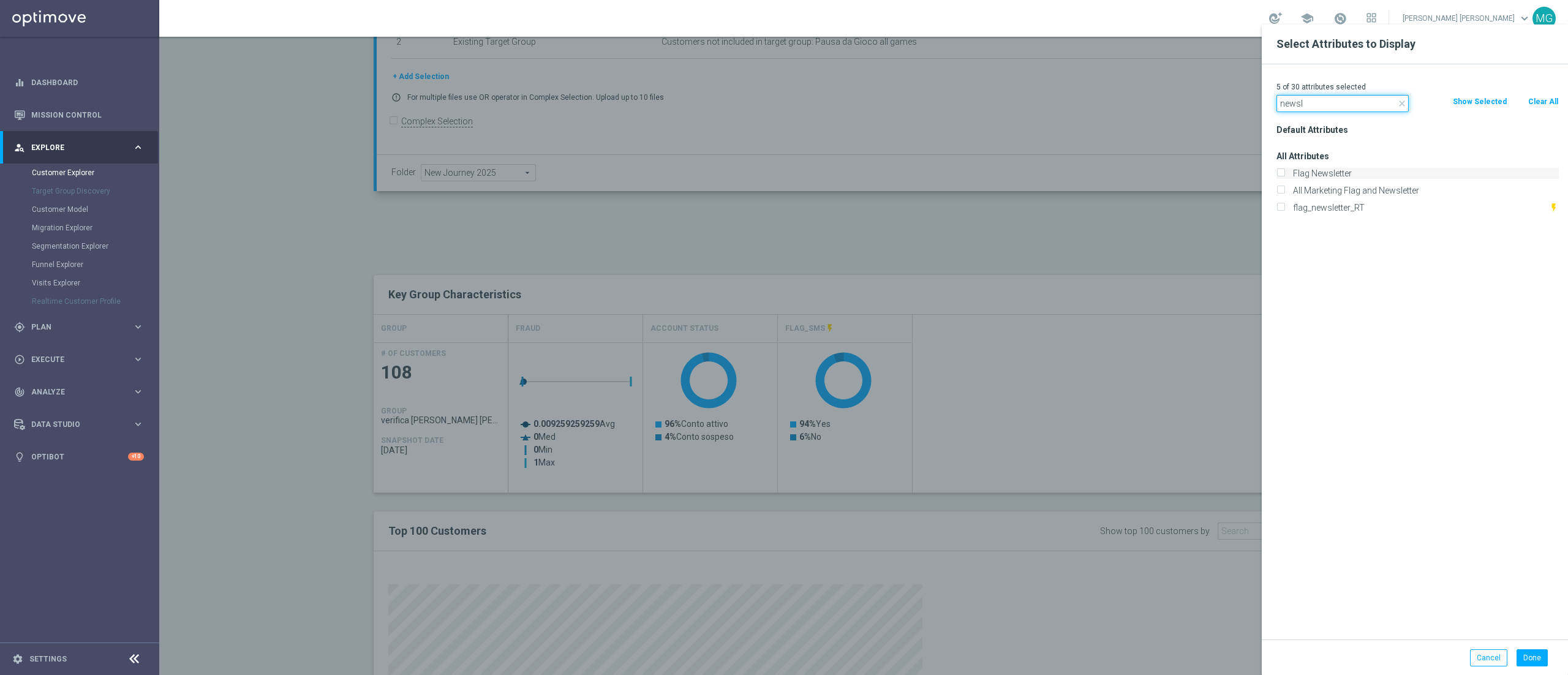
type input "newsl"
click at [1332, 173] on label "Flag Newsletter" at bounding box center [1424, 174] width 270 height 11
click at [1285, 173] on input "Flag Newsletter" at bounding box center [1281, 175] width 8 height 8
checkbox input "true"
click at [1535, 661] on button "Done" at bounding box center [1532, 658] width 31 height 17
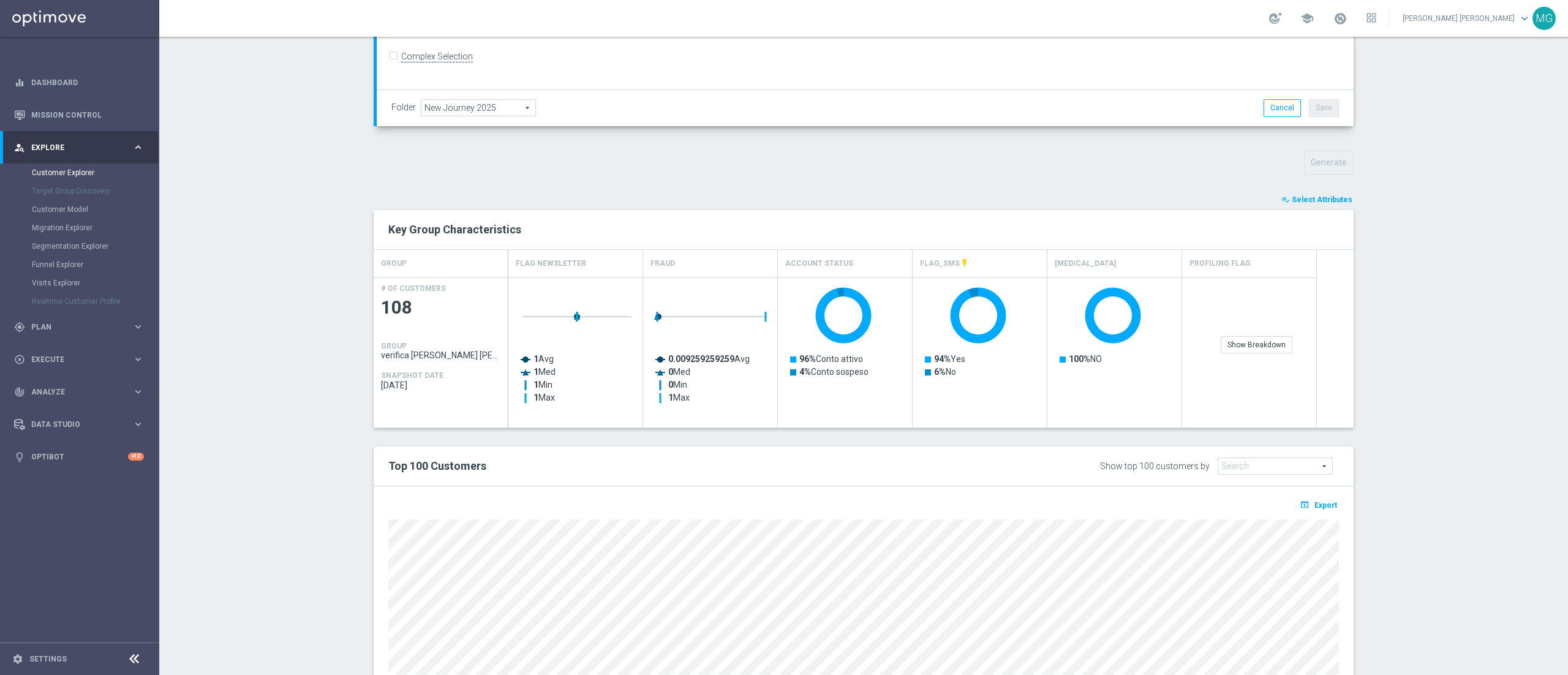
scroll to position [472, 0]
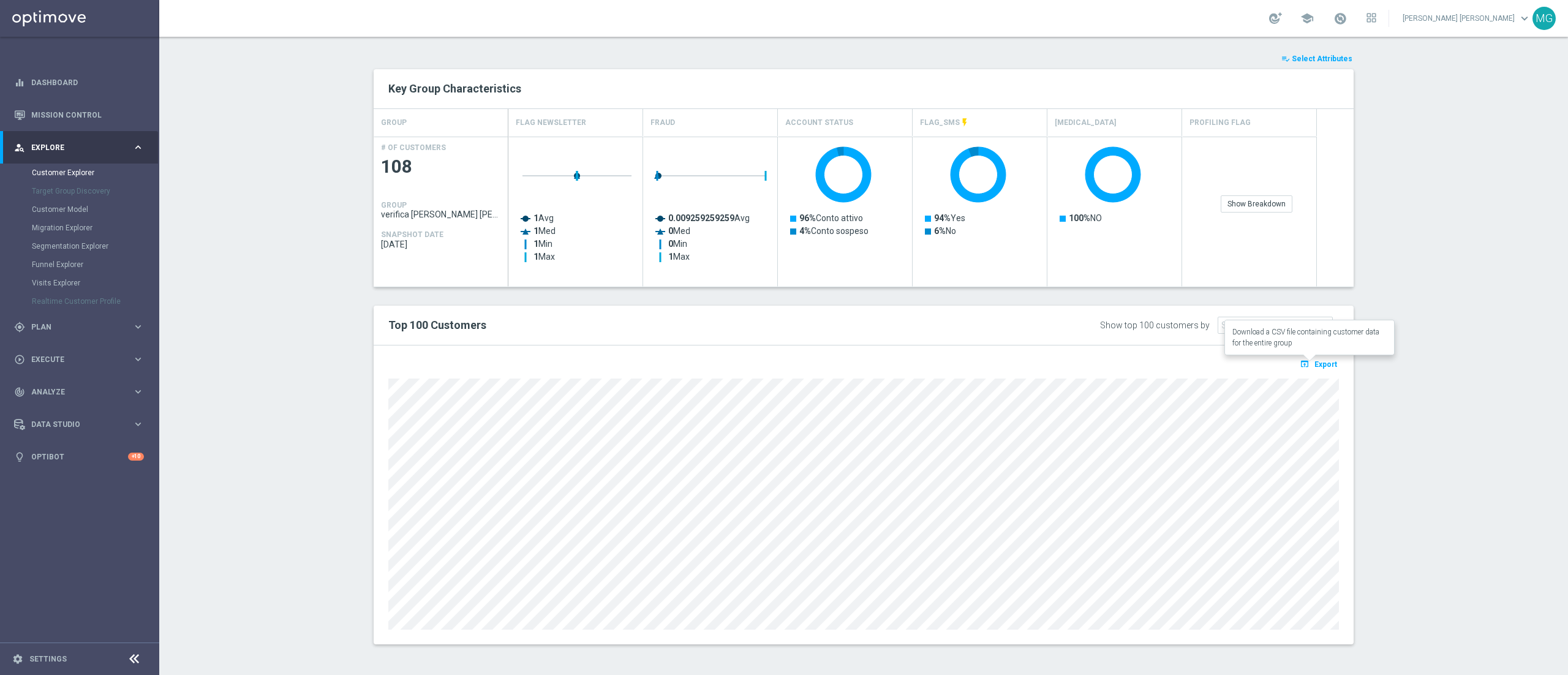
click at [1315, 365] on span "Export" at bounding box center [1326, 364] width 23 height 9
